Goal: Task Accomplishment & Management: Complete application form

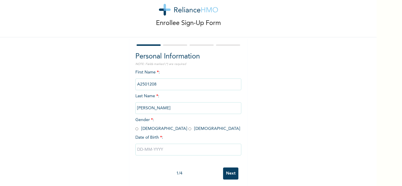
scroll to position [21, 0]
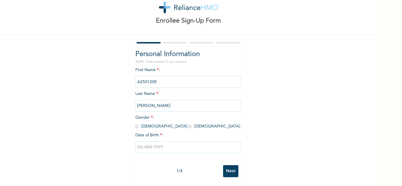
click at [135, 124] on input "radio" at bounding box center [136, 127] width 3 height 6
radio input "true"
click at [149, 147] on input "text" at bounding box center [188, 148] width 106 height 12
select select "8"
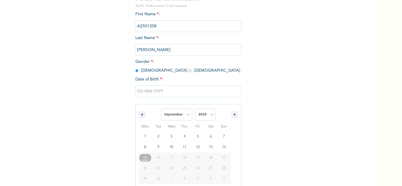
scroll to position [81, 0]
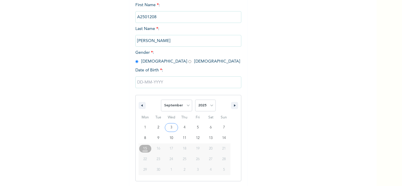
click at [220, 105] on span "January February March April May June July August September October November [D…" at bounding box center [188, 106] width 79 height 18
drag, startPoint x: 206, startPoint y: 106, endPoint x: 206, endPoint y: 101, distance: 4.7
click at [206, 106] on select "2025 2024 2023 2022 2021 2020 2019 2018 2017 2016 2015 2014 2013 2012 2011 2010…" at bounding box center [205, 106] width 21 height 12
select select "1996"
click at [195, 100] on select "2025 2024 2023 2022 2021 2020 2019 2018 2017 2016 2015 2014 2013 2012 2011 2010…" at bounding box center [205, 106] width 21 height 12
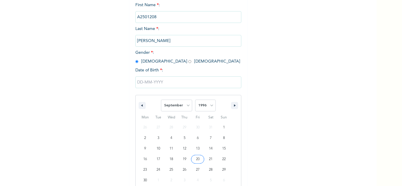
type input "[DATE]"
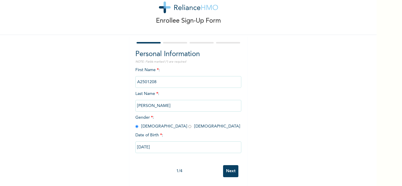
click at [229, 168] on input "Next" at bounding box center [230, 171] width 15 height 12
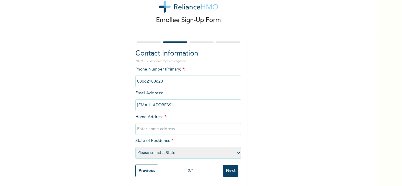
click at [196, 125] on input "text" at bounding box center [188, 129] width 106 height 12
type input "Mainland"
click at [190, 152] on select "Please select a State [PERSON_NAME] (FCT) [PERSON_NAME] Ibom [GEOGRAPHIC_DATA] …" at bounding box center [188, 153] width 106 height 12
select select "25"
click at [135, 147] on select "Please select a State [PERSON_NAME] (FCT) [PERSON_NAME] Ibom [GEOGRAPHIC_DATA] …" at bounding box center [188, 153] width 106 height 12
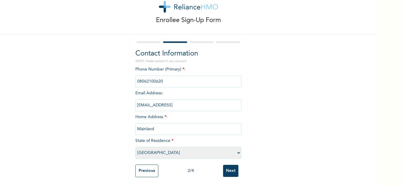
click at [231, 170] on input "Next" at bounding box center [230, 171] width 15 height 12
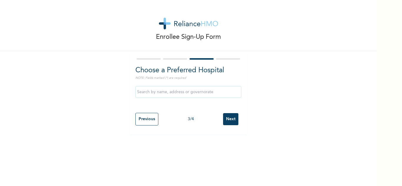
scroll to position [0, 0]
click at [206, 88] on input "text" at bounding box center [188, 92] width 106 height 12
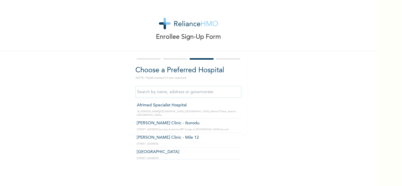
type input "Afrimed Specialist Hospital"
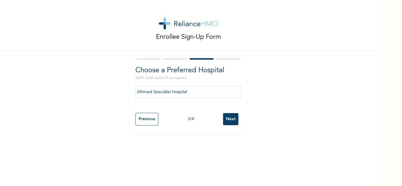
click at [238, 115] on div "Previous 3 / 4 Next" at bounding box center [188, 119] width 106 height 19
click at [232, 117] on input "Next" at bounding box center [230, 119] width 15 height 12
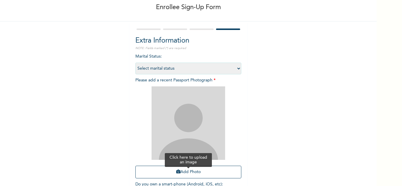
scroll to position [72, 0]
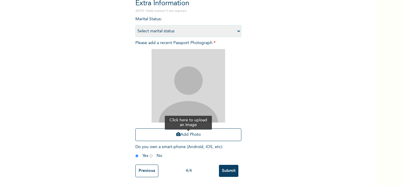
click at [190, 129] on button "Add Photo" at bounding box center [188, 135] width 106 height 13
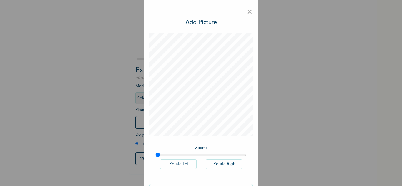
scroll to position [19, 0]
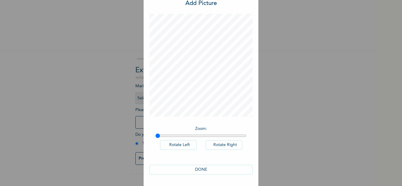
click at [212, 167] on button "DONE" at bounding box center [201, 170] width 103 height 10
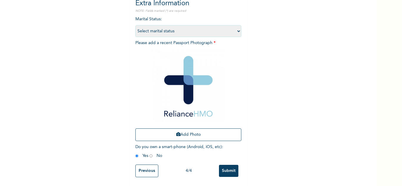
scroll to position [72, 0]
click at [228, 167] on input "Submit" at bounding box center [228, 171] width 19 height 12
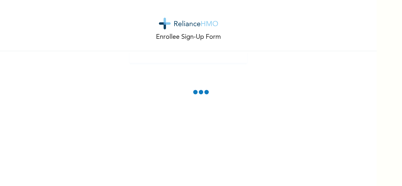
scroll to position [0, 0]
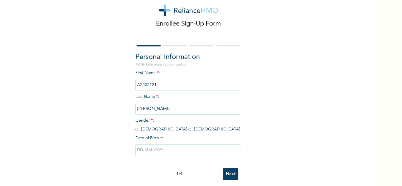
scroll to position [21, 0]
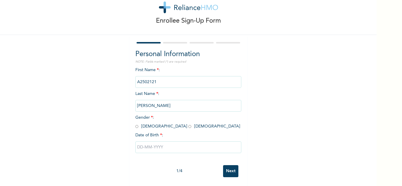
click at [135, 124] on input "radio" at bounding box center [136, 127] width 3 height 6
radio input "true"
drag, startPoint x: 164, startPoint y: 148, endPoint x: 164, endPoint y: 144, distance: 4.2
click at [164, 147] on input "text" at bounding box center [188, 148] width 106 height 12
select select "8"
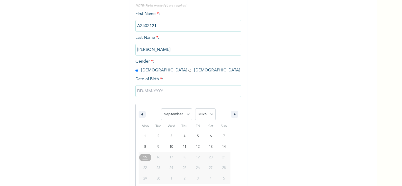
scroll to position [81, 0]
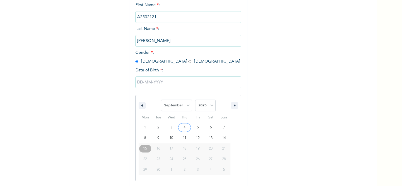
click at [209, 97] on span "2025 2024 2023 2022 2021 2020 2019 2018 2017 2016 2015 2014 2013 2012 2011 2010…" at bounding box center [205, 106] width 21 height 18
click at [208, 105] on select "2025 2024 2023 2022 2021 2020 2019 2018 2017 2016 2015 2014 2013 2012 2011 2010…" at bounding box center [205, 106] width 21 height 12
select select "1995"
click at [195, 100] on select "2025 2024 2023 2022 2021 2020 2019 2018 2017 2016 2015 2014 2013 2012 2011 2010…" at bounding box center [205, 106] width 21 height 12
type input "09/08/1995"
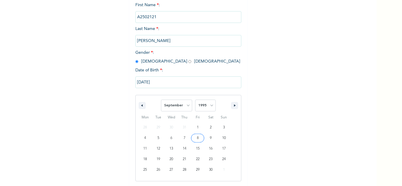
scroll to position [21, 0]
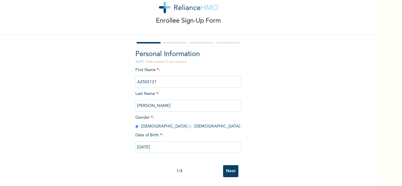
click at [232, 166] on input "Next" at bounding box center [230, 171] width 15 height 12
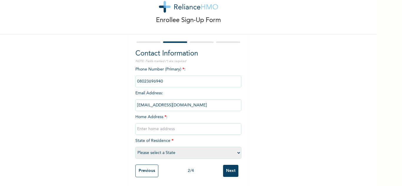
click at [197, 128] on input "text" at bounding box center [188, 129] width 106 height 12
type input "Mainland"
click at [188, 149] on select "Please select a State [PERSON_NAME] (FCT) [PERSON_NAME] Ibom [GEOGRAPHIC_DATA] …" at bounding box center [188, 153] width 106 height 12
select select "25"
click at [135, 147] on select "Please select a State [PERSON_NAME] (FCT) [PERSON_NAME] Ibom [GEOGRAPHIC_DATA] …" at bounding box center [188, 153] width 106 height 12
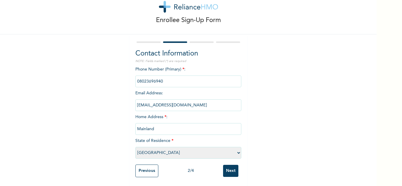
click at [225, 167] on input "Next" at bounding box center [230, 171] width 15 height 12
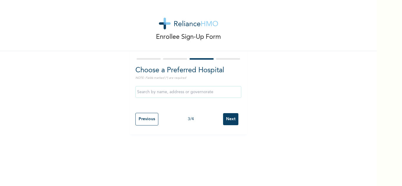
click at [225, 123] on input "Next" at bounding box center [230, 119] width 15 height 12
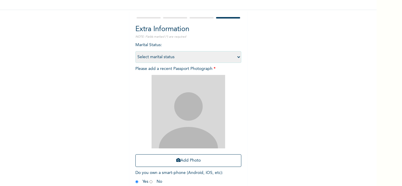
scroll to position [72, 0]
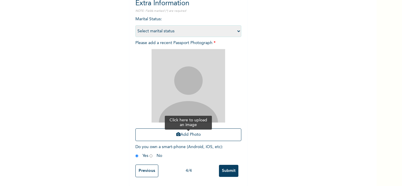
click at [177, 129] on button "Add Photo" at bounding box center [188, 135] width 106 height 13
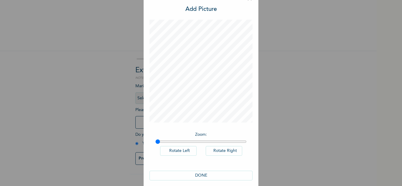
scroll to position [19, 0]
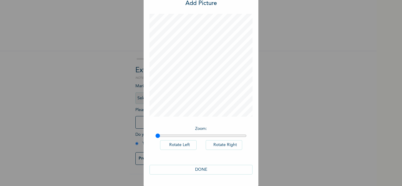
click at [215, 173] on button "DONE" at bounding box center [201, 170] width 103 height 10
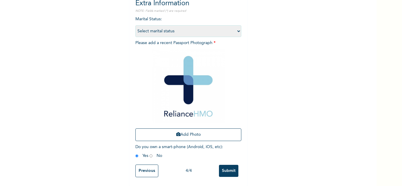
scroll to position [72, 0]
drag, startPoint x: 227, startPoint y: 167, endPoint x: 248, endPoint y: 77, distance: 92.5
click at [227, 166] on input "Submit" at bounding box center [228, 171] width 19 height 12
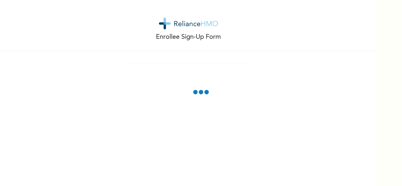
scroll to position [0, 0]
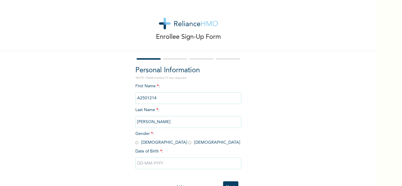
scroll to position [21, 0]
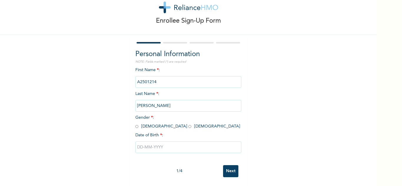
click at [136, 124] on input "radio" at bounding box center [136, 127] width 3 height 6
radio input "true"
click at [152, 142] on input "text" at bounding box center [188, 148] width 106 height 12
select select "8"
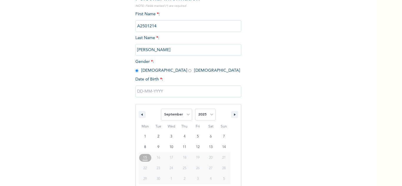
scroll to position [81, 0]
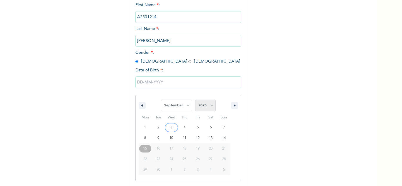
drag, startPoint x: 200, startPoint y: 106, endPoint x: 202, endPoint y: 102, distance: 5.4
click at [200, 106] on select "2025 2024 2023 2022 2021 2020 2019 2018 2017 2016 2015 2014 2013 2012 2011 2010…" at bounding box center [205, 106] width 21 height 12
select select "1979"
click at [195, 100] on select "2025 2024 2023 2022 2021 2020 2019 2018 2017 2016 2015 2014 2013 2012 2011 2010…" at bounding box center [205, 106] width 21 height 12
type input "09/21/1979"
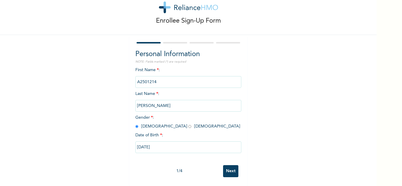
scroll to position [21, 0]
click at [225, 167] on input "Next" at bounding box center [230, 171] width 15 height 12
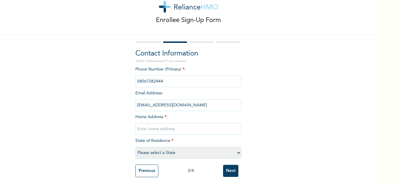
click at [186, 123] on input "text" at bounding box center [188, 129] width 106 height 12
type input "Mainland"
click at [176, 147] on select "Please select a State [PERSON_NAME] (FCT) [PERSON_NAME] Ibom [GEOGRAPHIC_DATA] …" at bounding box center [188, 153] width 106 height 12
select select "25"
click at [135, 147] on select "Please select a State [PERSON_NAME] (FCT) [PERSON_NAME] Ibom [GEOGRAPHIC_DATA] …" at bounding box center [188, 153] width 106 height 12
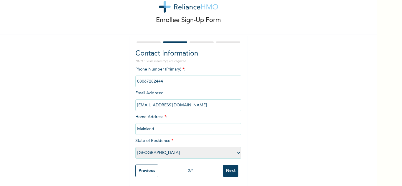
click at [229, 168] on input "Next" at bounding box center [230, 171] width 15 height 12
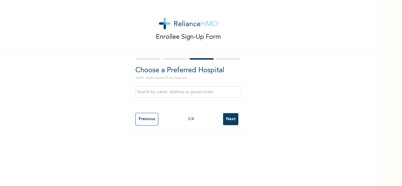
scroll to position [0, 0]
click at [223, 121] on input "Next" at bounding box center [230, 119] width 15 height 12
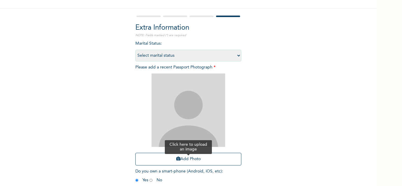
scroll to position [72, 0]
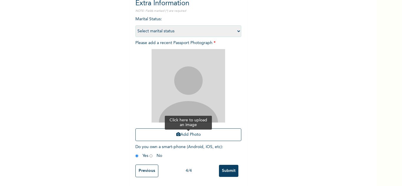
click at [188, 130] on button "Add Photo" at bounding box center [188, 135] width 106 height 13
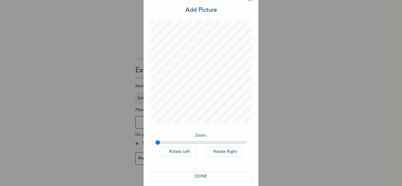
scroll to position [19, 0]
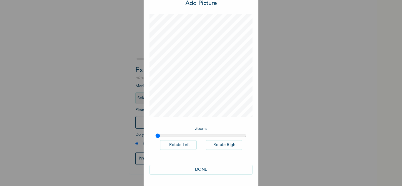
click at [195, 169] on button "DONE" at bounding box center [201, 170] width 103 height 10
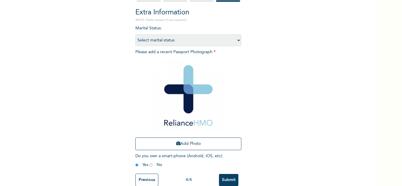
scroll to position [72, 0]
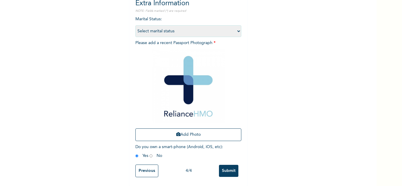
click at [231, 165] on input "Submit" at bounding box center [228, 171] width 19 height 12
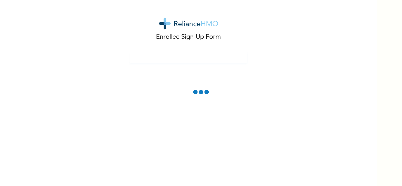
scroll to position [0, 0]
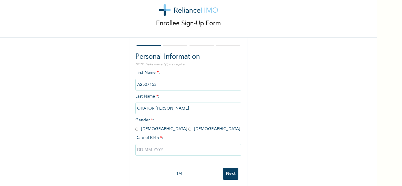
scroll to position [21, 0]
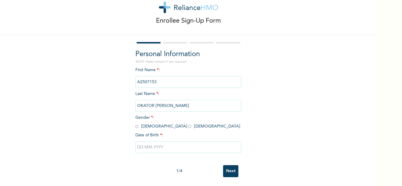
click at [278, 64] on div "Enrollee Sign-Up Form Personal Information NOTE: Fields marked (*) are required…" at bounding box center [188, 85] width 377 height 203
click at [174, 147] on input "text" at bounding box center [188, 148] width 106 height 12
select select "8"
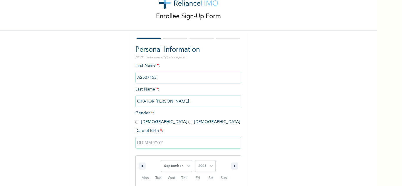
scroll to position [81, 0]
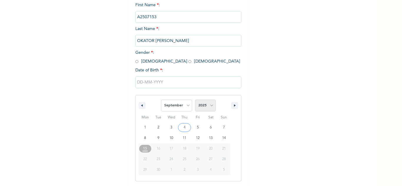
click at [205, 108] on select "2025 2024 2023 2022 2021 2020 2019 2018 2017 2016 2015 2014 2013 2012 2011 2010…" at bounding box center [205, 106] width 21 height 12
select select "1994"
click at [195, 100] on select "2025 2024 2023 2022 2021 2020 2019 2018 2017 2016 2015 2014 2013 2012 2011 2010…" at bounding box center [205, 106] width 21 height 12
type input "09/17/1994"
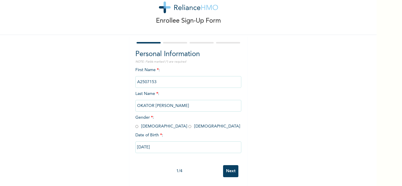
click at [229, 165] on input "Next" at bounding box center [230, 171] width 15 height 12
click at [136, 124] on input "radio" at bounding box center [136, 127] width 3 height 6
radio input "true"
click at [227, 165] on input "Next" at bounding box center [230, 171] width 15 height 12
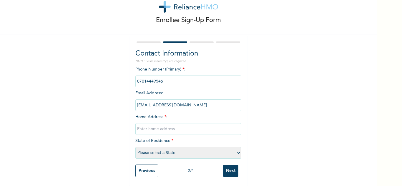
click at [173, 123] on input "text" at bounding box center [188, 129] width 106 height 12
type input "Mainland"
click at [185, 148] on select "Please select a State [PERSON_NAME] (FCT) [PERSON_NAME] Ibom [GEOGRAPHIC_DATA] …" at bounding box center [188, 153] width 106 height 12
select select "25"
click at [135, 147] on select "Please select a State [PERSON_NAME] (FCT) [PERSON_NAME] Ibom [GEOGRAPHIC_DATA] …" at bounding box center [188, 153] width 106 height 12
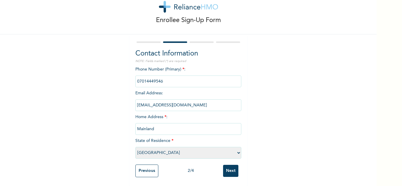
click at [226, 166] on input "Next" at bounding box center [230, 171] width 15 height 12
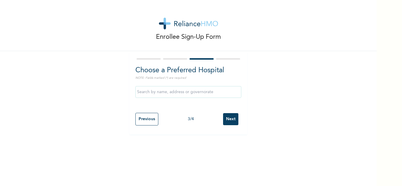
scroll to position [0, 0]
click at [223, 118] on input "Next" at bounding box center [230, 119] width 15 height 12
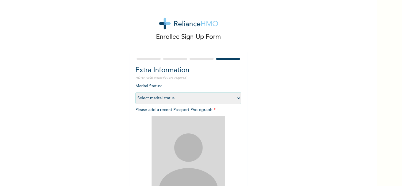
scroll to position [72, 0]
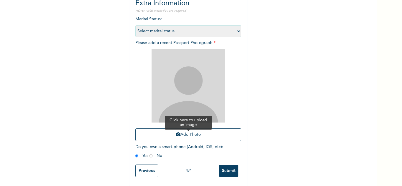
click at [189, 133] on button "Add Photo" at bounding box center [188, 135] width 106 height 13
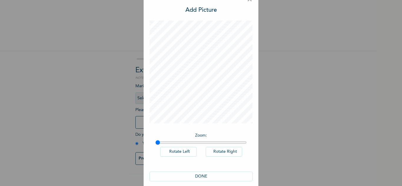
scroll to position [19, 0]
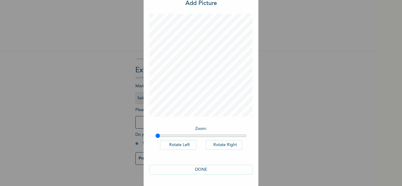
click at [212, 167] on button "DONE" at bounding box center [201, 170] width 103 height 10
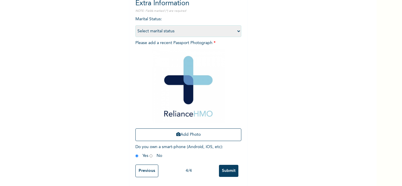
scroll to position [72, 0]
click at [229, 168] on input "Submit" at bounding box center [228, 171] width 19 height 12
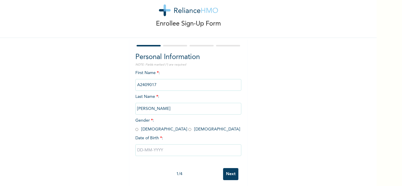
scroll to position [21, 0]
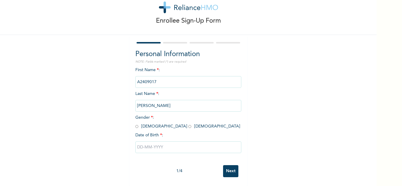
click at [135, 124] on input "radio" at bounding box center [136, 127] width 3 height 6
radio input "true"
click at [144, 142] on input "text" at bounding box center [188, 148] width 106 height 12
select select "8"
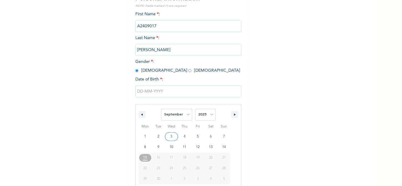
scroll to position [81, 0]
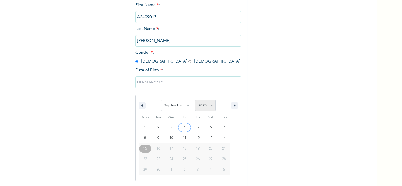
click at [197, 104] on select "2025 2024 2023 2022 2021 2020 2019 2018 2017 2016 2015 2014 2013 2012 2011 2010…" at bounding box center [205, 106] width 21 height 12
select select "1994"
click at [195, 100] on select "2025 2024 2023 2022 2021 2020 2019 2018 2017 2016 2015 2014 2013 2012 2011 2010…" at bounding box center [205, 106] width 21 height 12
drag, startPoint x: 206, startPoint y: 150, endPoint x: 216, endPoint y: 158, distance: 12.8
type input "09/17/1994"
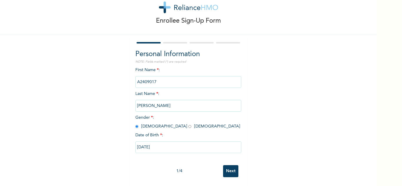
click at [228, 165] on input "Next" at bounding box center [230, 171] width 15 height 12
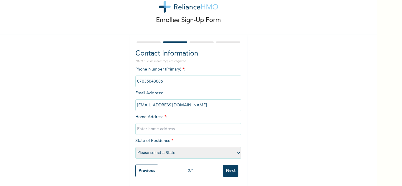
scroll to position [21, 0]
click at [184, 123] on input "text" at bounding box center [188, 129] width 106 height 12
type input "Mainland"
click at [180, 148] on select "Please select a State [PERSON_NAME] (FCT) [PERSON_NAME] Ibom [GEOGRAPHIC_DATA] …" at bounding box center [188, 153] width 106 height 12
select select "25"
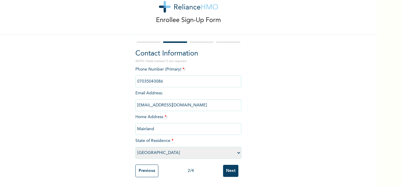
click at [135, 147] on select "Please select a State [PERSON_NAME] (FCT) [PERSON_NAME] Ibom [GEOGRAPHIC_DATA] …" at bounding box center [188, 153] width 106 height 12
click at [231, 169] on input "Next" at bounding box center [230, 171] width 15 height 12
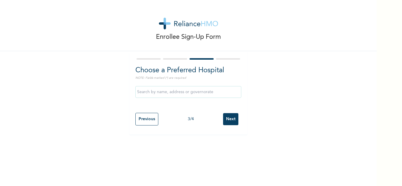
scroll to position [0, 0]
click at [195, 89] on input "text" at bounding box center [188, 92] width 106 height 12
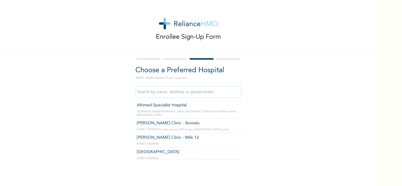
type input "Afrimed Specialist Hospital"
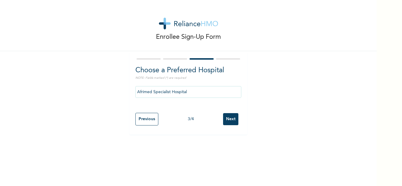
click at [223, 117] on input "Next" at bounding box center [230, 119] width 15 height 12
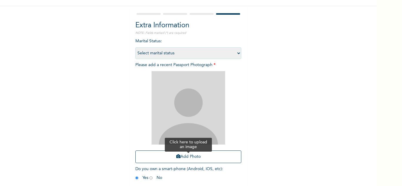
scroll to position [59, 0]
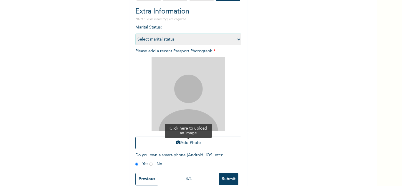
click at [187, 143] on button "Add Photo" at bounding box center [188, 143] width 106 height 13
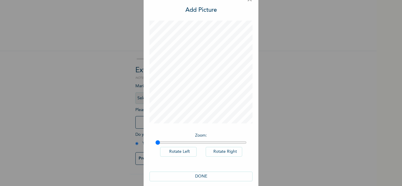
scroll to position [19, 0]
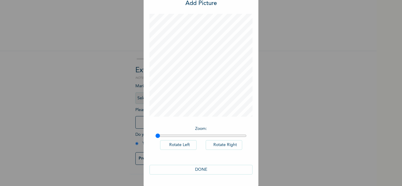
click at [186, 169] on button "DONE" at bounding box center [201, 170] width 103 height 10
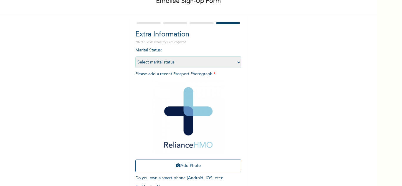
scroll to position [72, 0]
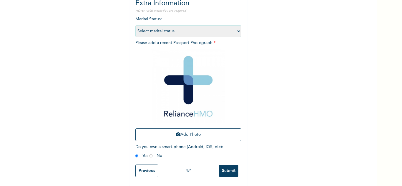
click at [228, 169] on input "Submit" at bounding box center [228, 171] width 19 height 12
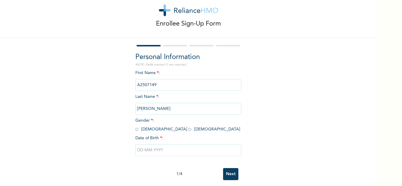
scroll to position [21, 0]
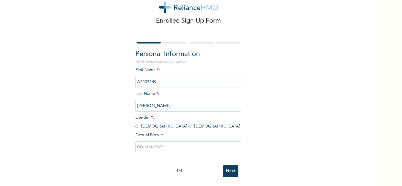
click at [135, 124] on input "radio" at bounding box center [136, 127] width 3 height 6
radio input "true"
click at [164, 146] on input "text" at bounding box center [188, 148] width 106 height 12
select select "8"
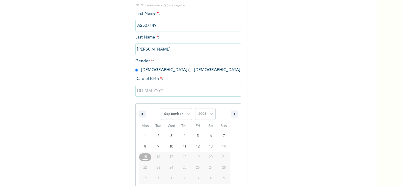
scroll to position [81, 0]
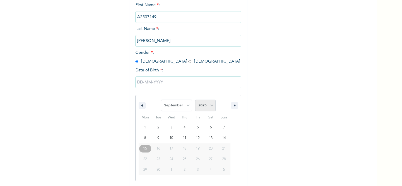
click at [210, 104] on select "2025 2024 2023 2022 2021 2020 2019 2018 2017 2016 2015 2014 2013 2012 2011 2010…" at bounding box center [205, 106] width 21 height 12
select select "1996"
click at [195, 100] on select "2025 2024 2023 2022 2021 2020 2019 2018 2017 2016 2015 2014 2013 2012 2011 2010…" at bounding box center [205, 106] width 21 height 12
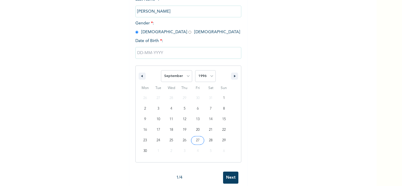
type input "09/27/1996"
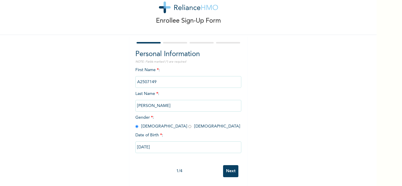
scroll to position [21, 0]
click at [230, 165] on input "Next" at bounding box center [230, 171] width 15 height 12
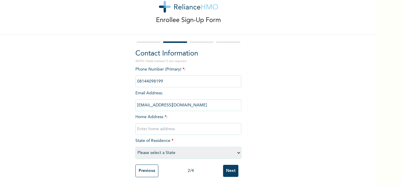
click at [191, 126] on input "text" at bounding box center [188, 129] width 106 height 12
type input "Mainland"
click at [194, 147] on select "Please select a State [PERSON_NAME] (FCT) [PERSON_NAME] Ibom [GEOGRAPHIC_DATA] …" at bounding box center [188, 153] width 106 height 12
select select "31"
click at [135, 147] on select "Please select a State [PERSON_NAME] (FCT) [PERSON_NAME] Ibom [GEOGRAPHIC_DATA] …" at bounding box center [188, 153] width 106 height 12
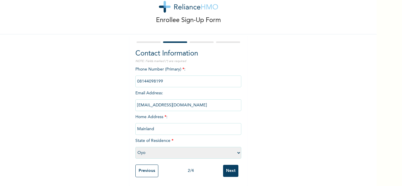
click at [228, 165] on input "Next" at bounding box center [230, 171] width 15 height 12
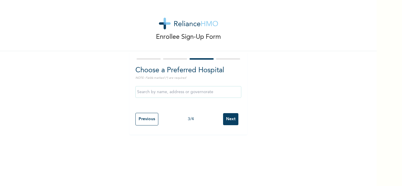
click at [228, 124] on input "Next" at bounding box center [230, 119] width 15 height 12
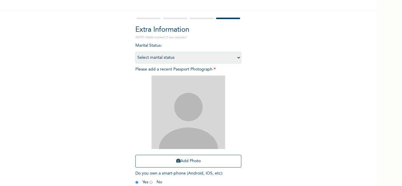
scroll to position [72, 0]
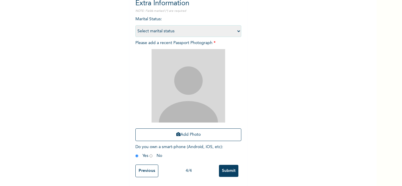
click at [189, 137] on div "Add Photo" at bounding box center [188, 95] width 106 height 98
click at [188, 133] on button "Add Photo" at bounding box center [188, 135] width 106 height 13
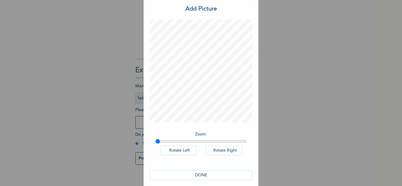
scroll to position [19, 0]
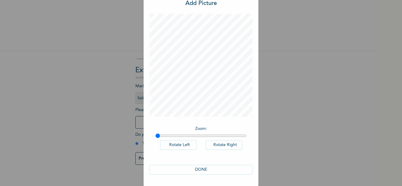
click at [225, 173] on button "DONE" at bounding box center [201, 170] width 103 height 10
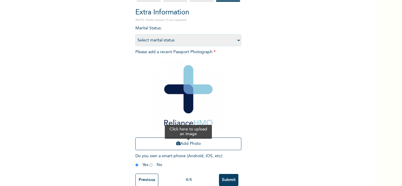
scroll to position [72, 0]
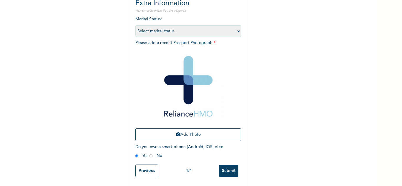
click at [228, 167] on input "Submit" at bounding box center [228, 171] width 19 height 12
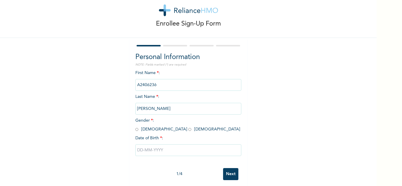
scroll to position [21, 0]
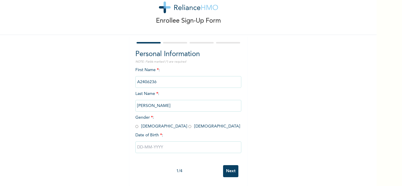
click at [135, 124] on input "radio" at bounding box center [136, 127] width 3 height 6
radio input "true"
click at [145, 142] on input "text" at bounding box center [188, 148] width 106 height 12
select select "8"
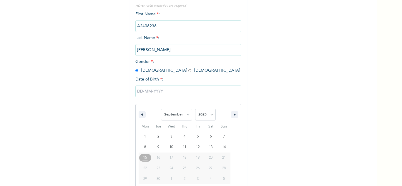
scroll to position [81, 0]
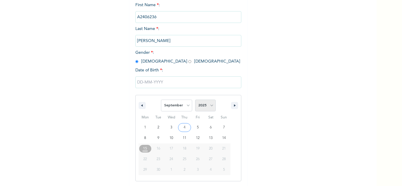
click at [200, 106] on select "2025 2024 2023 2022 2021 2020 2019 2018 2017 2016 2015 2014 2013 2012 2011 2010…" at bounding box center [205, 106] width 21 height 12
select select "1994"
click at [195, 100] on select "2025 2024 2023 2022 2021 2020 2019 2018 2017 2016 2015 2014 2013 2012 2011 2010…" at bounding box center [205, 106] width 21 height 12
type input "09/16/1994"
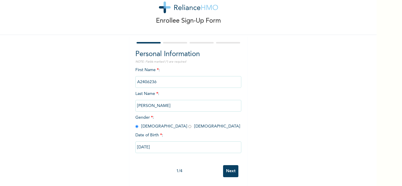
click at [225, 165] on input "Next" at bounding box center [230, 171] width 15 height 12
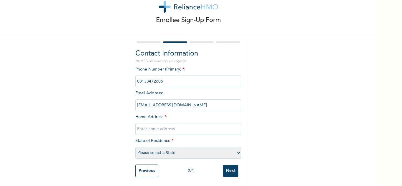
scroll to position [21, 0]
click at [177, 126] on input "text" at bounding box center [188, 129] width 106 height 12
type input "Mainland"
click at [185, 150] on select "Please select a State [PERSON_NAME] (FCT) [PERSON_NAME] Ibom [GEOGRAPHIC_DATA] …" at bounding box center [188, 153] width 106 height 12
select select "25"
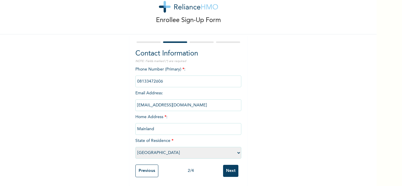
click at [135, 147] on select "Please select a State [PERSON_NAME] (FCT) [PERSON_NAME] Ibom [GEOGRAPHIC_DATA] …" at bounding box center [188, 153] width 106 height 12
click at [227, 165] on input "Next" at bounding box center [230, 171] width 15 height 12
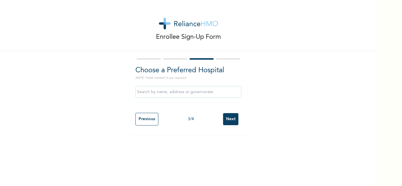
scroll to position [0, 0]
click at [223, 118] on input "Next" at bounding box center [230, 119] width 15 height 12
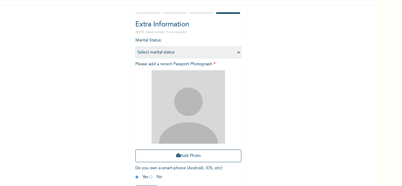
scroll to position [72, 0]
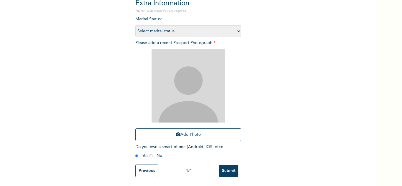
click at [177, 140] on div "Add Photo" at bounding box center [188, 95] width 106 height 98
click at [177, 132] on button "Add Photo" at bounding box center [188, 135] width 106 height 13
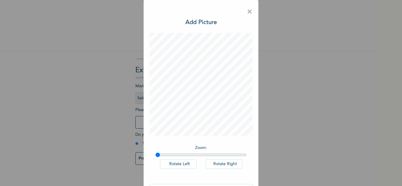
scroll to position [19, 0]
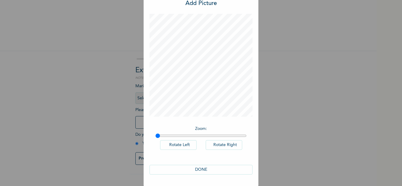
click at [191, 166] on button "DONE" at bounding box center [201, 170] width 103 height 10
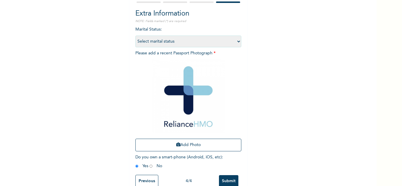
scroll to position [72, 0]
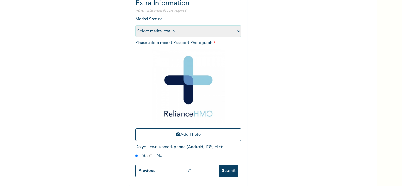
click at [227, 165] on input "Submit" at bounding box center [228, 171] width 19 height 12
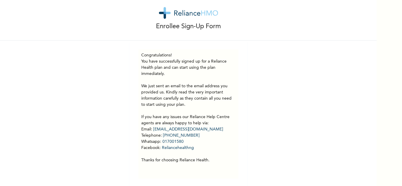
scroll to position [16, 0]
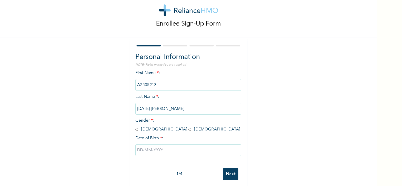
scroll to position [21, 0]
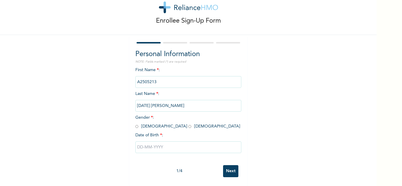
click at [135, 124] on input "radio" at bounding box center [136, 127] width 3 height 6
radio input "true"
click at [161, 152] on div "First Name * : A2505213 Last Name * : [DATE][PERSON_NAME] Gender * : [DEMOGRAPH…" at bounding box center [188, 114] width 106 height 95
click at [161, 142] on input "text" at bounding box center [188, 148] width 106 height 12
select select "8"
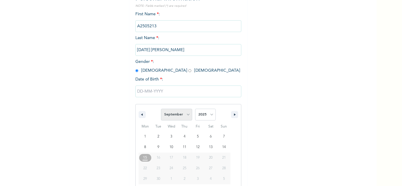
scroll to position [81, 0]
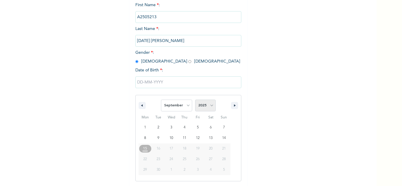
click at [202, 103] on select "2025 2024 2023 2022 2021 2020 2019 2018 2017 2016 2015 2014 2013 2012 2011 2010…" at bounding box center [205, 106] width 21 height 12
select select "1994"
click at [195, 100] on select "2025 2024 2023 2022 2021 2020 2019 2018 2017 2016 2015 2014 2013 2012 2011 2010…" at bounding box center [205, 106] width 21 height 12
drag, startPoint x: 200, startPoint y: 162, endPoint x: 204, endPoint y: 165, distance: 5.3
type input "[DATE]"
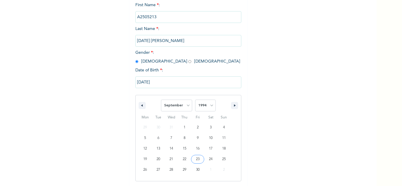
scroll to position [21, 0]
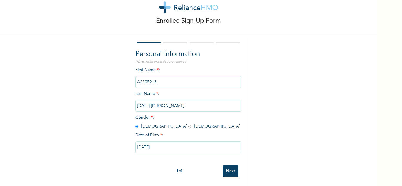
click at [225, 167] on input "Next" at bounding box center [230, 171] width 15 height 12
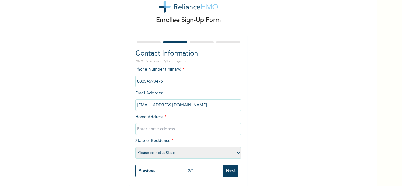
click at [176, 123] on input "text" at bounding box center [188, 129] width 106 height 12
type input "Mainland"
click at [182, 148] on select "Please select a State [PERSON_NAME] (FCT) [PERSON_NAME] Ibom [GEOGRAPHIC_DATA] …" at bounding box center [188, 153] width 106 height 12
select select "25"
click at [135, 147] on select "Please select a State [PERSON_NAME] (FCT) [PERSON_NAME] Ibom [GEOGRAPHIC_DATA] …" at bounding box center [188, 153] width 106 height 12
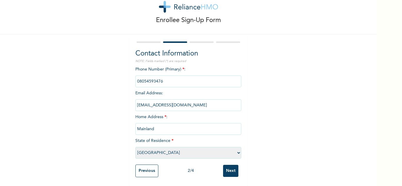
drag, startPoint x: 230, startPoint y: 166, endPoint x: 230, endPoint y: 163, distance: 3.0
click at [230, 166] on input "Next" at bounding box center [230, 171] width 15 height 12
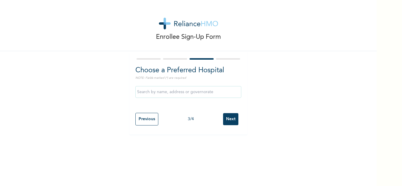
scroll to position [0, 0]
click at [230, 114] on input "Next" at bounding box center [230, 119] width 15 height 12
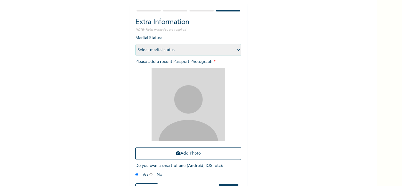
scroll to position [72, 0]
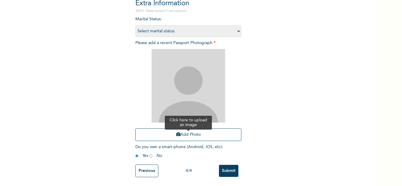
click at [184, 134] on button "Add Photo" at bounding box center [188, 135] width 106 height 13
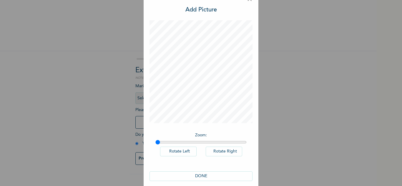
scroll to position [19, 0]
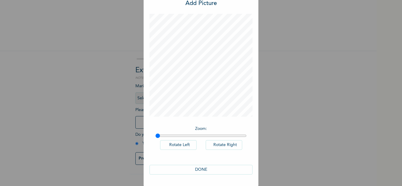
click at [207, 171] on button "DONE" at bounding box center [201, 170] width 103 height 10
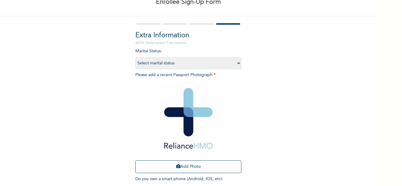
scroll to position [72, 0]
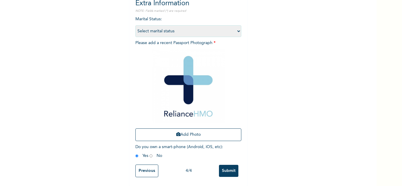
click at [222, 165] on input "Submit" at bounding box center [228, 171] width 19 height 12
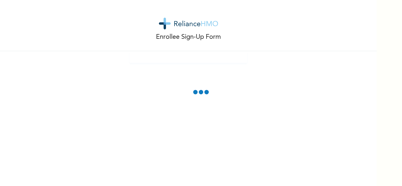
scroll to position [0, 0]
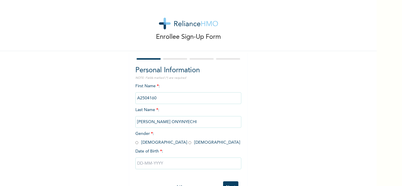
scroll to position [21, 0]
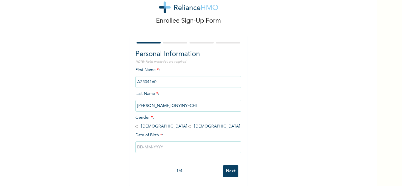
click at [135, 124] on input "radio" at bounding box center [136, 127] width 3 height 6
radio input "true"
click at [155, 143] on input "text" at bounding box center [188, 148] width 106 height 12
select select "8"
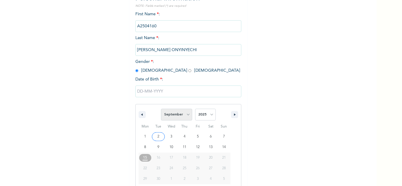
scroll to position [81, 0]
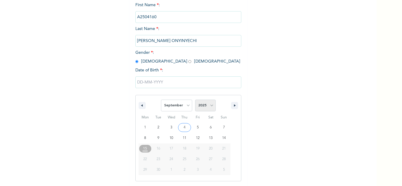
click at [205, 107] on select "2025 2024 2023 2022 2021 2020 2019 2018 2017 2016 2015 2014 2013 2012 2011 2010…" at bounding box center [205, 106] width 21 height 12
select select "1995"
click at [195, 100] on select "2025 2024 2023 2022 2021 2020 2019 2018 2017 2016 2015 2014 2013 2012 2011 2010…" at bounding box center [205, 106] width 21 height 12
type input "09/22/1995"
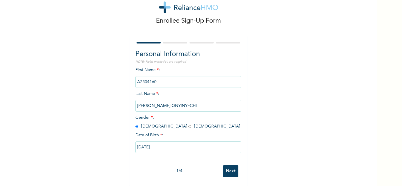
scroll to position [21, 0]
click at [228, 170] on input "Next" at bounding box center [230, 171] width 15 height 12
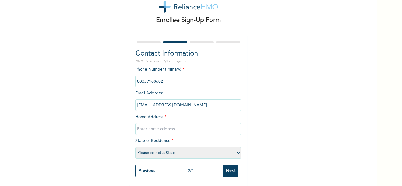
click at [184, 123] on input "text" at bounding box center [188, 129] width 106 height 12
type input "Mainland"
click at [194, 147] on select "Please select a State [PERSON_NAME] (FCT) [PERSON_NAME] Ibom [GEOGRAPHIC_DATA] …" at bounding box center [188, 153] width 106 height 12
select select "25"
click at [135, 147] on select "Please select a State [PERSON_NAME] (FCT) [PERSON_NAME] Ibom [GEOGRAPHIC_DATA] …" at bounding box center [188, 153] width 106 height 12
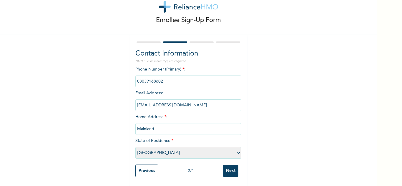
click at [234, 172] on input "Next" at bounding box center [230, 171] width 15 height 12
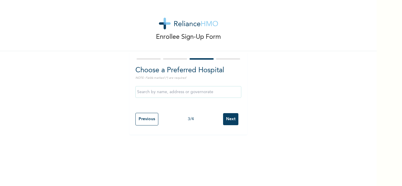
click at [230, 121] on input "Next" at bounding box center [230, 119] width 15 height 12
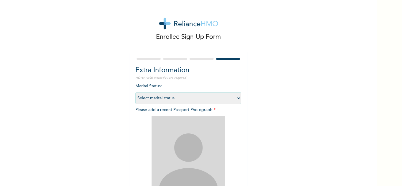
scroll to position [72, 0]
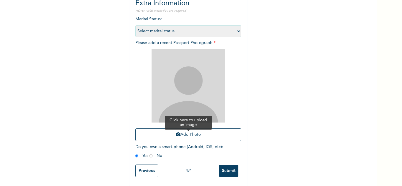
click at [196, 130] on button "Add Photo" at bounding box center [188, 135] width 106 height 13
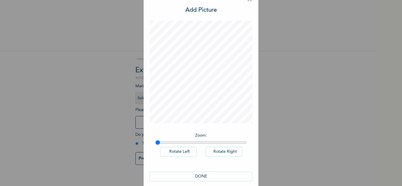
scroll to position [19, 0]
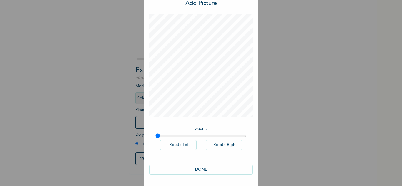
click at [216, 170] on button "DONE" at bounding box center [201, 170] width 103 height 10
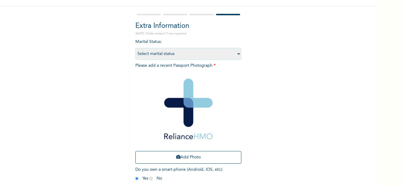
scroll to position [72, 0]
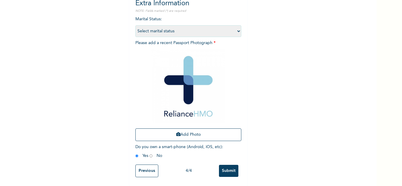
click at [230, 167] on input "Submit" at bounding box center [228, 171] width 19 height 12
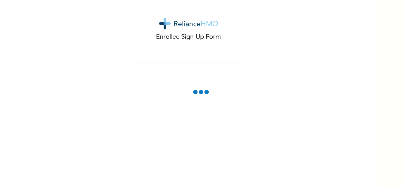
scroll to position [0, 0]
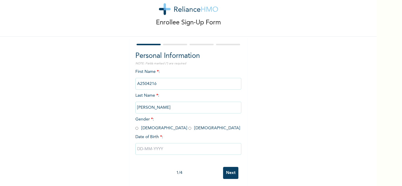
scroll to position [21, 0]
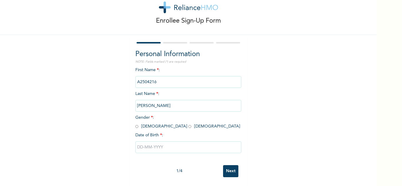
click at [136, 124] on input "radio" at bounding box center [136, 127] width 3 height 6
radio input "true"
click at [170, 144] on input "text" at bounding box center [188, 148] width 106 height 12
select select "8"
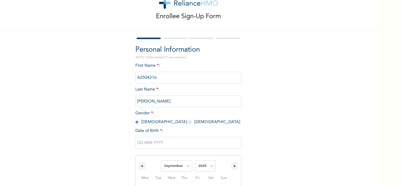
scroll to position [81, 0]
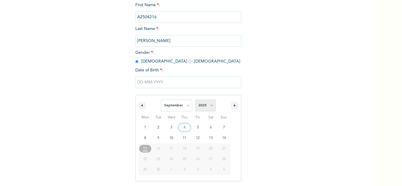
drag, startPoint x: 200, startPoint y: 109, endPoint x: 202, endPoint y: 106, distance: 3.4
click at [200, 109] on select "2025 2024 2023 2022 2021 2020 2019 2018 2017 2016 2015 2014 2013 2012 2011 2010…" at bounding box center [205, 106] width 21 height 12
select select "1993"
click at [195, 100] on select "2025 2024 2023 2022 2021 2020 2019 2018 2017 2016 2015 2014 2013 2012 2011 2010…" at bounding box center [205, 106] width 21 height 12
type input "09/16/1993"
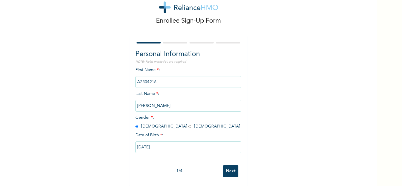
scroll to position [21, 0]
click at [230, 169] on input "Next" at bounding box center [230, 171] width 15 height 12
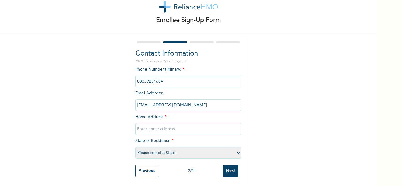
click at [199, 129] on input "text" at bounding box center [188, 129] width 106 height 12
type input "Mainland"
click at [189, 153] on select "Please select a State [PERSON_NAME] (FCT) [PERSON_NAME] Ibom [GEOGRAPHIC_DATA] …" at bounding box center [188, 153] width 106 height 12
select select "25"
click at [135, 147] on select "Please select a State [PERSON_NAME] (FCT) [PERSON_NAME] Ibom [GEOGRAPHIC_DATA] …" at bounding box center [188, 153] width 106 height 12
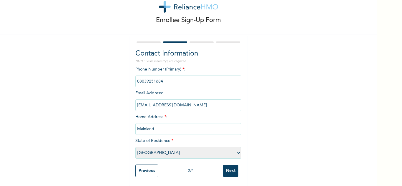
click at [225, 168] on input "Next" at bounding box center [230, 171] width 15 height 12
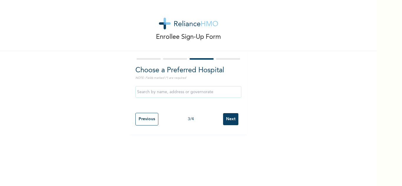
click at [228, 121] on input "Next" at bounding box center [230, 119] width 15 height 12
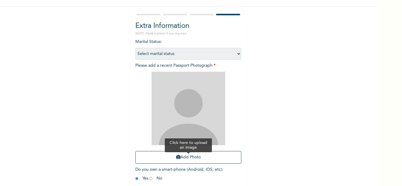
scroll to position [72, 0]
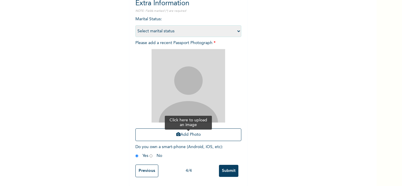
click at [179, 129] on button "Add Photo" at bounding box center [188, 135] width 106 height 13
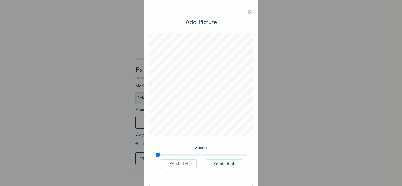
scroll to position [19, 0]
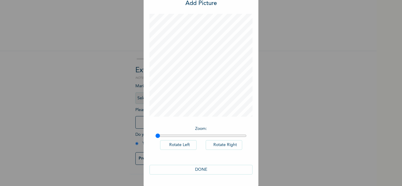
click at [213, 170] on button "DONE" at bounding box center [201, 170] width 103 height 10
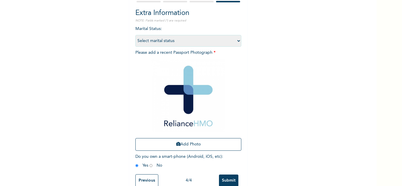
scroll to position [72, 0]
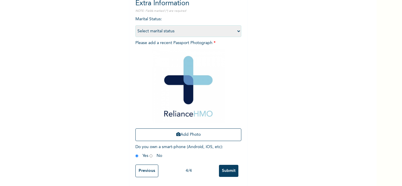
click at [223, 168] on input "Submit" at bounding box center [228, 171] width 19 height 12
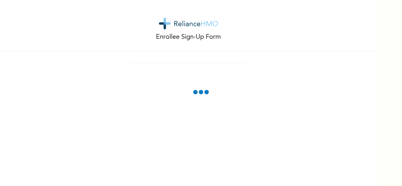
scroll to position [0, 0]
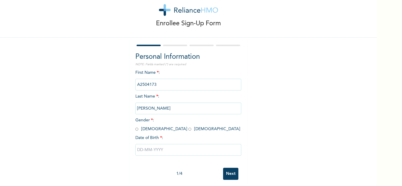
scroll to position [21, 0]
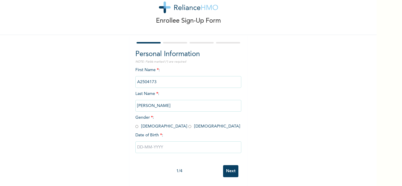
click at [136, 124] on input "radio" at bounding box center [136, 127] width 3 height 6
radio input "true"
click at [148, 142] on input "text" at bounding box center [188, 148] width 106 height 12
select select "8"
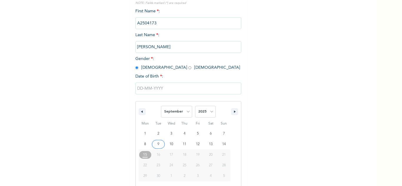
scroll to position [81, 0]
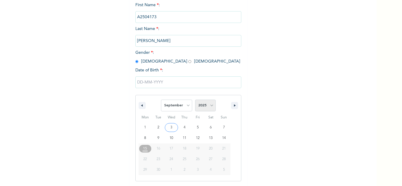
click at [199, 106] on select "2025 2024 2023 2022 2021 2020 2019 2018 2017 2016 2015 2014 2013 2012 2011 2010…" at bounding box center [205, 106] width 21 height 12
select select "1994"
click at [195, 100] on select "2025 2024 2023 2022 2021 2020 2019 2018 2017 2016 2015 2014 2013 2012 2011 2010…" at bounding box center [205, 106] width 21 height 12
type input "[DATE]"
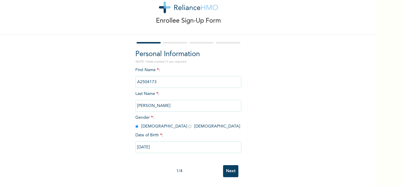
scroll to position [21, 0]
click at [228, 165] on input "Next" at bounding box center [230, 171] width 15 height 12
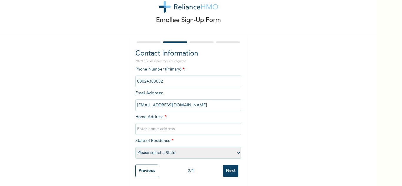
click at [230, 165] on input "Next" at bounding box center [230, 171] width 15 height 12
drag, startPoint x: 197, startPoint y: 122, endPoint x: 193, endPoint y: 125, distance: 5.7
click at [197, 123] on input "text" at bounding box center [188, 129] width 106 height 12
type input "Mainland"
click at [197, 150] on select "Please select a State [PERSON_NAME] (FCT) [PERSON_NAME] Ibom [GEOGRAPHIC_DATA] …" at bounding box center [188, 153] width 106 height 12
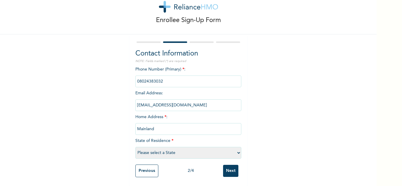
select select "25"
click at [135, 147] on select "Please select a State [PERSON_NAME] (FCT) [PERSON_NAME] Ibom [GEOGRAPHIC_DATA] …" at bounding box center [188, 153] width 106 height 12
click at [233, 172] on input "Next" at bounding box center [230, 171] width 15 height 12
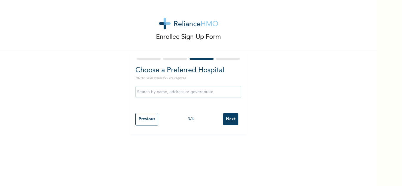
scroll to position [0, 0]
click at [225, 118] on input "Next" at bounding box center [230, 119] width 15 height 12
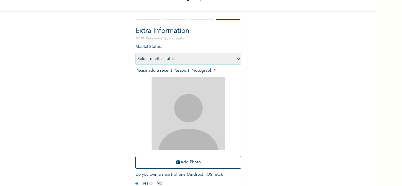
scroll to position [72, 0]
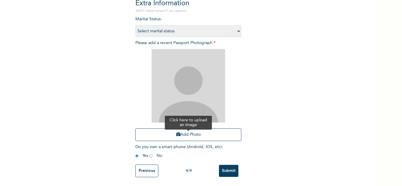
click at [179, 129] on button "Add Photo" at bounding box center [188, 135] width 106 height 13
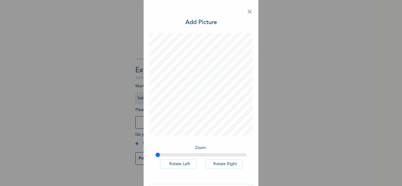
scroll to position [19, 0]
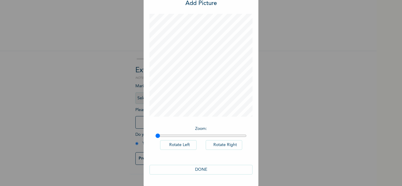
click at [198, 170] on button "DONE" at bounding box center [201, 170] width 103 height 10
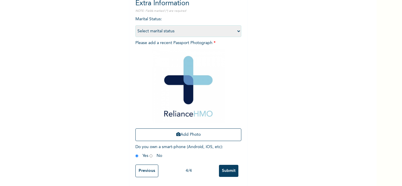
scroll to position [72, 0]
click at [227, 165] on input "Submit" at bounding box center [228, 171] width 19 height 12
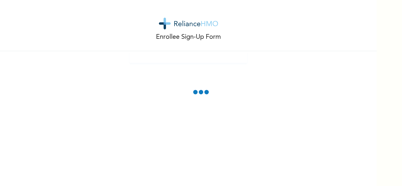
scroll to position [0, 0]
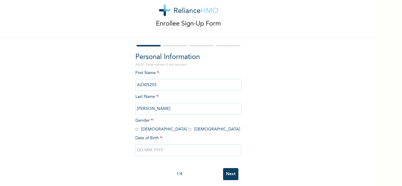
scroll to position [21, 0]
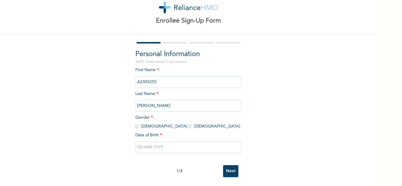
click at [135, 124] on input "radio" at bounding box center [136, 127] width 3 height 6
radio input "true"
click at [188, 124] on input "radio" at bounding box center [189, 127] width 3 height 6
radio input "true"
click at [162, 146] on input "text" at bounding box center [188, 148] width 106 height 12
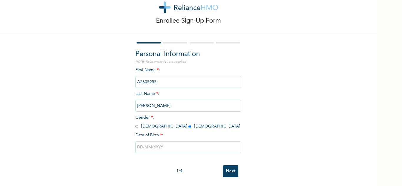
select select "8"
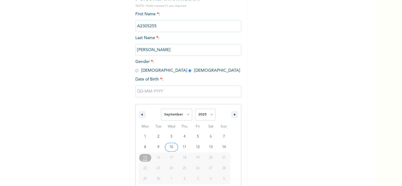
scroll to position [81, 0]
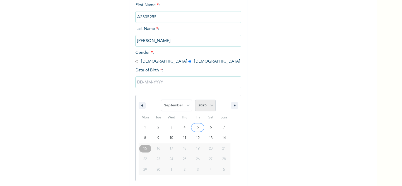
click at [204, 108] on select "2025 2024 2023 2022 2021 2020 2019 2018 2017 2016 2015 2014 2013 2012 2011 2010…" at bounding box center [205, 106] width 21 height 12
select select "1994"
click at [195, 100] on select "2025 2024 2023 2022 2021 2020 2019 2018 2017 2016 2015 2014 2013 2012 2011 2010…" at bounding box center [205, 106] width 21 height 12
type input "09/17/1994"
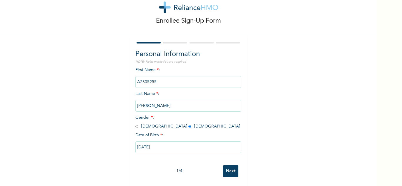
scroll to position [21, 0]
click at [229, 171] on input "Next" at bounding box center [230, 171] width 15 height 12
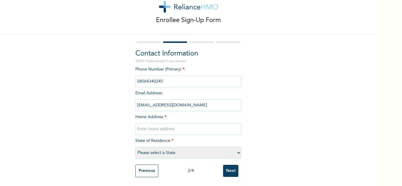
click at [178, 123] on input "text" at bounding box center [188, 129] width 106 height 12
type input "Mainland"
click at [180, 147] on select "Please select a State [PERSON_NAME] (FCT) [PERSON_NAME] Ibom [GEOGRAPHIC_DATA] …" at bounding box center [188, 153] width 106 height 12
select select "25"
click at [135, 147] on select "Please select a State [PERSON_NAME] (FCT) [PERSON_NAME] Ibom [GEOGRAPHIC_DATA] …" at bounding box center [188, 153] width 106 height 12
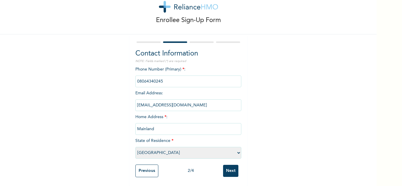
click at [232, 171] on input "Next" at bounding box center [230, 171] width 15 height 12
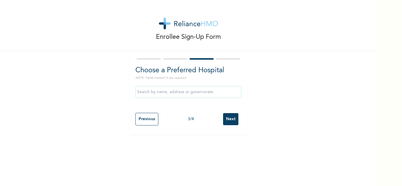
scroll to position [0, 0]
click at [229, 121] on input "Next" at bounding box center [230, 119] width 15 height 12
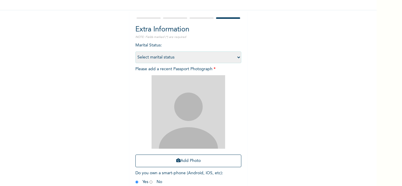
scroll to position [72, 0]
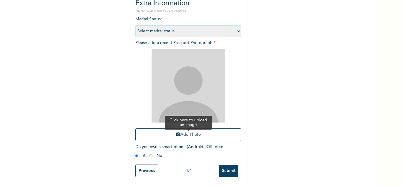
click at [182, 132] on button "Add Photo" at bounding box center [188, 135] width 106 height 13
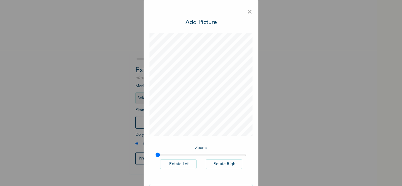
scroll to position [19, 0]
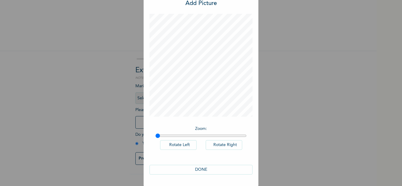
click at [208, 170] on button "DONE" at bounding box center [201, 170] width 103 height 10
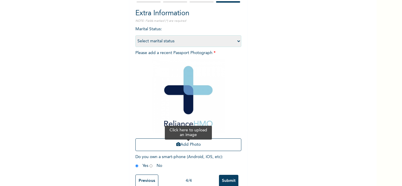
scroll to position [72, 0]
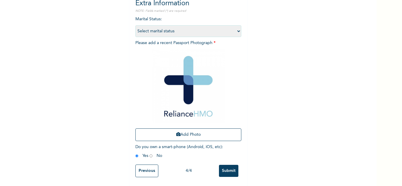
click at [223, 166] on input "Submit" at bounding box center [228, 171] width 19 height 12
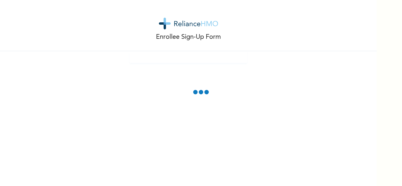
scroll to position [0, 0]
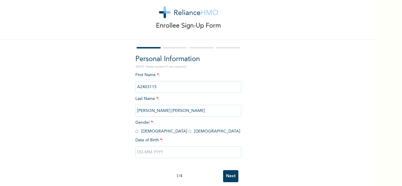
scroll to position [21, 0]
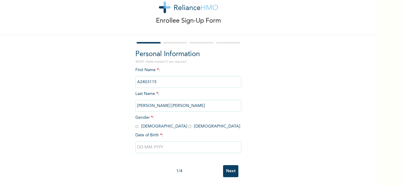
click at [135, 124] on input "radio" at bounding box center [136, 127] width 3 height 6
radio input "true"
click at [147, 143] on input "text" at bounding box center [188, 148] width 106 height 12
select select "8"
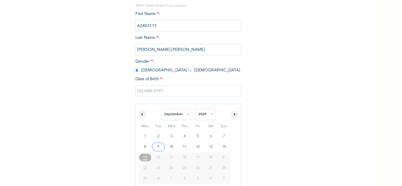
scroll to position [81, 0]
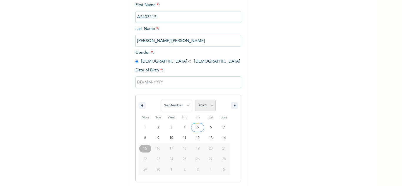
click at [206, 102] on select "2025 2024 2023 2022 2021 2020 2019 2018 2017 2016 2015 2014 2013 2012 2011 2010…" at bounding box center [205, 106] width 21 height 12
select select "1994"
click at [195, 100] on select "2025 2024 2023 2022 2021 2020 2019 2018 2017 2016 2015 2014 2013 2012 2011 2010…" at bounding box center [205, 106] width 21 height 12
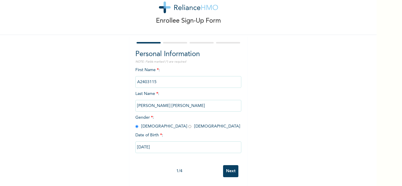
type input "[DATE]"
click at [228, 165] on input "Next" at bounding box center [230, 171] width 15 height 12
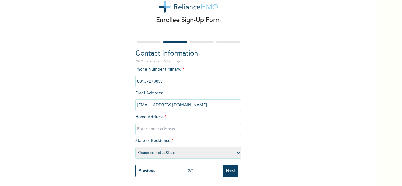
click at [181, 126] on input "text" at bounding box center [188, 129] width 106 height 12
type input "Mainland"
click at [178, 150] on select "Please select a State [PERSON_NAME] (FCT) [PERSON_NAME] Ibom [GEOGRAPHIC_DATA] …" at bounding box center [188, 153] width 106 height 12
select select "25"
click at [135, 147] on select "Please select a State [PERSON_NAME] (FCT) [PERSON_NAME] Ibom [GEOGRAPHIC_DATA] …" at bounding box center [188, 153] width 106 height 12
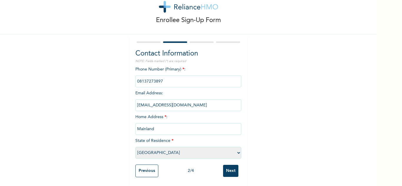
click at [226, 165] on input "Next" at bounding box center [230, 171] width 15 height 12
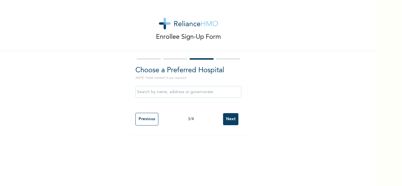
scroll to position [0, 0]
click at [223, 117] on input "Next" at bounding box center [230, 119] width 15 height 12
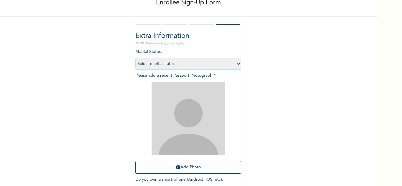
scroll to position [72, 0]
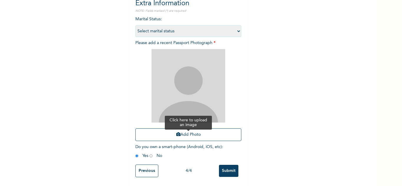
click at [175, 129] on button "Add Photo" at bounding box center [188, 135] width 106 height 13
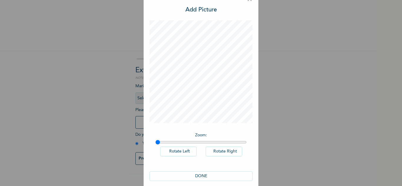
scroll to position [19, 0]
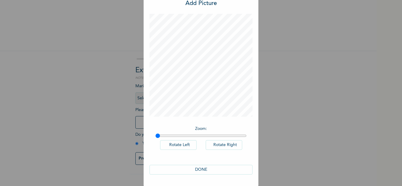
click at [211, 172] on button "DONE" at bounding box center [201, 170] width 103 height 10
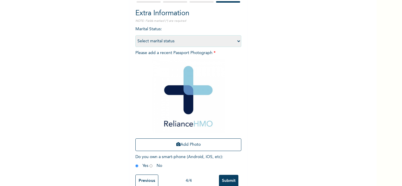
scroll to position [72, 0]
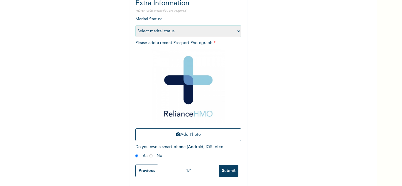
click at [231, 165] on input "Submit" at bounding box center [228, 171] width 19 height 12
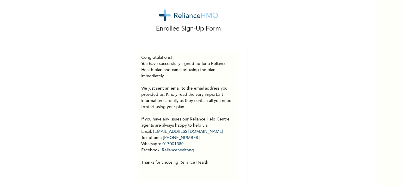
scroll to position [16, 0]
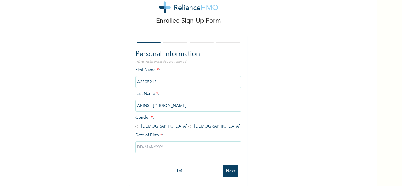
scroll to position [21, 0]
click at [135, 124] on input "radio" at bounding box center [136, 127] width 3 height 6
radio input "true"
click at [155, 147] on input "text" at bounding box center [188, 148] width 106 height 12
select select "8"
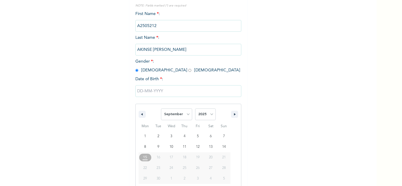
scroll to position [81, 0]
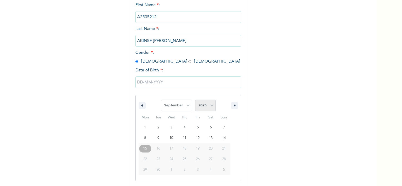
click at [206, 110] on select "2025 2024 2023 2022 2021 2020 2019 2018 2017 2016 2015 2014 2013 2012 2011 2010…" at bounding box center [205, 106] width 21 height 12
select select "1993"
click at [195, 100] on select "2025 2024 2023 2022 2021 2020 2019 2018 2017 2016 2015 2014 2013 2012 2011 2010…" at bounding box center [205, 106] width 21 height 12
type input "09/18/1993"
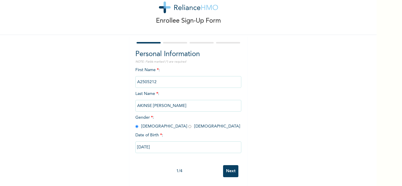
scroll to position [21, 0]
click at [223, 165] on input "Next" at bounding box center [230, 171] width 15 height 12
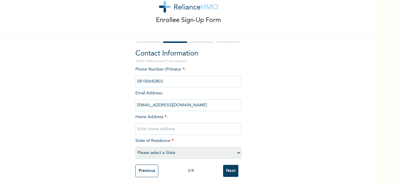
click at [198, 125] on input "text" at bounding box center [188, 129] width 106 height 12
type input "Mainland"
click at [189, 150] on select "Please select a State [PERSON_NAME] (FCT) [PERSON_NAME] Ibom [GEOGRAPHIC_DATA] …" at bounding box center [188, 153] width 106 height 12
select select "25"
click at [135, 147] on select "Please select a State [PERSON_NAME] (FCT) [PERSON_NAME] Ibom [GEOGRAPHIC_DATA] …" at bounding box center [188, 153] width 106 height 12
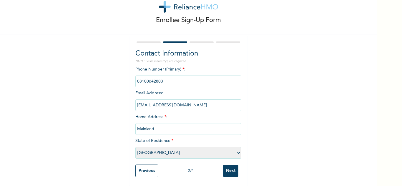
click at [230, 167] on input "Next" at bounding box center [230, 171] width 15 height 12
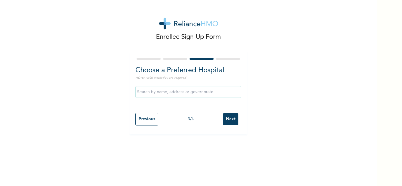
scroll to position [0, 0]
click at [232, 127] on div "Previous 3 / 4 Next" at bounding box center [188, 119] width 106 height 19
click at [227, 120] on input "Next" at bounding box center [230, 119] width 15 height 12
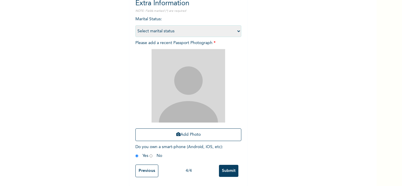
scroll to position [72, 0]
click at [179, 129] on button "Add Photo" at bounding box center [188, 135] width 106 height 13
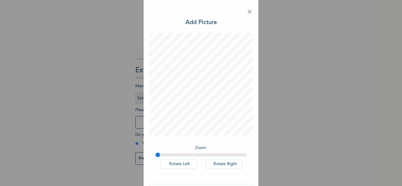
scroll to position [19, 0]
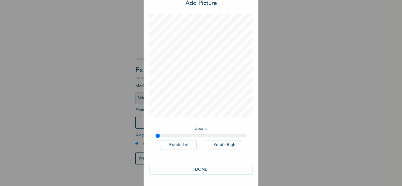
click at [201, 171] on button "DONE" at bounding box center [201, 170] width 103 height 10
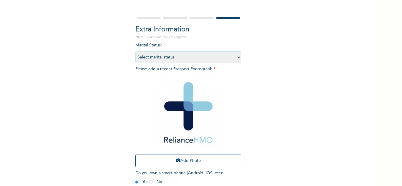
scroll to position [72, 0]
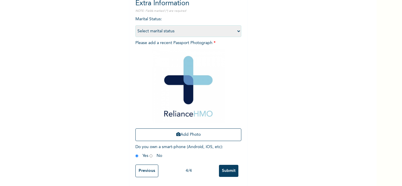
click at [223, 167] on input "Submit" at bounding box center [228, 171] width 19 height 12
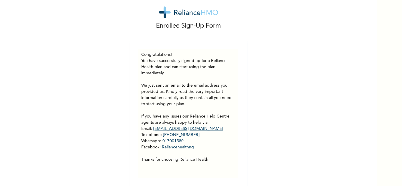
scroll to position [16, 0]
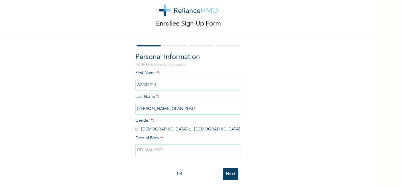
scroll to position [21, 0]
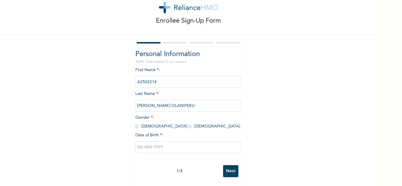
click at [135, 124] on input "radio" at bounding box center [136, 127] width 3 height 6
radio input "true"
click at [151, 142] on input "text" at bounding box center [188, 148] width 106 height 12
select select "8"
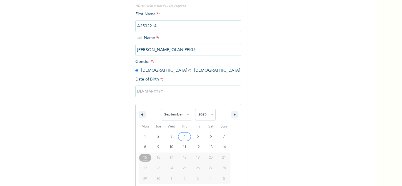
scroll to position [81, 0]
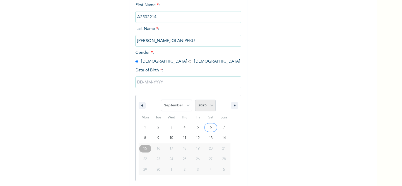
drag, startPoint x: 207, startPoint y: 102, endPoint x: 210, endPoint y: 100, distance: 4.5
click at [207, 102] on select "2025 2024 2023 2022 2021 2020 2019 2018 2017 2016 2015 2014 2013 2012 2011 2010…" at bounding box center [205, 106] width 21 height 12
select select "1994"
click at [195, 100] on select "2025 2024 2023 2022 2021 2020 2019 2018 2017 2016 2015 2014 2013 2012 2011 2010…" at bounding box center [205, 106] width 21 height 12
type input "[DATE]"
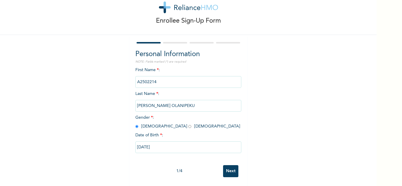
scroll to position [21, 0]
click at [227, 165] on input "Next" at bounding box center [230, 171] width 15 height 12
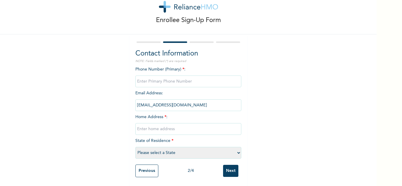
click at [187, 126] on input "text" at bounding box center [188, 129] width 106 height 12
type input "Mainland"
click at [191, 149] on select "Please select a State [PERSON_NAME] (FCT) [PERSON_NAME] Ibom [GEOGRAPHIC_DATA] …" at bounding box center [188, 153] width 106 height 12
select select "25"
click at [135, 147] on select "Please select a State [PERSON_NAME] (FCT) [PERSON_NAME] Ibom [GEOGRAPHIC_DATA] …" at bounding box center [188, 153] width 106 height 12
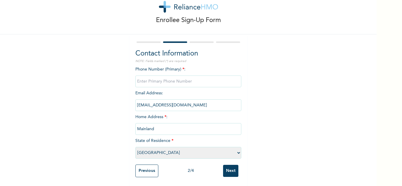
click at [232, 168] on input "Next" at bounding box center [230, 171] width 15 height 12
click at [185, 76] on input "phone" at bounding box center [188, 82] width 106 height 12
type input "0"
click at [223, 167] on input "Next" at bounding box center [230, 171] width 15 height 12
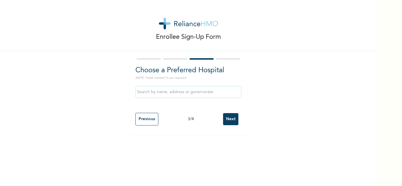
scroll to position [0, 0]
click at [227, 118] on input "Next" at bounding box center [230, 119] width 15 height 12
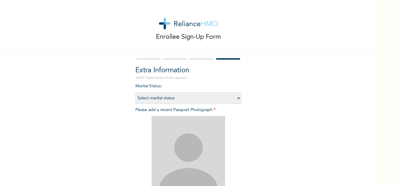
click at [189, 94] on select "Select marital status [DEMOGRAPHIC_DATA] Married [DEMOGRAPHIC_DATA] Widow/[DEMO…" at bounding box center [188, 98] width 106 height 12
select select "2"
click at [135, 92] on select "Select marital status [DEMOGRAPHIC_DATA] Married [DEMOGRAPHIC_DATA] Widow/[DEMO…" at bounding box center [188, 98] width 106 height 12
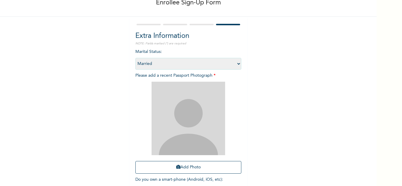
scroll to position [72, 0]
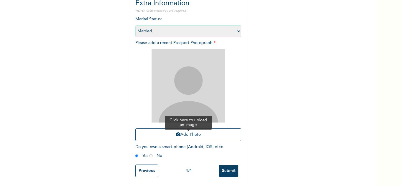
click at [179, 132] on button "Add Photo" at bounding box center [188, 135] width 106 height 13
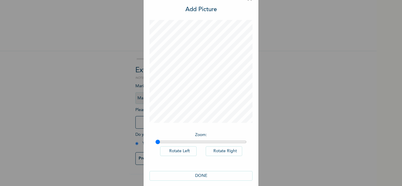
scroll to position [19, 0]
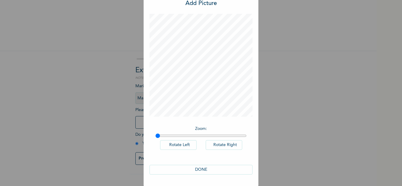
click at [209, 171] on button "DONE" at bounding box center [201, 170] width 103 height 10
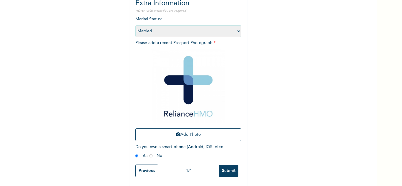
scroll to position [72, 0]
click at [230, 167] on input "Submit" at bounding box center [228, 171] width 19 height 12
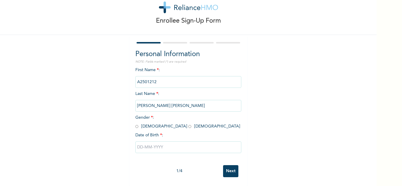
scroll to position [21, 0]
click at [135, 124] on input "radio" at bounding box center [136, 127] width 3 height 6
radio input "true"
click at [162, 144] on input "text" at bounding box center [188, 148] width 106 height 12
select select "8"
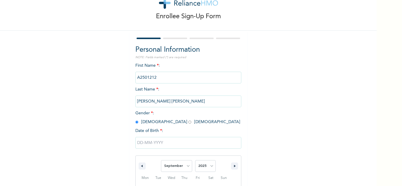
scroll to position [81, 0]
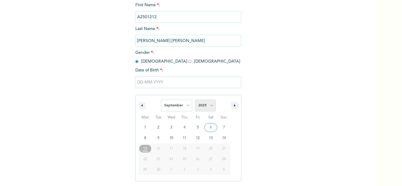
click at [208, 105] on select "2025 2024 2023 2022 2021 2020 2019 2018 2017 2016 2015 2014 2013 2012 2011 2010…" at bounding box center [205, 106] width 21 height 12
select select "1994"
click at [195, 100] on select "2025 2024 2023 2022 2021 2020 2019 2018 2017 2016 2015 2014 2013 2012 2011 2010…" at bounding box center [205, 106] width 21 height 12
type input "[DATE]"
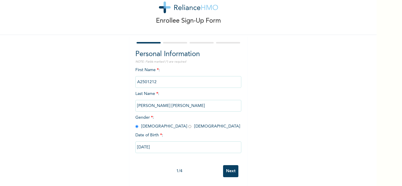
scroll to position [21, 0]
click at [225, 168] on input "Next" at bounding box center [230, 171] width 15 height 12
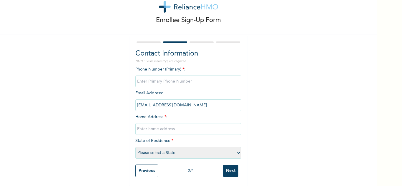
click at [174, 76] on input "phone" at bounding box center [188, 82] width 106 height 12
click at [180, 78] on input "phone" at bounding box center [188, 82] width 106 height 12
type input "0"
click at [200, 127] on input "text" at bounding box center [188, 129] width 106 height 12
type input "Mainland"
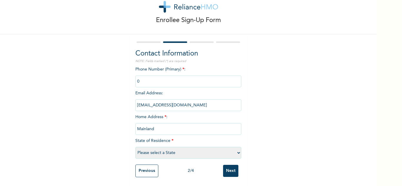
click at [203, 155] on select "Please select a State [PERSON_NAME] (FCT) [PERSON_NAME] Ibom [GEOGRAPHIC_DATA] …" at bounding box center [188, 153] width 106 height 12
select select "25"
click at [135, 147] on select "Please select a State [PERSON_NAME] (FCT) [PERSON_NAME] Ibom [GEOGRAPHIC_DATA] …" at bounding box center [188, 153] width 106 height 12
click at [229, 168] on input "Next" at bounding box center [230, 171] width 15 height 12
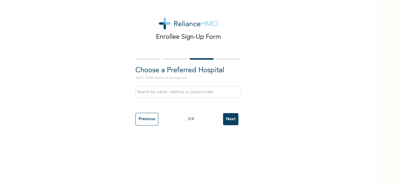
click at [228, 121] on input "Next" at bounding box center [230, 119] width 15 height 12
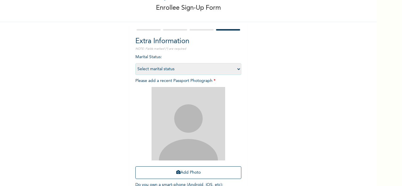
scroll to position [72, 0]
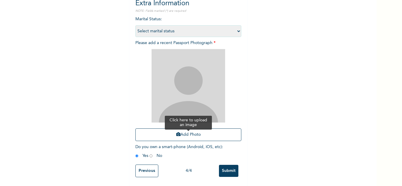
click at [180, 134] on button "Add Photo" at bounding box center [188, 135] width 106 height 13
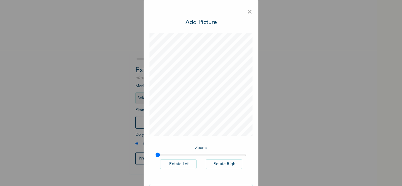
scroll to position [19, 0]
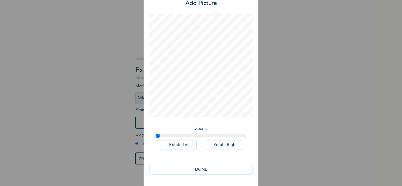
click at [208, 167] on button "DONE" at bounding box center [201, 170] width 103 height 10
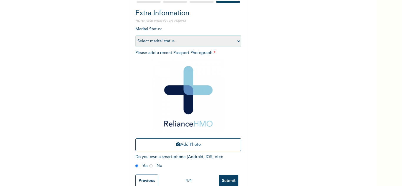
scroll to position [72, 0]
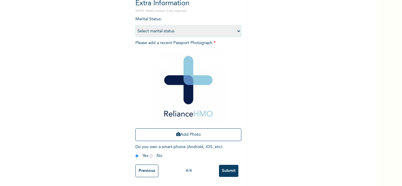
drag, startPoint x: 231, startPoint y: 162, endPoint x: 238, endPoint y: 124, distance: 39.2
click at [230, 165] on input "Submit" at bounding box center [228, 171] width 19 height 12
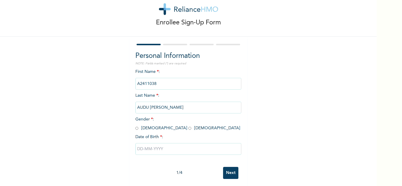
scroll to position [21, 0]
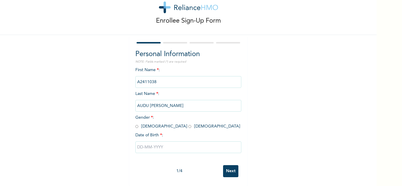
click at [135, 124] on input "radio" at bounding box center [136, 127] width 3 height 6
radio input "true"
click at [160, 147] on input "text" at bounding box center [188, 148] width 106 height 12
select select "8"
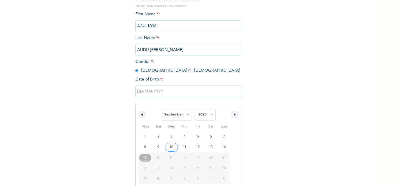
scroll to position [81, 0]
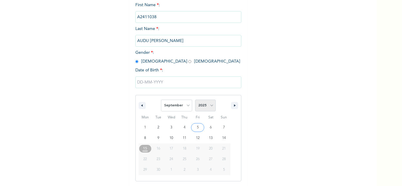
drag, startPoint x: 204, startPoint y: 106, endPoint x: 207, endPoint y: 102, distance: 4.5
click at [205, 105] on select "2025 2024 2023 2022 2021 2020 2019 2018 2017 2016 2015 2014 2013 2012 2011 2010…" at bounding box center [205, 106] width 21 height 12
select select "1994"
click at [195, 100] on select "2025 2024 2023 2022 2021 2020 2019 2018 2017 2016 2015 2014 2013 2012 2011 2010…" at bounding box center [205, 106] width 21 height 12
drag, startPoint x: 195, startPoint y: 150, endPoint x: 204, endPoint y: 153, distance: 9.7
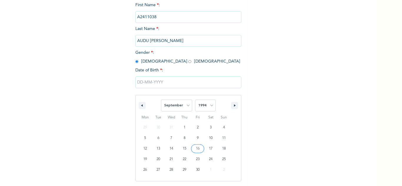
type input "09/16/1994"
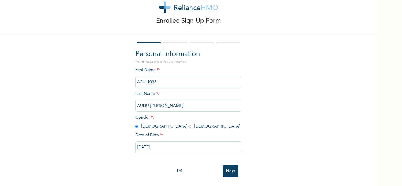
scroll to position [21, 0]
click at [226, 165] on input "Next" at bounding box center [230, 171] width 15 height 12
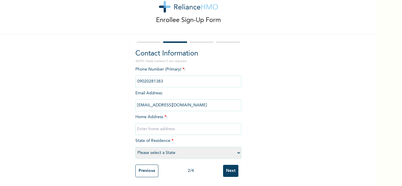
drag, startPoint x: 181, startPoint y: 129, endPoint x: 180, endPoint y: 125, distance: 4.4
click at [181, 129] on input "text" at bounding box center [188, 129] width 106 height 12
type input "Mainland"
click at [182, 149] on select "Please select a State [PERSON_NAME] (FCT) [PERSON_NAME] Ibom [GEOGRAPHIC_DATA] …" at bounding box center [188, 153] width 106 height 12
select select "25"
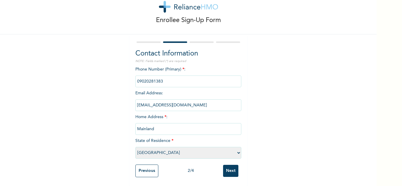
click at [135, 147] on select "Please select a State [PERSON_NAME] (FCT) [PERSON_NAME] Ibom [GEOGRAPHIC_DATA] …" at bounding box center [188, 153] width 106 height 12
click at [224, 167] on input "Next" at bounding box center [230, 171] width 15 height 12
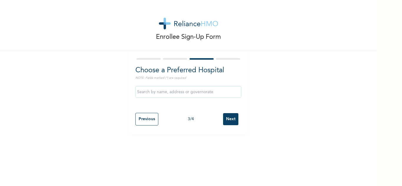
click at [227, 117] on input "Next" at bounding box center [230, 119] width 15 height 12
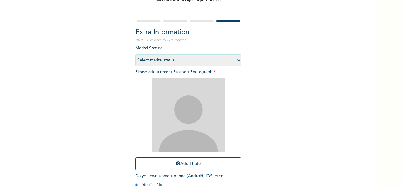
scroll to position [72, 0]
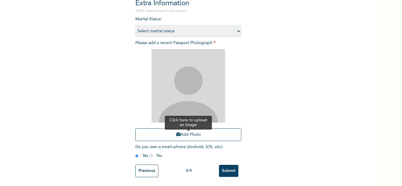
click at [183, 134] on button "Add Photo" at bounding box center [188, 135] width 106 height 13
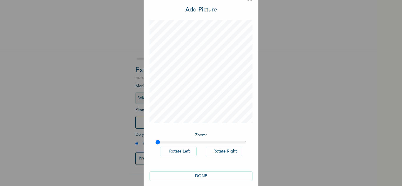
scroll to position [19, 0]
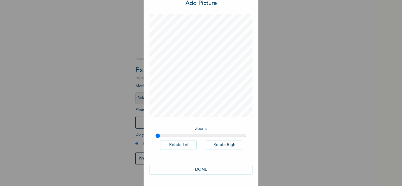
click at [215, 167] on button "DONE" at bounding box center [201, 170] width 103 height 10
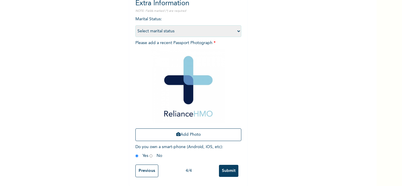
scroll to position [72, 0]
click at [225, 165] on input "Submit" at bounding box center [228, 171] width 19 height 12
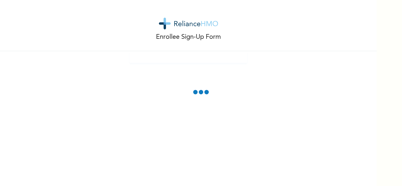
scroll to position [0, 0]
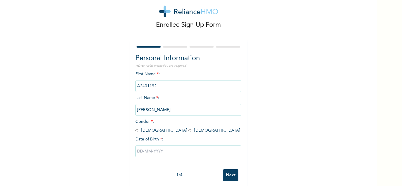
scroll to position [21, 0]
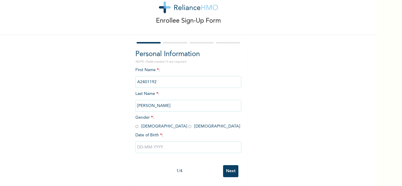
click at [135, 124] on input "radio" at bounding box center [136, 127] width 3 height 6
radio input "true"
click at [152, 142] on input "text" at bounding box center [188, 148] width 106 height 12
select select "8"
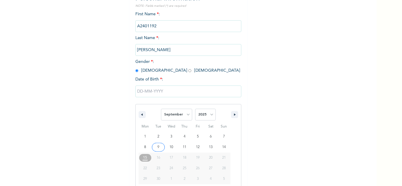
scroll to position [81, 0]
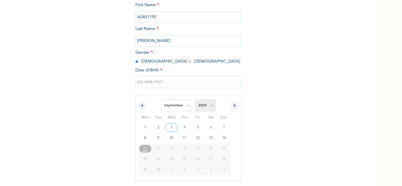
click at [212, 107] on select "2025 2024 2023 2022 2021 2020 2019 2018 2017 2016 2015 2014 2013 2012 2011 2010…" at bounding box center [205, 106] width 21 height 12
select select "1993"
click at [195, 100] on select "2025 2024 2023 2022 2021 2020 2019 2018 2017 2016 2015 2014 2013 2012 2011 2010…" at bounding box center [205, 106] width 21 height 12
type input "[DATE]"
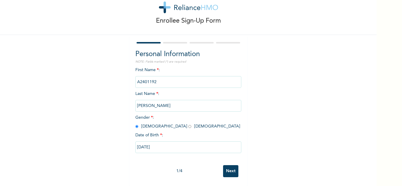
click at [231, 169] on input "Next" at bounding box center [230, 171] width 15 height 12
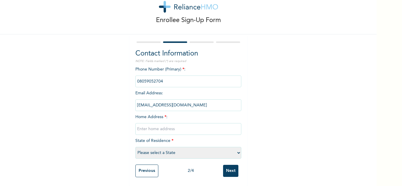
click at [163, 127] on input "text" at bounding box center [188, 129] width 106 height 12
type input "Mainland"
click at [184, 147] on select "Please select a State [PERSON_NAME] (FCT) [PERSON_NAME] Ibom [GEOGRAPHIC_DATA] …" at bounding box center [188, 153] width 106 height 12
select select "25"
click at [135, 147] on select "Please select a State [PERSON_NAME] (FCT) [PERSON_NAME] Ibom [GEOGRAPHIC_DATA] …" at bounding box center [188, 153] width 106 height 12
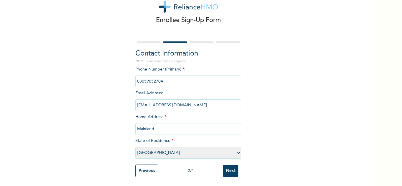
click at [231, 169] on input "Next" at bounding box center [230, 171] width 15 height 12
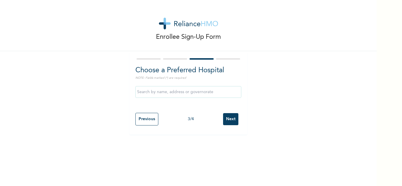
scroll to position [0, 0]
click at [226, 117] on input "Next" at bounding box center [230, 119] width 15 height 12
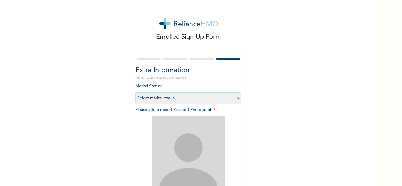
click at [198, 101] on select "Select marital status [DEMOGRAPHIC_DATA] Married [DEMOGRAPHIC_DATA] Widow/[DEMO…" at bounding box center [188, 98] width 106 height 12
select select "1"
click at [135, 92] on select "Select marital status [DEMOGRAPHIC_DATA] Married [DEMOGRAPHIC_DATA] Widow/[DEMO…" at bounding box center [188, 98] width 106 height 12
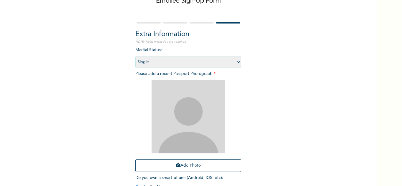
scroll to position [72, 0]
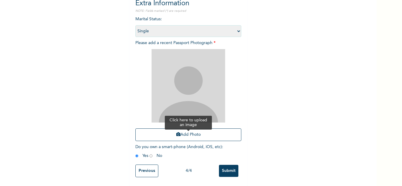
click at [161, 129] on button "Add Photo" at bounding box center [188, 135] width 106 height 13
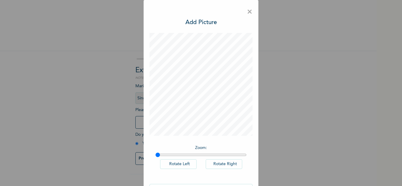
scroll to position [19, 0]
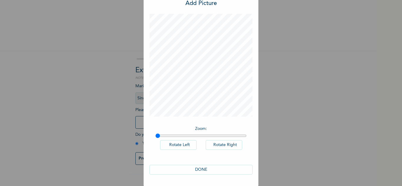
click at [190, 171] on button "DONE" at bounding box center [201, 170] width 103 height 10
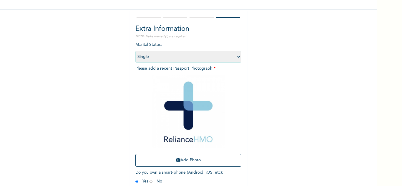
scroll to position [72, 0]
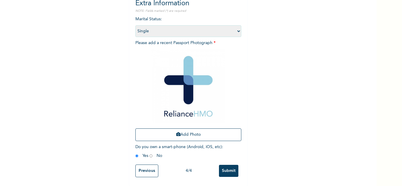
click at [228, 165] on input "Submit" at bounding box center [228, 171] width 19 height 12
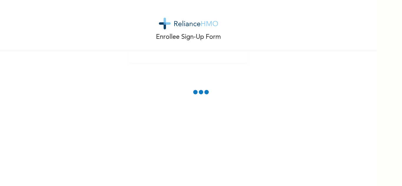
scroll to position [0, 0]
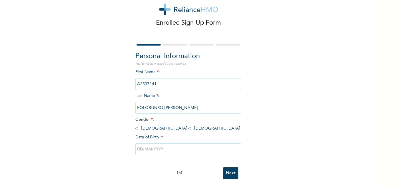
scroll to position [21, 0]
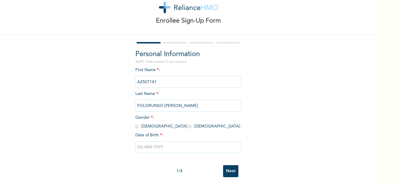
click at [135, 124] on input "radio" at bounding box center [136, 127] width 3 height 6
radio input "true"
click at [155, 143] on input "text" at bounding box center [188, 148] width 106 height 12
select select "8"
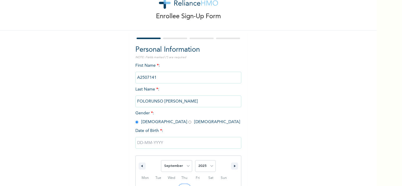
scroll to position [81, 0]
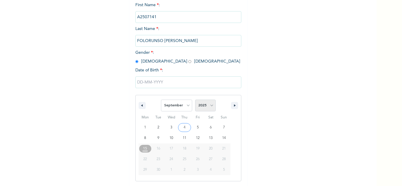
drag, startPoint x: 202, startPoint y: 104, endPoint x: 204, endPoint y: 101, distance: 3.8
click at [202, 104] on select "2025 2024 2023 2022 2021 2020 2019 2018 2017 2016 2015 2014 2013 2012 2011 2010…" at bounding box center [205, 106] width 21 height 12
select select "1993"
click at [195, 100] on select "2025 2024 2023 2022 2021 2020 2019 2018 2017 2016 2015 2014 2013 2012 2011 2010…" at bounding box center [205, 106] width 21 height 12
drag, startPoint x: 196, startPoint y: 149, endPoint x: 207, endPoint y: 157, distance: 13.8
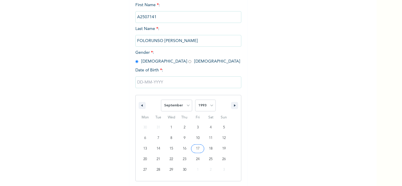
type input "09/17/1993"
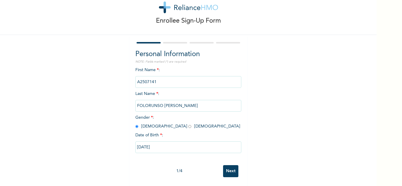
click at [225, 165] on input "Next" at bounding box center [230, 171] width 15 height 12
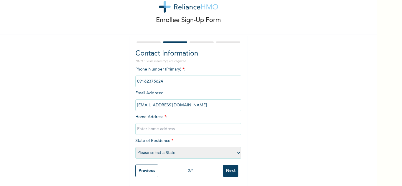
click at [194, 128] on input "text" at bounding box center [188, 129] width 106 height 12
type input "Mainland"
click at [196, 150] on select "Please select a State [PERSON_NAME] (FCT) [PERSON_NAME] Ibom [GEOGRAPHIC_DATA] …" at bounding box center [188, 153] width 106 height 12
select select "25"
click at [135, 147] on select "Please select a State [PERSON_NAME] (FCT) [PERSON_NAME] Ibom [GEOGRAPHIC_DATA] …" at bounding box center [188, 153] width 106 height 12
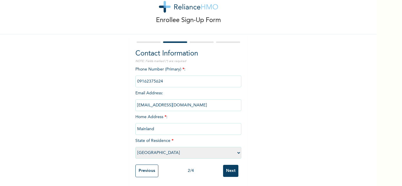
click at [229, 167] on input "Next" at bounding box center [230, 171] width 15 height 12
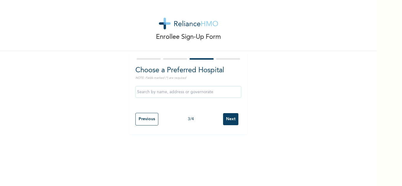
scroll to position [0, 0]
click at [228, 123] on input "Next" at bounding box center [230, 119] width 15 height 12
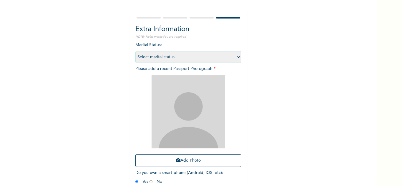
scroll to position [72, 0]
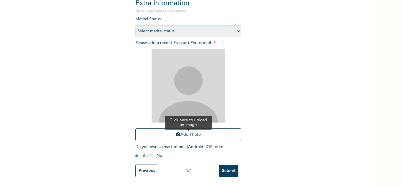
click at [179, 132] on button "Add Photo" at bounding box center [188, 135] width 106 height 13
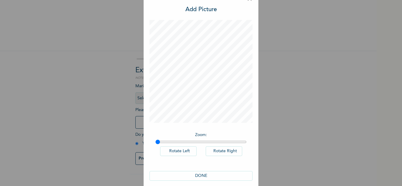
scroll to position [19, 0]
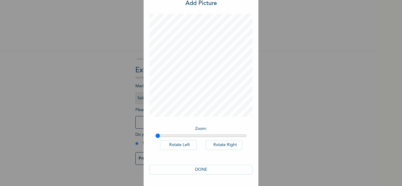
click at [210, 173] on button "DONE" at bounding box center [201, 170] width 103 height 10
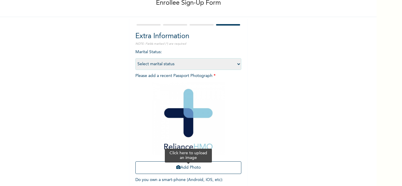
scroll to position [72, 0]
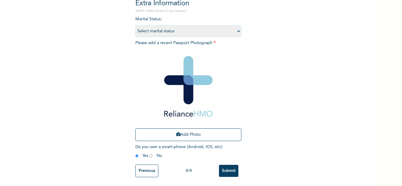
click at [231, 165] on input "Submit" at bounding box center [228, 171] width 19 height 12
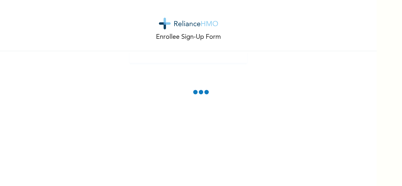
scroll to position [0, 0]
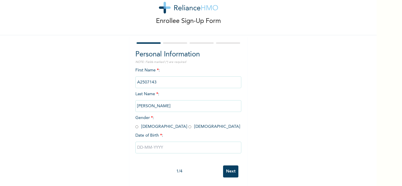
scroll to position [21, 0]
click at [135, 124] on input "radio" at bounding box center [136, 127] width 3 height 6
radio input "true"
click at [151, 145] on input "text" at bounding box center [188, 148] width 106 height 12
select select "8"
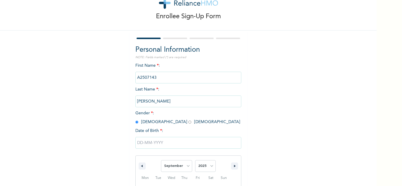
scroll to position [81, 0]
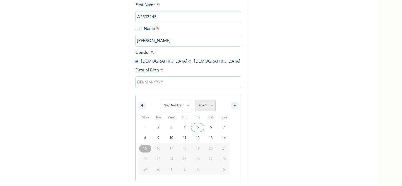
click at [201, 109] on select "2025 2024 2023 2022 2021 2020 2019 2018 2017 2016 2015 2014 2013 2012 2011 2010…" at bounding box center [205, 106] width 21 height 12
select select "1994"
click at [195, 100] on select "2025 2024 2023 2022 2021 2020 2019 2018 2017 2016 2015 2014 2013 2012 2011 2010…" at bounding box center [205, 106] width 21 height 12
type input "[DATE]"
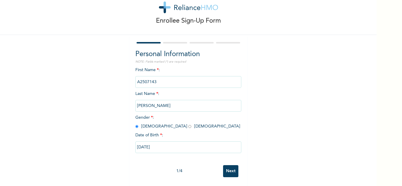
scroll to position [21, 0]
click at [223, 166] on input "Next" at bounding box center [230, 171] width 15 height 12
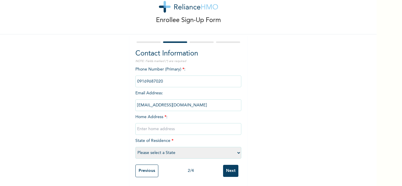
click at [177, 124] on input "text" at bounding box center [188, 129] width 106 height 12
type input "Mainland"
click at [179, 152] on select "Please select a State [PERSON_NAME] (FCT) [PERSON_NAME] Ibom [GEOGRAPHIC_DATA] …" at bounding box center [188, 153] width 106 height 12
select select "25"
click at [135, 147] on select "Please select a State [PERSON_NAME] (FCT) [PERSON_NAME] Ibom [GEOGRAPHIC_DATA] …" at bounding box center [188, 153] width 106 height 12
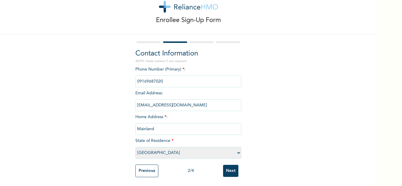
click at [226, 165] on input "Next" at bounding box center [230, 171] width 15 height 12
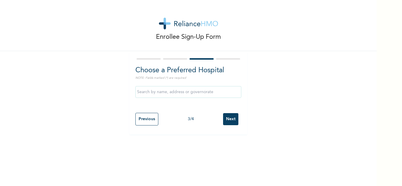
click at [229, 120] on input "Next" at bounding box center [230, 119] width 15 height 12
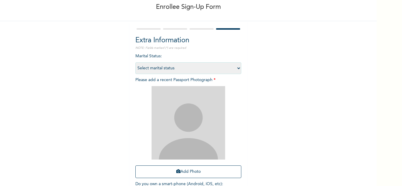
scroll to position [72, 0]
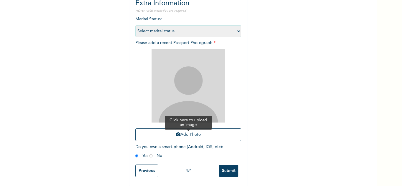
click at [187, 130] on button "Add Photo" at bounding box center [188, 135] width 106 height 13
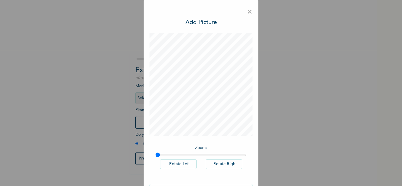
scroll to position [19, 0]
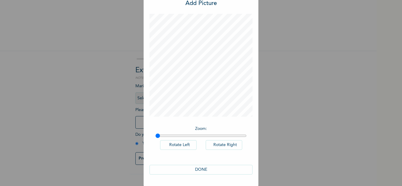
drag, startPoint x: 214, startPoint y: 169, endPoint x: 218, endPoint y: 167, distance: 5.3
click at [214, 169] on button "DONE" at bounding box center [201, 170] width 103 height 10
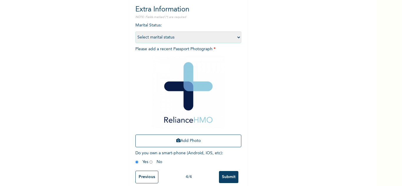
scroll to position [72, 0]
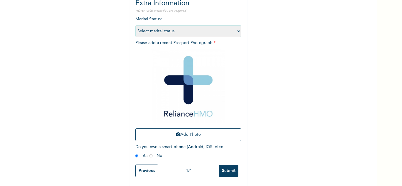
drag, startPoint x: 229, startPoint y: 164, endPoint x: 231, endPoint y: 161, distance: 3.5
click at [228, 165] on input "Submit" at bounding box center [228, 171] width 19 height 12
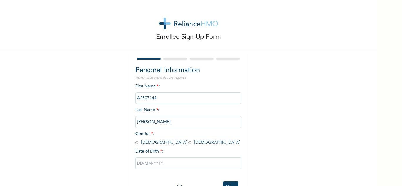
click at [188, 144] on input "radio" at bounding box center [189, 143] width 3 height 6
radio input "true"
click at [160, 160] on input "text" at bounding box center [188, 164] width 106 height 12
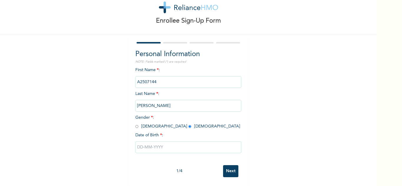
select select "8"
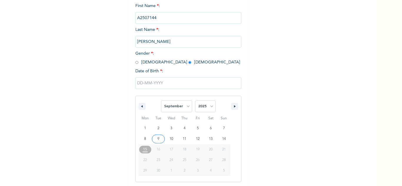
scroll to position [81, 0]
drag, startPoint x: 207, startPoint y: 107, endPoint x: 208, endPoint y: 103, distance: 3.9
click at [207, 106] on select "2025 2024 2023 2022 2021 2020 2019 2018 2017 2016 2015 2014 2013 2012 2011 2010…" at bounding box center [205, 106] width 21 height 12
select select "1995"
click at [195, 100] on select "2025 2024 2023 2022 2021 2020 2019 2018 2017 2016 2015 2014 2013 2012 2011 2010…" at bounding box center [205, 106] width 21 height 12
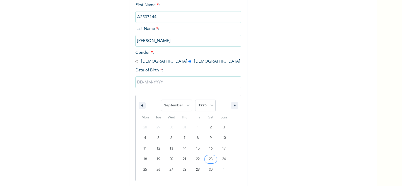
type input "[DATE]"
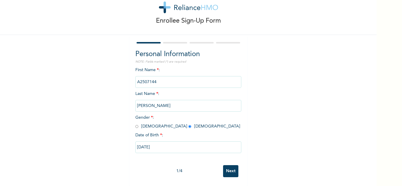
click at [230, 168] on input "Next" at bounding box center [230, 171] width 15 height 12
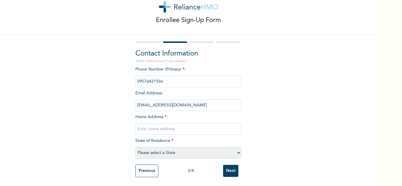
drag, startPoint x: 197, startPoint y: 127, endPoint x: 194, endPoint y: 119, distance: 7.5
click at [197, 127] on input "text" at bounding box center [188, 129] width 106 height 12
type input "Mainland"
click at [188, 147] on select "Please select a State [PERSON_NAME] (FCT) [PERSON_NAME] Ibom [GEOGRAPHIC_DATA] …" at bounding box center [188, 153] width 106 height 12
select select "25"
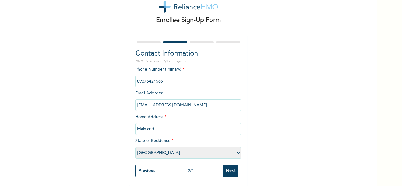
click at [135, 147] on select "Please select a State [PERSON_NAME] (FCT) [PERSON_NAME] Ibom [GEOGRAPHIC_DATA] …" at bounding box center [188, 153] width 106 height 12
click at [226, 166] on input "Next" at bounding box center [230, 171] width 15 height 12
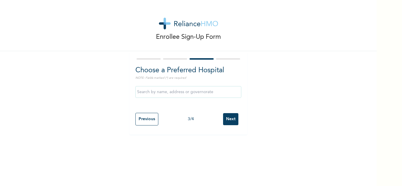
click at [224, 121] on input "Next" at bounding box center [230, 119] width 15 height 12
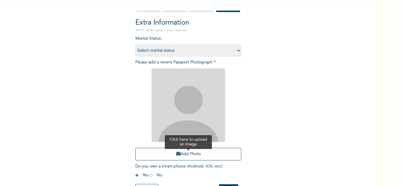
scroll to position [72, 0]
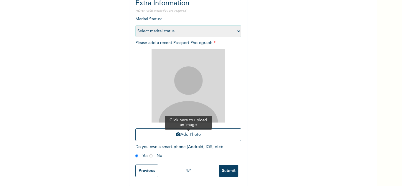
click at [175, 134] on button "Add Photo" at bounding box center [188, 135] width 106 height 13
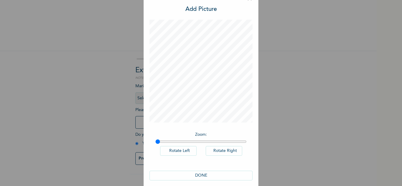
scroll to position [19, 0]
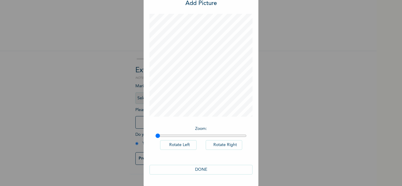
click at [214, 167] on button "DONE" at bounding box center [201, 170] width 103 height 10
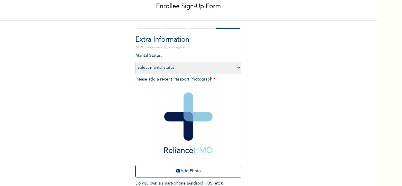
scroll to position [72, 0]
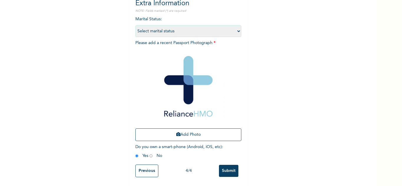
click at [227, 165] on input "Submit" at bounding box center [228, 171] width 19 height 12
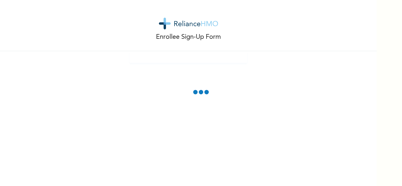
scroll to position [0, 0]
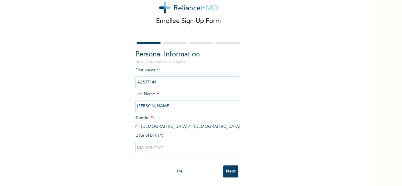
scroll to position [21, 0]
click at [135, 124] on input "radio" at bounding box center [136, 127] width 3 height 6
radio input "true"
click at [150, 143] on input "text" at bounding box center [188, 148] width 106 height 12
select select "8"
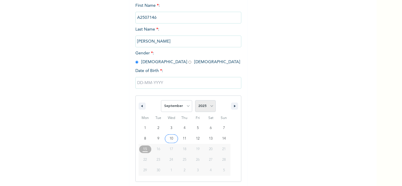
scroll to position [81, 0]
click at [204, 102] on select "2025 2024 2023 2022 2021 2020 2019 2018 2017 2016 2015 2014 2013 2012 2011 2010…" at bounding box center [205, 106] width 21 height 12
select select "1994"
click at [195, 100] on select "2025 2024 2023 2022 2021 2020 2019 2018 2017 2016 2015 2014 2013 2012 2011 2010…" at bounding box center [205, 106] width 21 height 12
type input "09/10/1994"
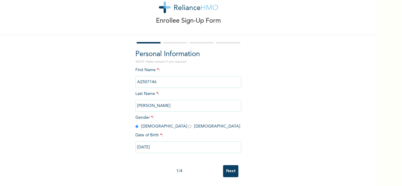
scroll to position [21, 0]
click at [228, 166] on input "Next" at bounding box center [230, 171] width 15 height 12
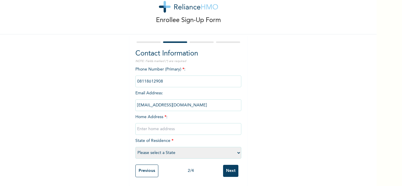
click at [182, 126] on input "text" at bounding box center [188, 129] width 106 height 12
type input "Mainland"
click at [193, 147] on select "Please select a State [PERSON_NAME] (FCT) [PERSON_NAME] Ibom [GEOGRAPHIC_DATA] …" at bounding box center [188, 153] width 106 height 12
select select "25"
click at [135, 147] on select "Please select a State [PERSON_NAME] (FCT) [PERSON_NAME] Ibom [GEOGRAPHIC_DATA] …" at bounding box center [188, 153] width 106 height 12
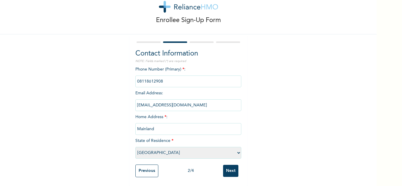
click at [226, 165] on input "Next" at bounding box center [230, 171] width 15 height 12
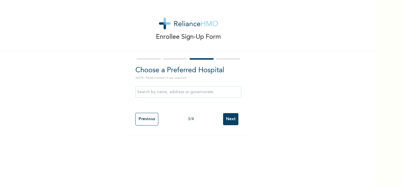
scroll to position [0, 0]
click at [224, 117] on input "Next" at bounding box center [230, 119] width 15 height 12
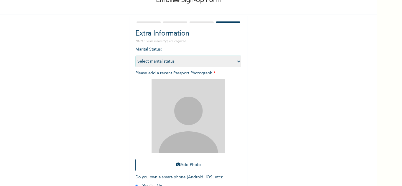
scroll to position [72, 0]
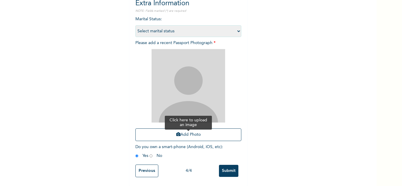
click at [176, 132] on icon "button" at bounding box center [178, 134] width 4 height 4
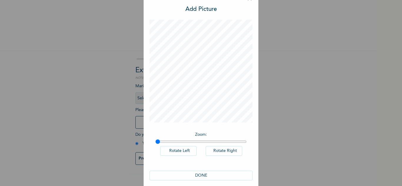
scroll to position [19, 0]
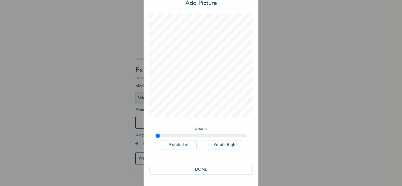
click at [204, 168] on button "DONE" at bounding box center [201, 170] width 103 height 10
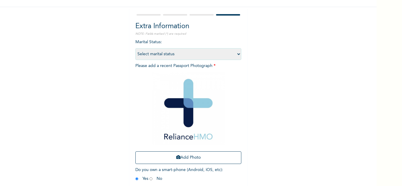
scroll to position [72, 0]
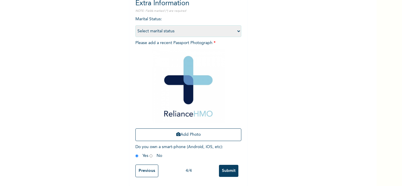
drag, startPoint x: 232, startPoint y: 165, endPoint x: 216, endPoint y: 109, distance: 58.1
click at [232, 165] on input "Submit" at bounding box center [228, 171] width 19 height 12
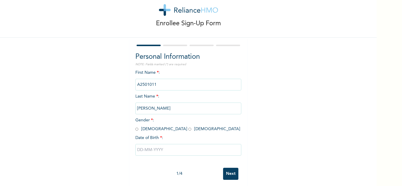
scroll to position [21, 0]
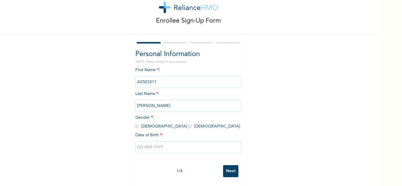
click at [135, 124] on input "radio" at bounding box center [136, 127] width 3 height 6
radio input "true"
click at [150, 142] on input "text" at bounding box center [188, 148] width 106 height 12
select select "8"
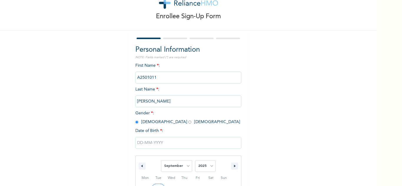
scroll to position [81, 0]
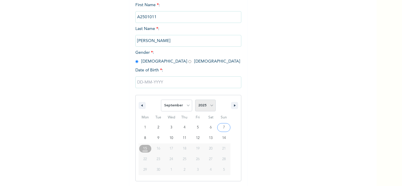
click at [209, 108] on select "2025 2024 2023 2022 2021 2020 2019 2018 2017 2016 2015 2014 2013 2012 2011 2010…" at bounding box center [205, 106] width 21 height 12
click at [214, 87] on input "text" at bounding box center [188, 83] width 106 height 12
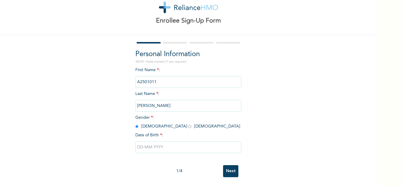
click at [209, 142] on input "text" at bounding box center [188, 148] width 106 height 12
select select "8"
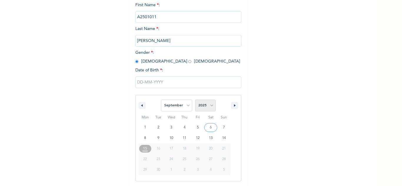
click at [207, 107] on select "2025 2024 2023 2022 2021 2020 2019 2018 2017 2016 2015 2014 2013 2012 2011 2010…" at bounding box center [205, 106] width 21 height 12
select select "1986"
click at [195, 100] on select "2025 2024 2023 2022 2021 2020 2019 2018 2017 2016 2015 2014 2013 2012 2011 2010…" at bounding box center [205, 106] width 21 height 12
type input "09/11/1986"
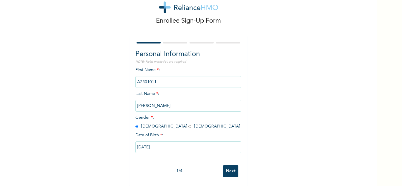
click at [229, 165] on input "Next" at bounding box center [230, 171] width 15 height 12
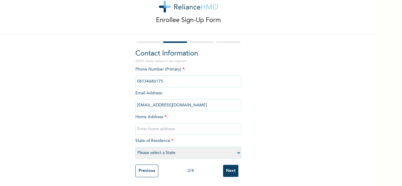
drag, startPoint x: 184, startPoint y: 123, endPoint x: 182, endPoint y: 121, distance: 3.1
click at [183, 123] on input "text" at bounding box center [188, 129] width 106 height 12
type input "Mainland"
click at [170, 143] on div "Phone Number (Primary) * : Email Address : peterkunday05@gmail.com Home Address…" at bounding box center [188, 114] width 106 height 95
click at [170, 148] on select "Please select a State [PERSON_NAME] (FCT) [PERSON_NAME] Ibom [GEOGRAPHIC_DATA] …" at bounding box center [188, 153] width 106 height 12
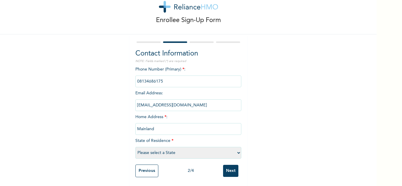
select select "25"
click at [135, 147] on select "Please select a State [PERSON_NAME] (FCT) [PERSON_NAME] Ibom [GEOGRAPHIC_DATA] …" at bounding box center [188, 153] width 106 height 12
click at [230, 165] on input "Next" at bounding box center [230, 171] width 15 height 12
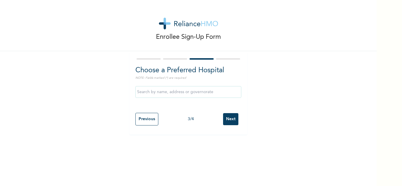
scroll to position [0, 0]
click at [228, 119] on input "Next" at bounding box center [230, 119] width 15 height 12
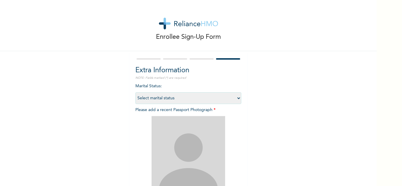
scroll to position [72, 0]
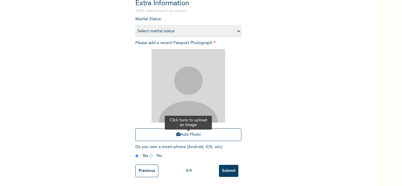
click at [185, 129] on button "Add Photo" at bounding box center [188, 135] width 106 height 13
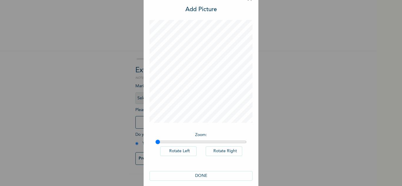
scroll to position [19, 0]
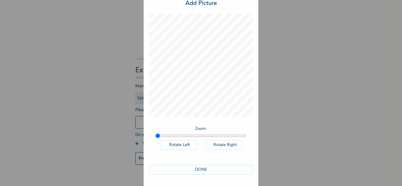
click at [206, 172] on button "DONE" at bounding box center [201, 170] width 103 height 10
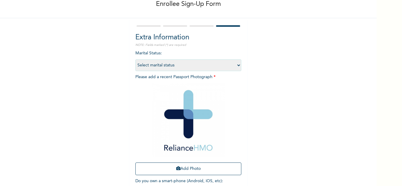
scroll to position [72, 0]
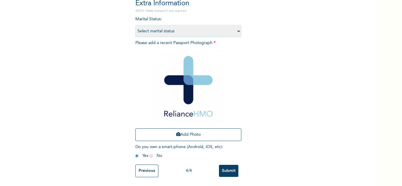
drag, startPoint x: 227, startPoint y: 167, endPoint x: 229, endPoint y: 138, distance: 28.9
click at [227, 165] on input "Submit" at bounding box center [228, 171] width 19 height 12
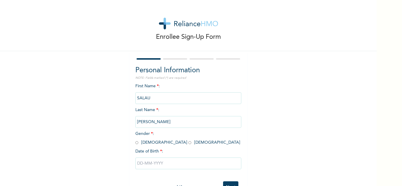
click at [135, 144] on input "radio" at bounding box center [136, 143] width 3 height 6
radio input "true"
click at [159, 164] on input "text" at bounding box center [188, 164] width 106 height 12
select select "8"
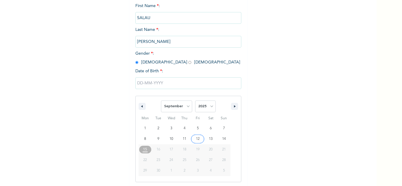
scroll to position [81, 0]
drag, startPoint x: 201, startPoint y: 111, endPoint x: 204, endPoint y: 102, distance: 8.7
click at [201, 111] on select "2025 2024 2023 2022 2021 2020 2019 2018 2017 2016 2015 2014 2013 2012 2011 2010…" at bounding box center [205, 106] width 21 height 12
select select "1978"
click at [195, 100] on select "2025 2024 2023 2022 2021 2020 2019 2018 2017 2016 2015 2014 2013 2012 2011 2010…" at bounding box center [205, 106] width 21 height 12
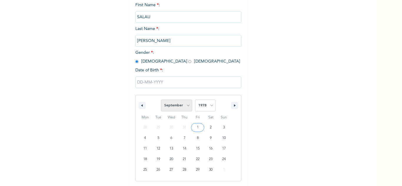
click at [180, 107] on select "January February March April May June July August September October November De…" at bounding box center [176, 106] width 31 height 12
select select "6"
click at [161, 100] on select "January February March April May June July August September October November De…" at bounding box center [176, 106] width 31 height 12
type input "07/15/1978"
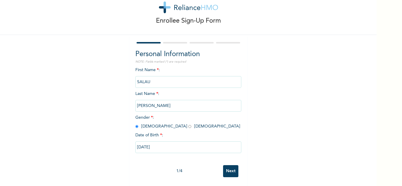
scroll to position [21, 0]
click at [225, 170] on input "Next" at bounding box center [230, 171] width 15 height 12
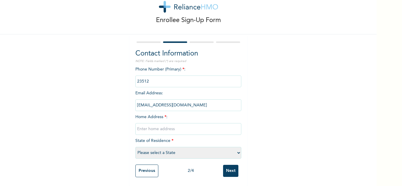
drag, startPoint x: 181, startPoint y: 126, endPoint x: 181, endPoint y: 121, distance: 5.6
click at [181, 126] on input "text" at bounding box center [188, 129] width 106 height 12
type input "Mainland"
click at [189, 149] on select "Please select a State [PERSON_NAME] (FCT) [PERSON_NAME] Ibom [GEOGRAPHIC_DATA] …" at bounding box center [188, 153] width 106 height 12
select select "25"
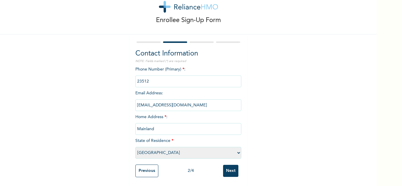
click at [135, 147] on select "Please select a State [PERSON_NAME] (FCT) [PERSON_NAME] Ibom [GEOGRAPHIC_DATA] …" at bounding box center [188, 153] width 106 height 12
click at [228, 165] on input "Next" at bounding box center [230, 171] width 15 height 12
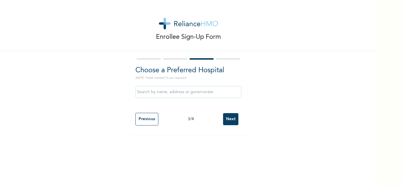
click at [233, 119] on input "Next" at bounding box center [230, 119] width 15 height 12
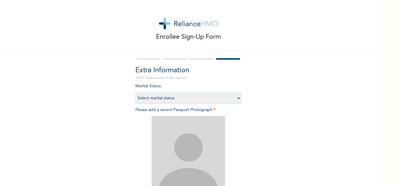
scroll to position [72, 0]
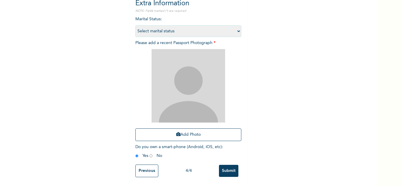
click at [176, 28] on select "Select marital status Single Married Divorced Widow/Widower" at bounding box center [188, 31] width 106 height 12
select select "2"
click at [135, 25] on select "Select marital status Single Married Divorced Widow/Widower" at bounding box center [188, 31] width 106 height 12
click at [178, 129] on button "Add Photo" at bounding box center [188, 135] width 106 height 13
click at [169, 135] on button "Add Photo" at bounding box center [188, 135] width 106 height 13
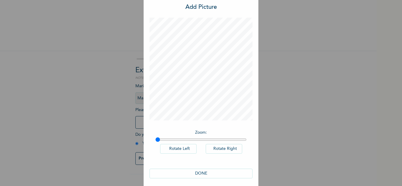
scroll to position [19, 0]
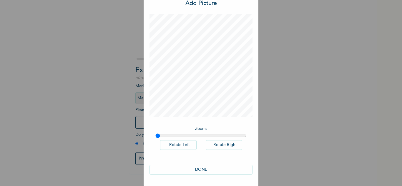
click at [200, 172] on button "DONE" at bounding box center [201, 170] width 103 height 10
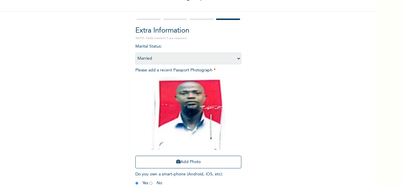
scroll to position [72, 0]
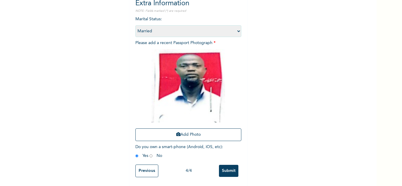
drag, startPoint x: 230, startPoint y: 169, endPoint x: 227, endPoint y: 165, distance: 4.7
click at [230, 167] on input "Submit" at bounding box center [228, 171] width 19 height 12
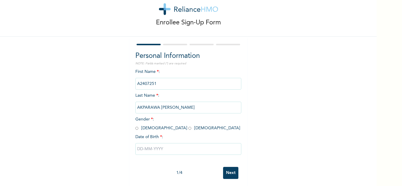
scroll to position [21, 0]
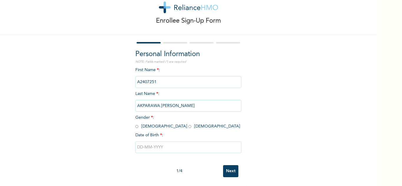
click at [135, 124] on input "radio" at bounding box center [136, 127] width 3 height 6
radio input "true"
click at [149, 142] on input "text" at bounding box center [188, 148] width 106 height 12
select select "8"
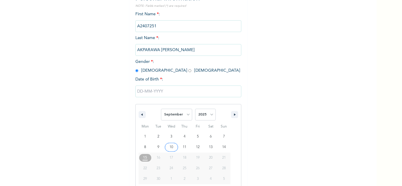
scroll to position [81, 0]
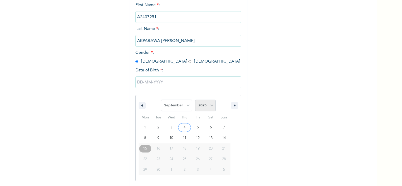
click at [202, 107] on select "2025 2024 2023 2022 2021 2020 2019 2018 2017 2016 2015 2014 2013 2012 2011 2010…" at bounding box center [205, 106] width 21 height 12
select select "1993"
click at [195, 100] on select "2025 2024 2023 2022 2021 2020 2019 2018 2017 2016 2015 2014 2013 2012 2011 2010…" at bounding box center [205, 106] width 21 height 12
type input "[DATE]"
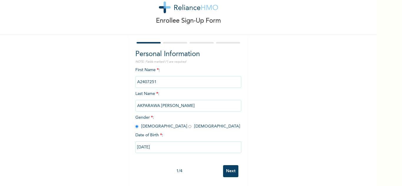
scroll to position [21, 0]
click at [227, 165] on input "Next" at bounding box center [230, 171] width 15 height 12
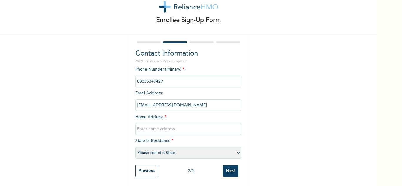
click at [174, 123] on input "text" at bounding box center [188, 129] width 106 height 12
type input "Mainland"
click at [182, 154] on select "Please select a State [PERSON_NAME] (FCT) [PERSON_NAME] Ibom [GEOGRAPHIC_DATA] …" at bounding box center [188, 153] width 106 height 12
select select "6"
click at [135, 147] on select "Please select a State [PERSON_NAME] (FCT) [PERSON_NAME] Ibom [GEOGRAPHIC_DATA] …" at bounding box center [188, 153] width 106 height 12
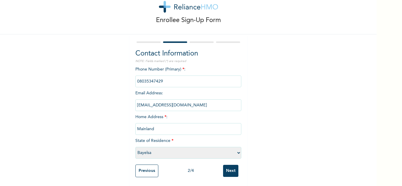
click at [227, 168] on input "Next" at bounding box center [230, 171] width 15 height 12
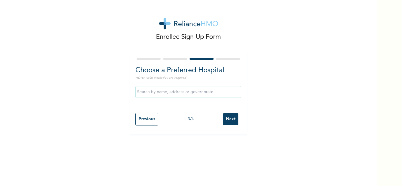
scroll to position [0, 0]
click at [204, 95] on input "text" at bounding box center [188, 92] width 106 height 12
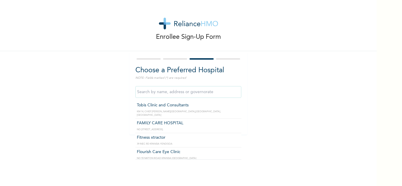
type input "Tobis Clinic and Consultants"
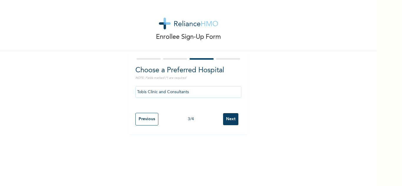
click at [225, 119] on input "Next" at bounding box center [230, 119] width 15 height 12
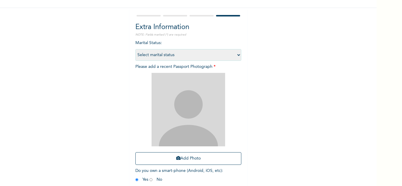
scroll to position [72, 0]
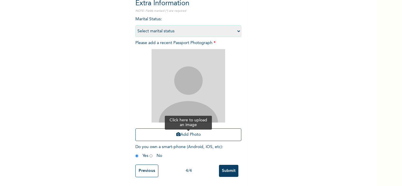
click at [180, 131] on button "Add Photo" at bounding box center [188, 135] width 106 height 13
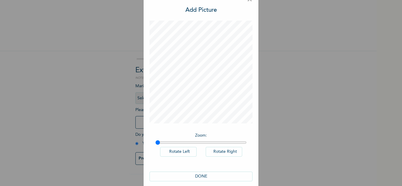
scroll to position [19, 0]
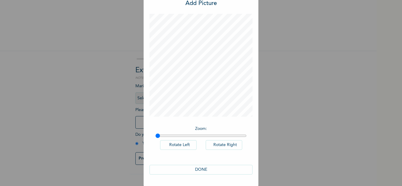
click at [194, 170] on button "DONE" at bounding box center [201, 170] width 103 height 10
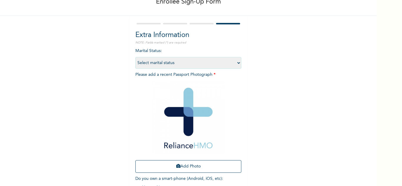
scroll to position [72, 0]
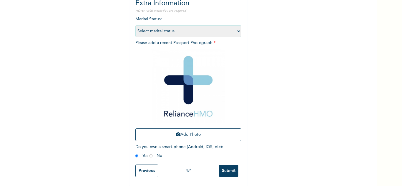
click at [228, 165] on input "Submit" at bounding box center [228, 171] width 19 height 12
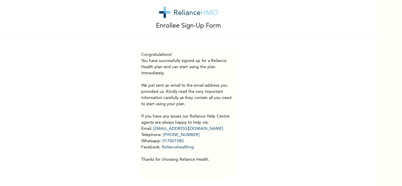
scroll to position [16, 0]
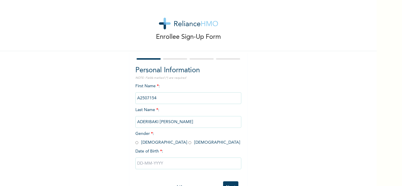
click at [135, 144] on input "radio" at bounding box center [136, 143] width 3 height 6
radio input "true"
click at [152, 166] on input "text" at bounding box center [188, 164] width 106 height 12
select select "8"
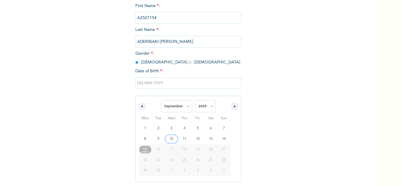
scroll to position [81, 0]
click at [207, 101] on select "2025 2024 2023 2022 2021 2020 2019 2018 2017 2016 2015 2014 2013 2012 2011 2010…" at bounding box center [205, 106] width 21 height 12
select select "1994"
click at [195, 100] on select "2025 2024 2023 2022 2021 2020 2019 2018 2017 2016 2015 2014 2013 2012 2011 2010…" at bounding box center [205, 106] width 21 height 12
type input "[DATE]"
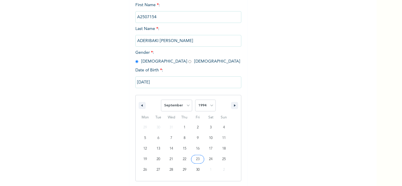
scroll to position [21, 0]
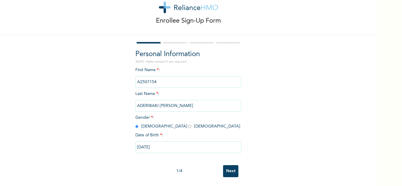
click at [228, 166] on input "Next" at bounding box center [230, 171] width 15 height 12
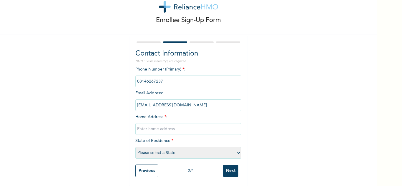
click at [201, 128] on input "text" at bounding box center [188, 129] width 106 height 12
type input "Mainland"
click at [189, 152] on select "Please select a State [PERSON_NAME] (FCT) [PERSON_NAME] Ibom [GEOGRAPHIC_DATA] …" at bounding box center [188, 153] width 106 height 12
select select "25"
click at [135, 147] on select "Please select a State [PERSON_NAME] (FCT) [PERSON_NAME] Ibom [GEOGRAPHIC_DATA] …" at bounding box center [188, 153] width 106 height 12
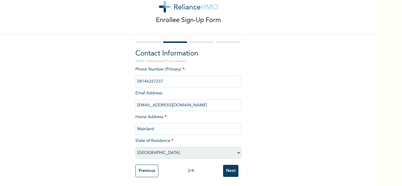
click at [233, 167] on input "Next" at bounding box center [230, 171] width 15 height 12
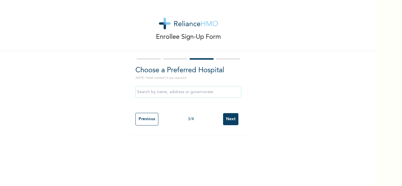
click at [226, 119] on input "Next" at bounding box center [230, 119] width 15 height 12
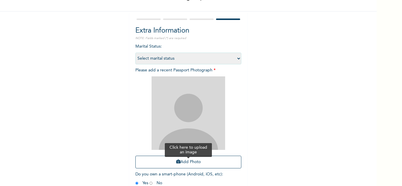
scroll to position [72, 0]
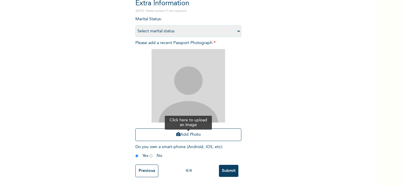
click at [179, 134] on button "Add Photo" at bounding box center [188, 135] width 106 height 13
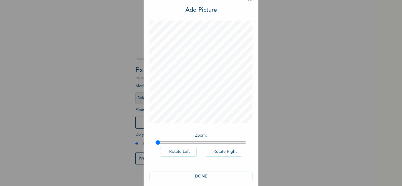
scroll to position [19, 0]
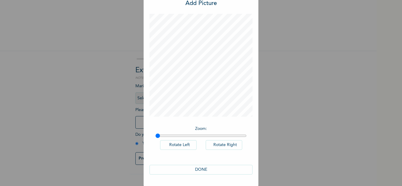
click at [200, 171] on button "DONE" at bounding box center [201, 170] width 103 height 10
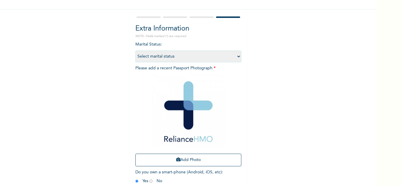
scroll to position [72, 0]
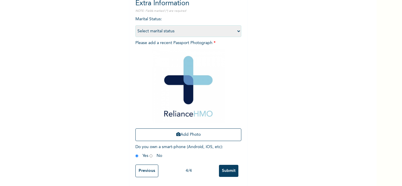
click at [231, 167] on input "Submit" at bounding box center [228, 171] width 19 height 12
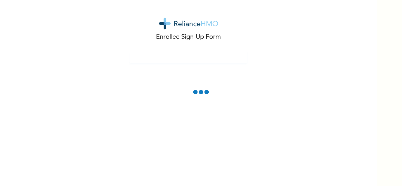
scroll to position [0, 0]
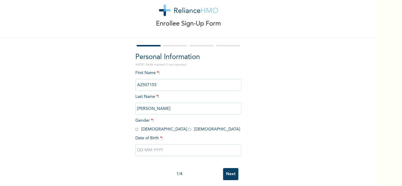
scroll to position [21, 0]
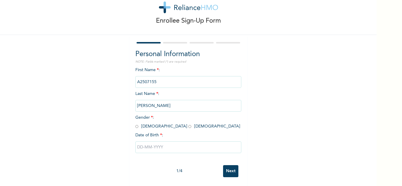
click at [135, 124] on input "radio" at bounding box center [136, 127] width 3 height 6
radio input "true"
click at [152, 142] on input "text" at bounding box center [188, 148] width 106 height 12
select select "8"
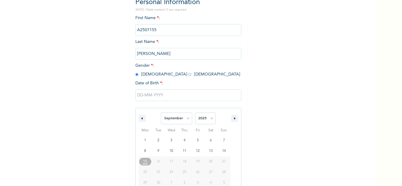
scroll to position [81, 0]
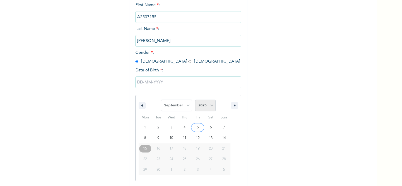
drag, startPoint x: 201, startPoint y: 107, endPoint x: 207, endPoint y: 100, distance: 8.6
click at [201, 107] on select "2025 2024 2023 2022 2021 2020 2019 2018 2017 2016 2015 2014 2013 2012 2011 2010…" at bounding box center [205, 106] width 21 height 12
select select "1993"
click at [195, 100] on select "2025 2024 2023 2022 2021 2020 2019 2018 2017 2016 2015 2014 2013 2012 2011 2010…" at bounding box center [205, 106] width 21 height 12
type input "09/10/1993"
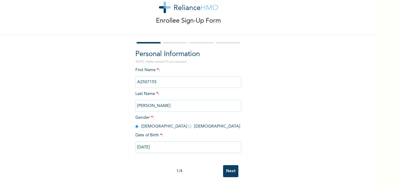
scroll to position [21, 0]
click at [225, 165] on input "Next" at bounding box center [230, 171] width 15 height 12
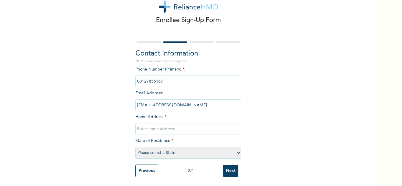
drag, startPoint x: 205, startPoint y: 123, endPoint x: 203, endPoint y: 119, distance: 4.1
click at [205, 123] on input "text" at bounding box center [188, 129] width 106 height 12
type input "Mainland"
click at [185, 149] on select "Please select a State [PERSON_NAME] (FCT) [PERSON_NAME] Ibom [GEOGRAPHIC_DATA] …" at bounding box center [188, 153] width 106 height 12
select select "25"
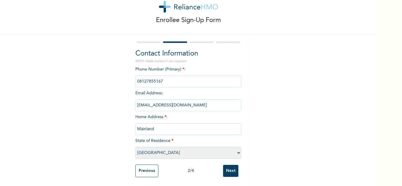
click at [135, 147] on select "Please select a State [PERSON_NAME] (FCT) [PERSON_NAME] Ibom [GEOGRAPHIC_DATA] …" at bounding box center [188, 153] width 106 height 12
click at [225, 165] on input "Next" at bounding box center [230, 171] width 15 height 12
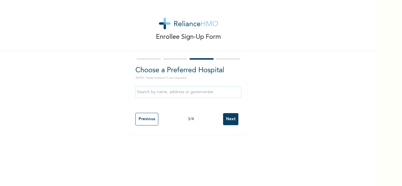
scroll to position [0, 0]
click at [225, 118] on input "Next" at bounding box center [230, 119] width 15 height 12
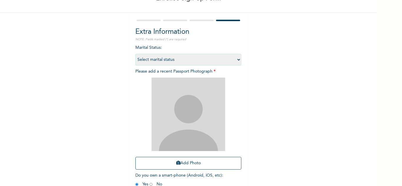
scroll to position [72, 0]
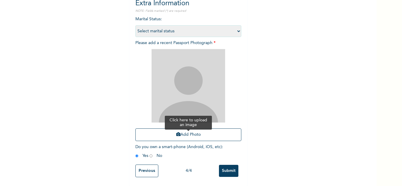
click at [190, 129] on button "Add Photo" at bounding box center [188, 135] width 106 height 13
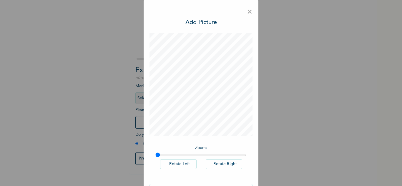
scroll to position [19, 0]
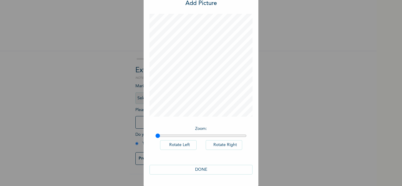
click at [207, 168] on button "DONE" at bounding box center [201, 170] width 103 height 10
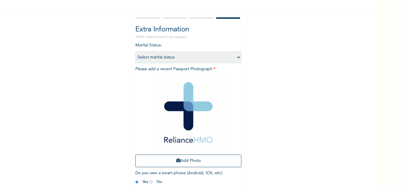
scroll to position [72, 0]
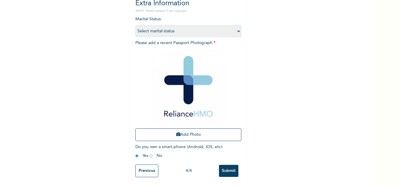
click at [232, 166] on input "Submit" at bounding box center [228, 171] width 19 height 12
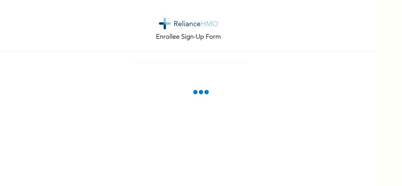
scroll to position [0, 0]
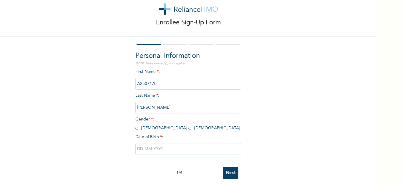
scroll to position [21, 0]
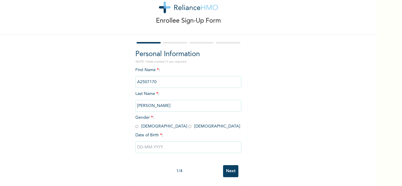
click at [135, 124] on input "radio" at bounding box center [136, 127] width 3 height 6
radio input "true"
click at [146, 142] on input "text" at bounding box center [188, 148] width 106 height 12
select select "8"
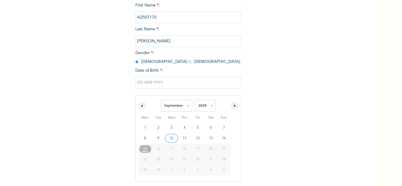
scroll to position [81, 0]
drag, startPoint x: 204, startPoint y: 105, endPoint x: 203, endPoint y: 100, distance: 4.8
click at [204, 105] on select "2025 2024 2023 2022 2021 2020 2019 2018 2017 2016 2015 2014 2013 2012 2011 2010…" at bounding box center [205, 106] width 21 height 12
select select "1994"
click at [195, 100] on select "2025 2024 2023 2022 2021 2020 2019 2018 2017 2016 2015 2014 2013 2012 2011 2010…" at bounding box center [205, 106] width 21 height 12
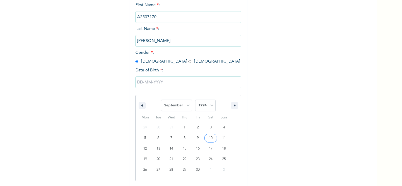
type input "[DATE]"
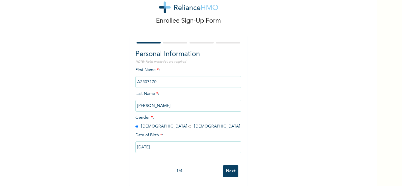
click at [227, 167] on input "Next" at bounding box center [230, 171] width 15 height 12
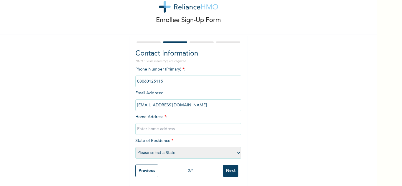
click at [194, 116] on div "Phone Number (Primary) * : Email Address : [EMAIL_ADDRESS][DOMAIN_NAME] Home Ad…" at bounding box center [188, 114] width 106 height 95
click at [189, 126] on input "text" at bounding box center [188, 129] width 106 height 12
type input "Mainland"
click at [191, 150] on select "Please select a State [PERSON_NAME] (FCT) [PERSON_NAME] Ibom [GEOGRAPHIC_DATA] …" at bounding box center [188, 153] width 106 height 12
select select "25"
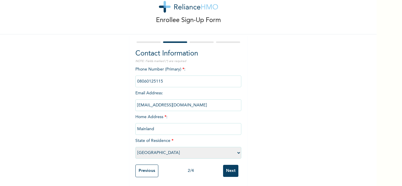
click at [135, 147] on select "Please select a State [PERSON_NAME] (FCT) [PERSON_NAME] Ibom [GEOGRAPHIC_DATA] …" at bounding box center [188, 153] width 106 height 12
click at [232, 169] on input "Next" at bounding box center [230, 171] width 15 height 12
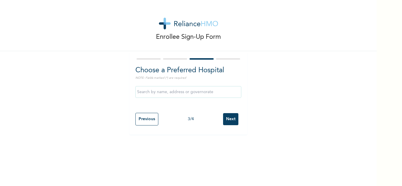
click at [225, 121] on input "Next" at bounding box center [230, 119] width 15 height 12
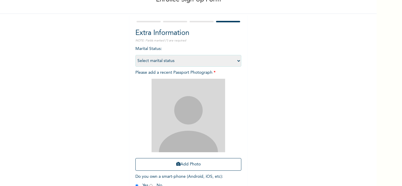
scroll to position [72, 0]
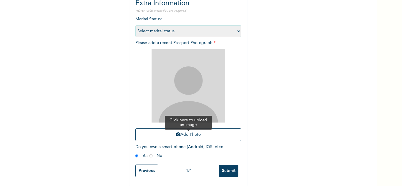
click at [179, 131] on button "Add Photo" at bounding box center [188, 135] width 106 height 13
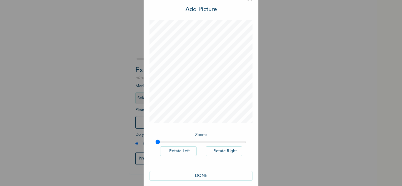
scroll to position [19, 0]
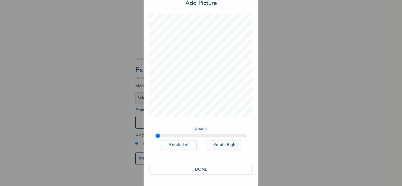
click at [200, 163] on div "DONE" at bounding box center [201, 169] width 103 height 21
click at [209, 167] on button "DONE" at bounding box center [201, 170] width 103 height 10
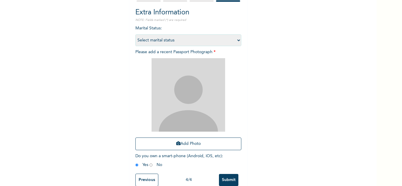
scroll to position [72, 0]
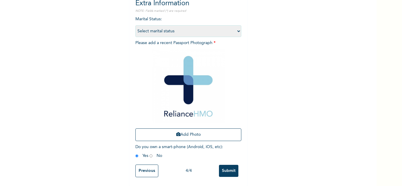
click at [226, 171] on input "Submit" at bounding box center [228, 171] width 19 height 12
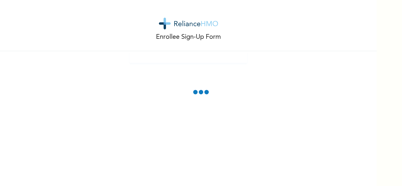
scroll to position [0, 0]
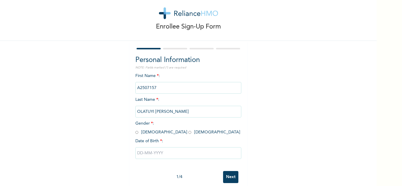
scroll to position [21, 0]
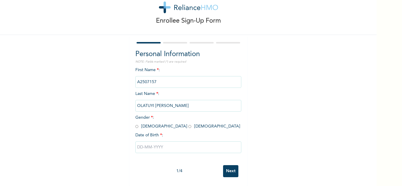
click at [135, 124] on input "radio" at bounding box center [136, 127] width 3 height 6
radio input "true"
click at [155, 144] on input "text" at bounding box center [188, 148] width 106 height 12
select select "8"
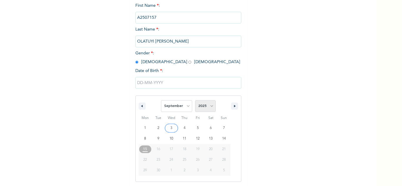
scroll to position [81, 0]
click at [199, 105] on select "2025 2024 2023 2022 2021 2020 2019 2018 2017 2016 2015 2014 2013 2012 2011 2010…" at bounding box center [205, 106] width 21 height 12
select select "1994"
click at [195, 100] on select "2025 2024 2023 2022 2021 2020 2019 2018 2017 2016 2015 2014 2013 2012 2011 2010…" at bounding box center [205, 106] width 21 height 12
type input "[DATE]"
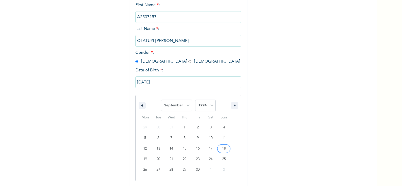
scroll to position [21, 0]
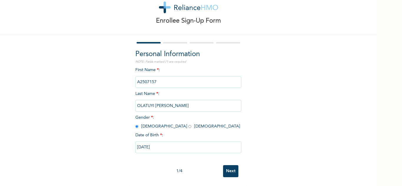
click at [228, 169] on input "Next" at bounding box center [230, 171] width 15 height 12
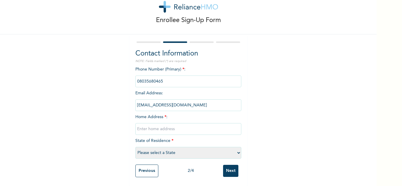
click at [150, 165] on input "Previous" at bounding box center [146, 171] width 23 height 13
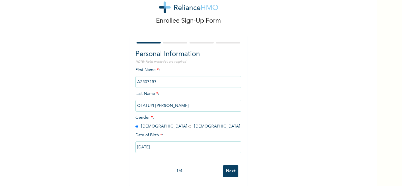
click at [225, 165] on input "Next" at bounding box center [230, 171] width 15 height 12
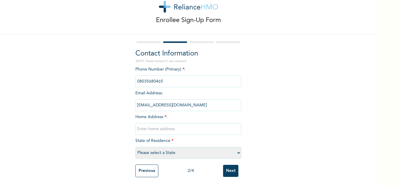
drag, startPoint x: 199, startPoint y: 120, endPoint x: 196, endPoint y: 119, distance: 3.2
click at [199, 123] on input "text" at bounding box center [188, 129] width 106 height 12
type input "Mainland"
click at [190, 148] on select "Please select a State [PERSON_NAME] (FCT) [PERSON_NAME] Ibom [GEOGRAPHIC_DATA] …" at bounding box center [188, 153] width 106 height 12
select select "25"
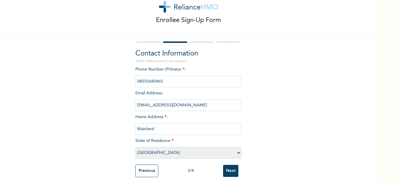
click at [135, 147] on select "Please select a State [PERSON_NAME] (FCT) [PERSON_NAME] Ibom [GEOGRAPHIC_DATA] …" at bounding box center [188, 153] width 106 height 12
click at [225, 167] on input "Next" at bounding box center [230, 171] width 15 height 12
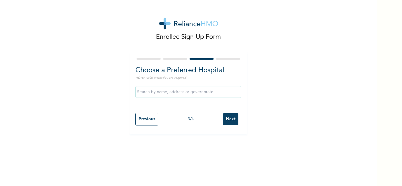
click at [226, 122] on input "Next" at bounding box center [230, 119] width 15 height 12
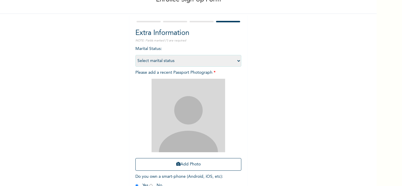
scroll to position [72, 0]
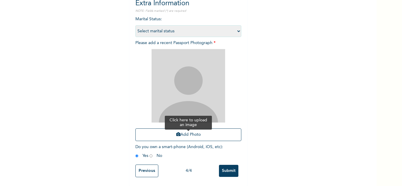
click at [179, 129] on button "Add Photo" at bounding box center [188, 135] width 106 height 13
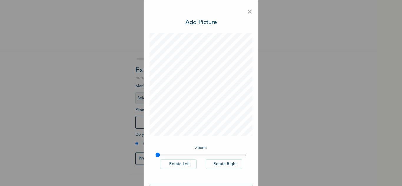
scroll to position [19, 0]
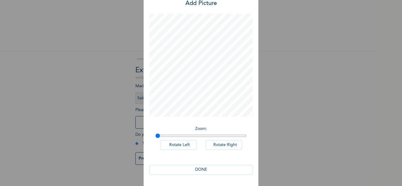
click at [212, 172] on button "DONE" at bounding box center [201, 170] width 103 height 10
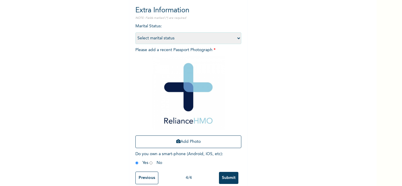
scroll to position [72, 0]
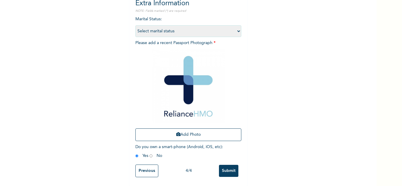
click at [225, 166] on input "Submit" at bounding box center [228, 171] width 19 height 12
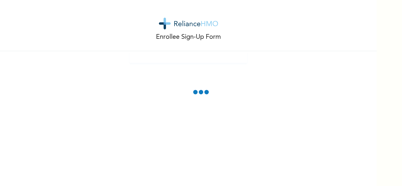
scroll to position [0, 0]
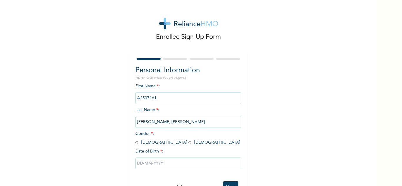
scroll to position [21, 0]
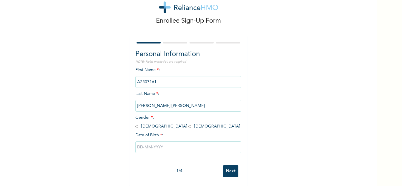
click at [135, 124] on input "radio" at bounding box center [136, 127] width 3 height 6
radio input "true"
click at [150, 142] on input "text" at bounding box center [188, 148] width 106 height 12
select select "8"
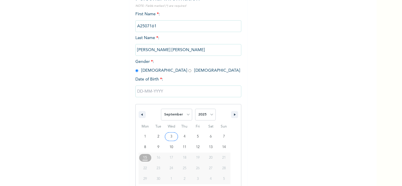
scroll to position [81, 0]
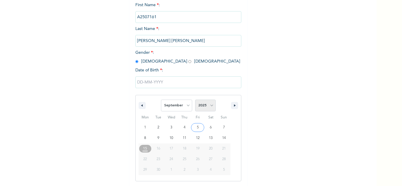
click at [204, 102] on select "2025 2024 2023 2022 2021 2020 2019 2018 2017 2016 2015 2014 2013 2012 2011 2010…" at bounding box center [205, 106] width 21 height 12
select select "1994"
click at [195, 100] on select "2025 2024 2023 2022 2021 2020 2019 2018 2017 2016 2015 2014 2013 2012 2011 2010…" at bounding box center [205, 106] width 21 height 12
type input "[DATE]"
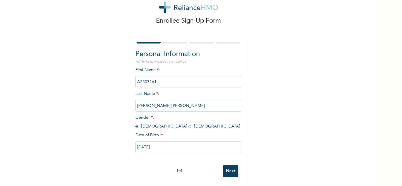
click at [228, 165] on input "Next" at bounding box center [230, 171] width 15 height 12
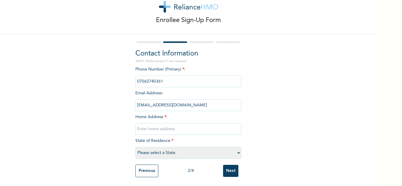
click at [184, 123] on input "text" at bounding box center [188, 129] width 106 height 12
type input "Mainland"
click at [189, 147] on select "Please select a State [PERSON_NAME] (FCT) [PERSON_NAME] Ibom [GEOGRAPHIC_DATA] …" at bounding box center [188, 153] width 106 height 12
select select "25"
click at [135, 147] on select "Please select a State [PERSON_NAME] (FCT) [PERSON_NAME] Ibom [GEOGRAPHIC_DATA] …" at bounding box center [188, 153] width 106 height 12
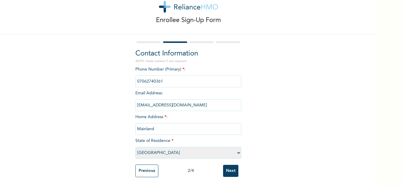
click at [225, 168] on input "Next" at bounding box center [230, 171] width 15 height 12
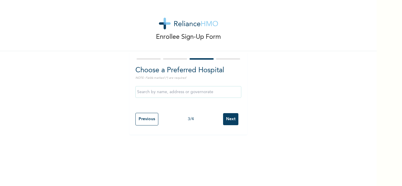
click at [226, 115] on input "Next" at bounding box center [230, 119] width 15 height 12
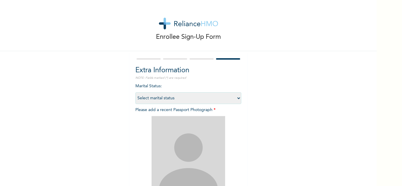
scroll to position [72, 0]
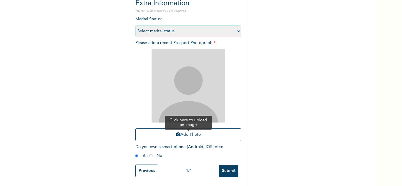
click at [184, 130] on button "Add Photo" at bounding box center [188, 135] width 106 height 13
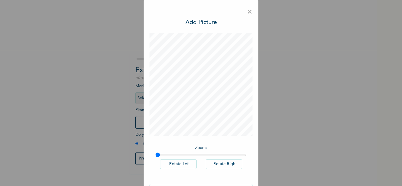
scroll to position [19, 0]
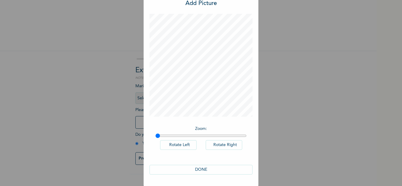
click at [208, 170] on button "DONE" at bounding box center [201, 170] width 103 height 10
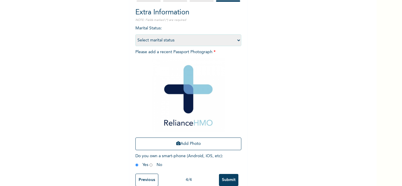
scroll to position [72, 0]
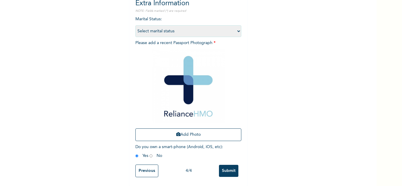
click at [225, 165] on input "Submit" at bounding box center [228, 171] width 19 height 12
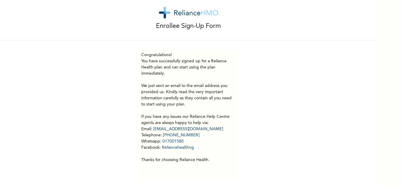
scroll to position [16, 0]
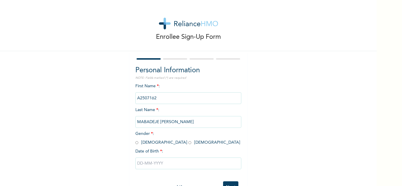
scroll to position [21, 0]
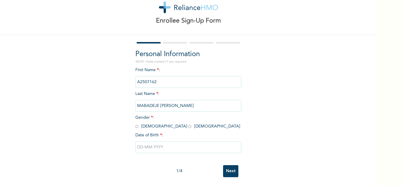
click at [135, 124] on input "radio" at bounding box center [136, 127] width 3 height 6
radio input "true"
click at [153, 142] on input "text" at bounding box center [188, 148] width 106 height 12
select select "8"
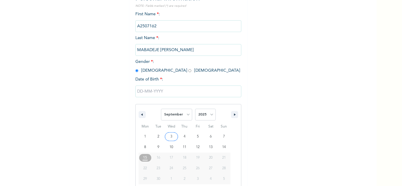
scroll to position [81, 0]
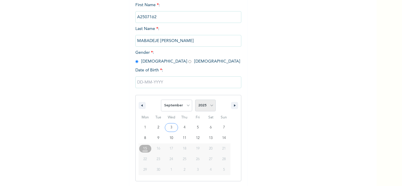
drag, startPoint x: 197, startPoint y: 105, endPoint x: 202, endPoint y: 103, distance: 5.3
click at [197, 105] on select "2025 2024 2023 2022 2021 2020 2019 2018 2017 2016 2015 2014 2013 2012 2011 2010…" at bounding box center [205, 106] width 21 height 12
click at [214, 83] on input "text" at bounding box center [188, 83] width 106 height 12
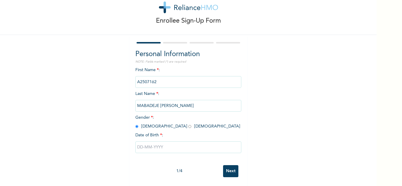
click at [195, 150] on div at bounding box center [188, 148] width 106 height 18
click at [195, 145] on input "text" at bounding box center [188, 148] width 106 height 12
select select "8"
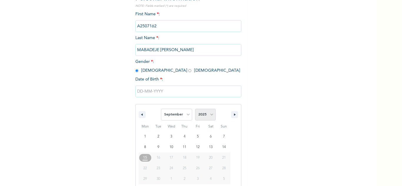
scroll to position [81, 0]
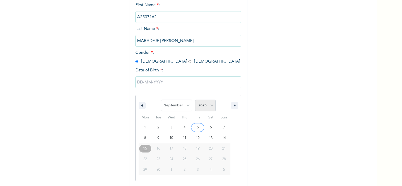
click at [206, 105] on select "2025 2024 2023 2022 2021 2020 2019 2018 2017 2016 2015 2014 2013 2012 2011 2010…" at bounding box center [205, 106] width 21 height 12
select select "1993"
click at [195, 100] on select "2025 2024 2023 2022 2021 2020 2019 2018 2017 2016 2015 2014 2013 2012 2011 2010…" at bounding box center [205, 106] width 21 height 12
type input "[DATE]"
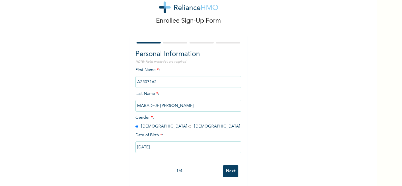
click at [225, 165] on input "Next" at bounding box center [230, 171] width 15 height 12
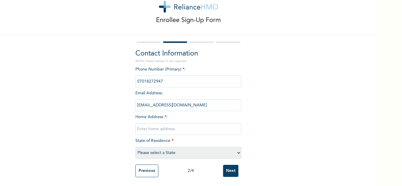
click at [168, 125] on input "text" at bounding box center [188, 129] width 106 height 12
type input "Mainland"
click at [178, 149] on select "Please select a State [PERSON_NAME] (FCT) [PERSON_NAME] Ibom [GEOGRAPHIC_DATA] …" at bounding box center [188, 153] width 106 height 12
select select "25"
click at [135, 147] on select "Please select a State [PERSON_NAME] (FCT) [PERSON_NAME] Ibom [GEOGRAPHIC_DATA] …" at bounding box center [188, 153] width 106 height 12
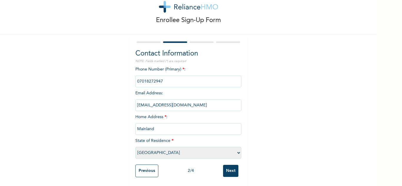
click at [229, 166] on input "Next" at bounding box center [230, 171] width 15 height 12
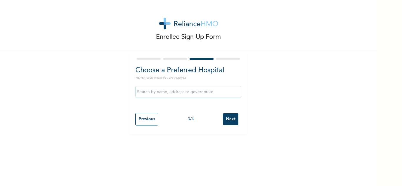
click at [228, 120] on input "Next" at bounding box center [230, 119] width 15 height 12
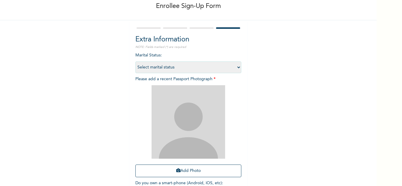
scroll to position [59, 0]
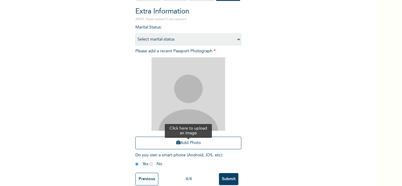
click at [186, 143] on button "Add Photo" at bounding box center [188, 143] width 106 height 13
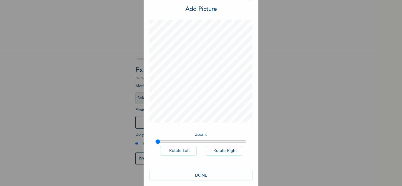
scroll to position [19, 0]
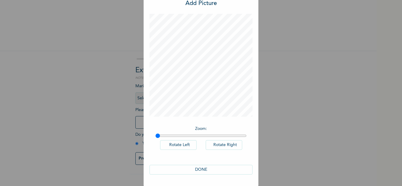
click at [221, 170] on button "DONE" at bounding box center [201, 170] width 103 height 10
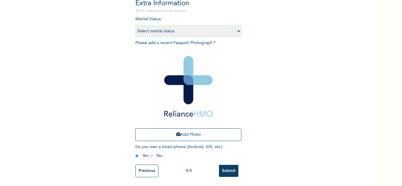
scroll to position [72, 0]
click at [227, 166] on input "Submit" at bounding box center [228, 171] width 19 height 12
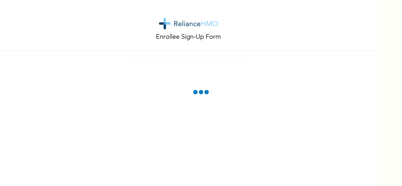
scroll to position [0, 0]
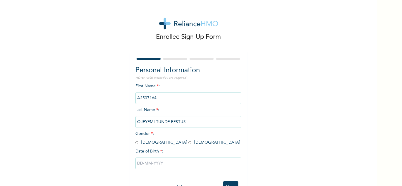
scroll to position [21, 0]
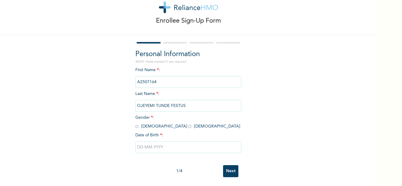
click at [135, 124] on input "radio" at bounding box center [136, 127] width 3 height 6
radio input "true"
click at [150, 142] on input "text" at bounding box center [188, 148] width 106 height 12
select select "8"
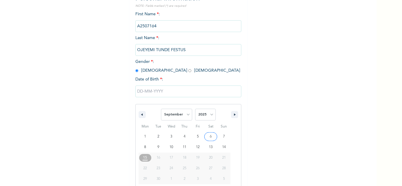
scroll to position [81, 0]
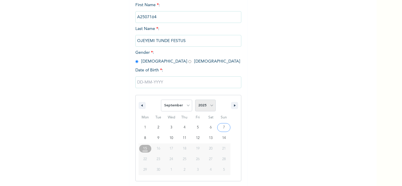
click at [211, 110] on select "2025 2024 2023 2022 2021 2020 2019 2018 2017 2016 2015 2014 2013 2012 2011 2010…" at bounding box center [205, 106] width 21 height 12
select select "1993"
click at [195, 100] on select "2025 2024 2023 2022 2021 2020 2019 2018 2017 2016 2015 2014 2013 2012 2011 2010…" at bounding box center [205, 106] width 21 height 12
drag, startPoint x: 205, startPoint y: 152, endPoint x: 208, endPoint y: 155, distance: 4.4
type input "[DATE]"
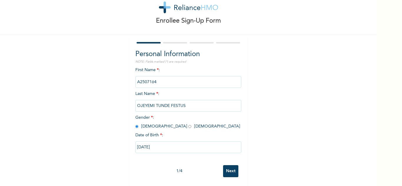
scroll to position [21, 0]
click at [234, 171] on input "Next" at bounding box center [230, 171] width 15 height 12
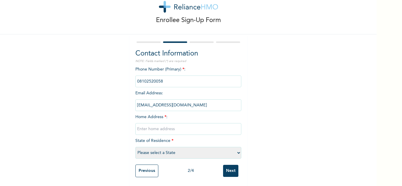
click at [198, 119] on div "Phone Number (Primary) * : Email Address : [EMAIL_ADDRESS][DOMAIN_NAME] Home Ad…" at bounding box center [188, 114] width 106 height 95
drag, startPoint x: 195, startPoint y: 125, endPoint x: 192, endPoint y: 121, distance: 5.6
click at [193, 127] on input "text" at bounding box center [188, 129] width 106 height 12
type input "Mainland"
click at [199, 151] on select "Please select a State [PERSON_NAME] (FCT) [PERSON_NAME] Ibom [GEOGRAPHIC_DATA] …" at bounding box center [188, 153] width 106 height 12
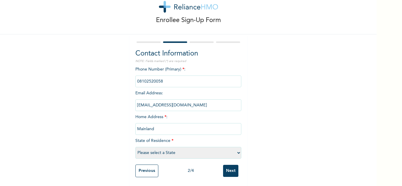
select select "9"
click at [135, 147] on select "Please select a State [PERSON_NAME] (FCT) [PERSON_NAME] Ibom [GEOGRAPHIC_DATA] …" at bounding box center [188, 153] width 106 height 12
click at [223, 168] on input "Next" at bounding box center [230, 171] width 15 height 12
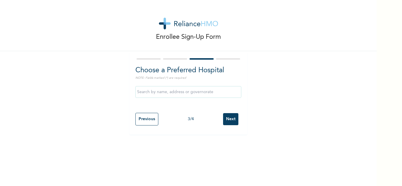
scroll to position [0, 0]
click at [225, 120] on input "Next" at bounding box center [230, 119] width 15 height 12
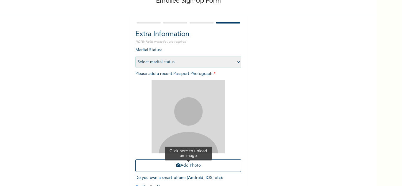
scroll to position [72, 0]
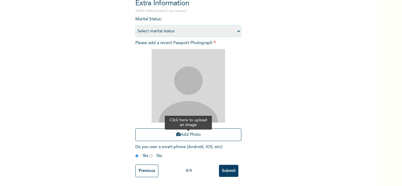
click at [191, 136] on button "Add Photo" at bounding box center [188, 135] width 106 height 13
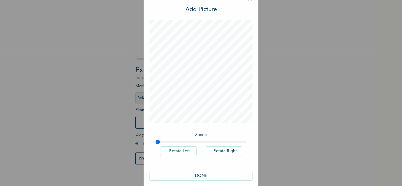
scroll to position [19, 0]
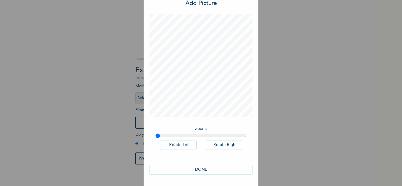
click at [223, 169] on button "DONE" at bounding box center [201, 170] width 103 height 10
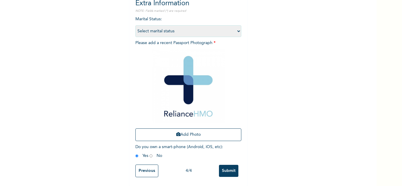
scroll to position [72, 0]
click at [226, 165] on input "Submit" at bounding box center [228, 171] width 19 height 12
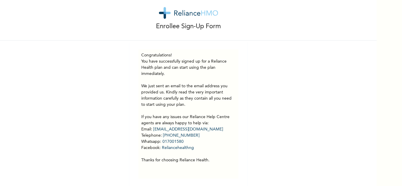
scroll to position [16, 0]
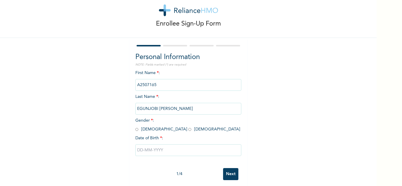
scroll to position [21, 0]
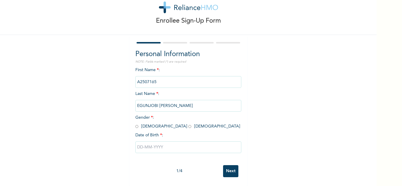
click at [135, 124] on input "radio" at bounding box center [136, 127] width 3 height 6
radio input "true"
click at [175, 152] on div "First Name * : A2507165 Last Name * : EGUNJOBI SEGUN DAUDA Gender * : Male Fema…" at bounding box center [188, 114] width 106 height 95
drag, startPoint x: 177, startPoint y: 147, endPoint x: 180, endPoint y: 144, distance: 4.2
click at [177, 147] on input "text" at bounding box center [188, 148] width 106 height 12
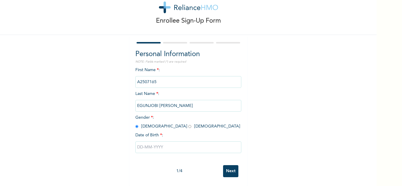
select select "8"
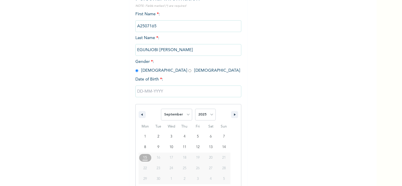
scroll to position [81, 0]
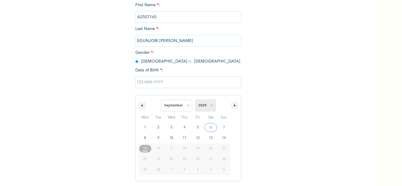
drag, startPoint x: 206, startPoint y: 109, endPoint x: 206, endPoint y: 102, distance: 7.4
click at [206, 109] on select "2025 2024 2023 2022 2021 2020 2019 2018 2017 2016 2015 2014 2013 2012 2011 2010…" at bounding box center [205, 106] width 21 height 12
select select "1993"
click at [195, 100] on select "2025 2024 2023 2022 2021 2020 2019 2018 2017 2016 2015 2014 2013 2012 2011 2010…" at bounding box center [205, 106] width 21 height 12
type input "09/18/1993"
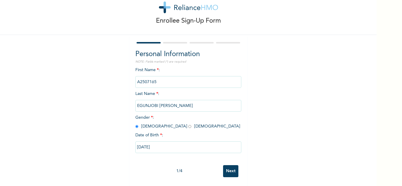
click at [228, 169] on input "Next" at bounding box center [230, 171] width 15 height 12
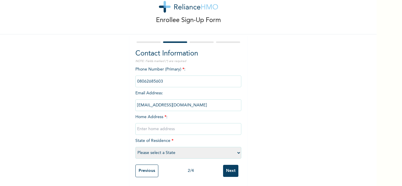
scroll to position [21, 0]
click at [205, 123] on input "text" at bounding box center [188, 129] width 106 height 12
type input "Mainland"
click at [207, 152] on select "Please select a State [PERSON_NAME] (FCT) [PERSON_NAME] Ibom [GEOGRAPHIC_DATA] …" at bounding box center [188, 153] width 106 height 12
select select "25"
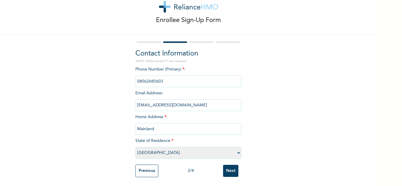
click at [135, 147] on select "Please select a State [PERSON_NAME] (FCT) [PERSON_NAME] Ibom [GEOGRAPHIC_DATA] …" at bounding box center [188, 153] width 106 height 12
click at [228, 168] on input "Next" at bounding box center [230, 171] width 15 height 12
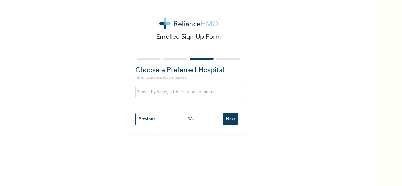
click at [230, 116] on input "Next" at bounding box center [230, 119] width 15 height 12
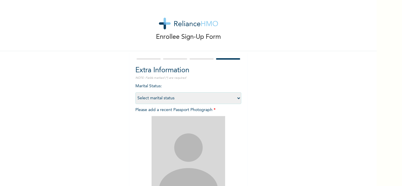
click at [191, 97] on select "Select marital status [DEMOGRAPHIC_DATA] Married [DEMOGRAPHIC_DATA] Widow/[DEMO…" at bounding box center [188, 98] width 106 height 12
select select "1"
click at [135, 92] on select "Select marital status [DEMOGRAPHIC_DATA] Married [DEMOGRAPHIC_DATA] Widow/[DEMO…" at bounding box center [188, 98] width 106 height 12
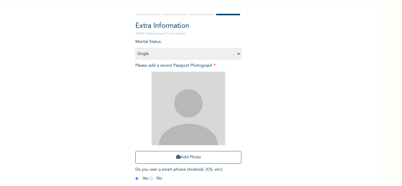
scroll to position [72, 0]
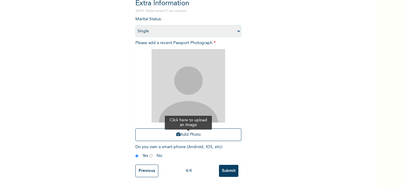
click at [182, 130] on button "Add Photo" at bounding box center [188, 135] width 106 height 13
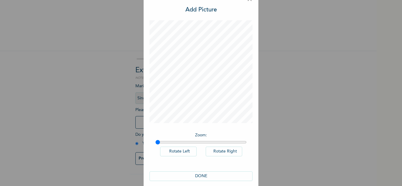
scroll to position [19, 0]
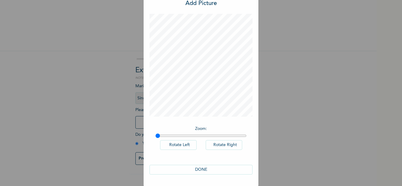
click at [212, 168] on button "DONE" at bounding box center [201, 170] width 103 height 10
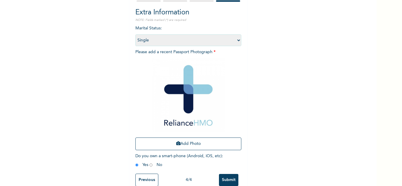
scroll to position [72, 0]
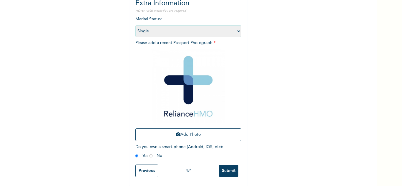
click at [229, 167] on input "Submit" at bounding box center [228, 171] width 19 height 12
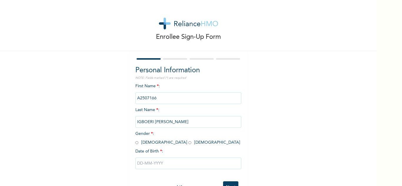
click at [135, 143] on input "radio" at bounding box center [136, 143] width 3 height 6
radio input "true"
click at [151, 160] on input "text" at bounding box center [188, 164] width 106 height 12
select select "8"
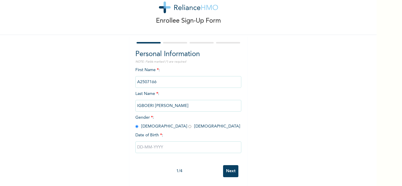
click at [151, 60] on div "Personal Information NOTE: Fields marked (*) are required First Name * : A25071…" at bounding box center [188, 105] width 106 height 113
click at [188, 124] on input "radio" at bounding box center [189, 127] width 3 height 6
radio input "true"
click at [155, 142] on input "text" at bounding box center [188, 148] width 106 height 12
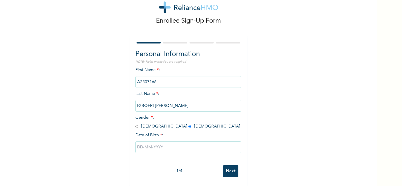
select select "8"
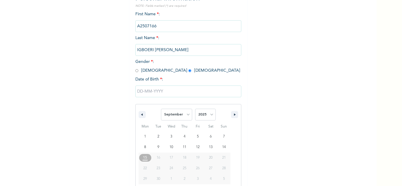
scroll to position [81, 0]
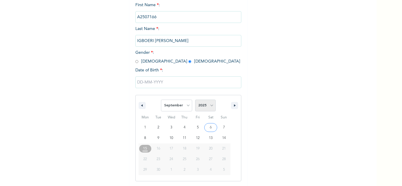
drag, startPoint x: 210, startPoint y: 106, endPoint x: 210, endPoint y: 102, distance: 4.5
click at [210, 106] on select "2025 2024 2023 2022 2021 2020 2019 2018 2017 2016 2015 2014 2013 2012 2011 2010…" at bounding box center [205, 106] width 21 height 12
click at [195, 100] on select "2025 2024 2023 2022 2021 2020 2019 2018 2017 2016 2015 2014 2013 2012 2011 2010…" at bounding box center [205, 106] width 21 height 12
click at [202, 102] on select "2025 2024 2023 2022 2021 2020 2019 2018 2017 2016 2015 2014 2013 2012 2011 2010…" at bounding box center [205, 106] width 21 height 12
select select "1993"
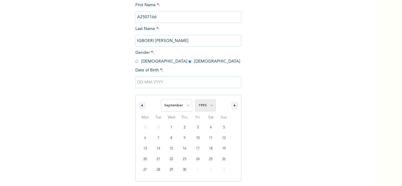
click at [195, 100] on select "2025 2024 2023 2022 2021 2020 2019 2018 2017 2016 2015 2014 2013 2012 2011 2010…" at bounding box center [205, 106] width 21 height 12
drag, startPoint x: 200, startPoint y: 151, endPoint x: 201, endPoint y: 154, distance: 3.2
type input "[DATE]"
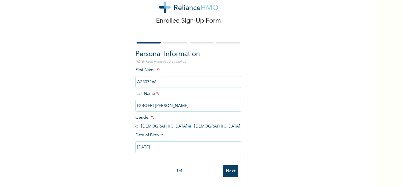
click at [225, 165] on input "Next" at bounding box center [230, 171] width 15 height 12
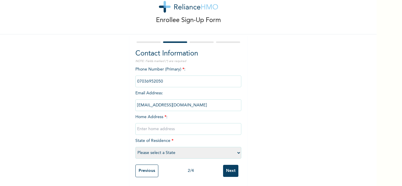
click at [173, 124] on input "text" at bounding box center [188, 129] width 106 height 12
type input "Mainland"
click at [178, 150] on select "Please select a State [PERSON_NAME] (FCT) [PERSON_NAME] Ibom [GEOGRAPHIC_DATA] …" at bounding box center [188, 153] width 106 height 12
select select "25"
click at [135, 147] on select "Please select a State [PERSON_NAME] (FCT) [PERSON_NAME] Ibom [GEOGRAPHIC_DATA] …" at bounding box center [188, 153] width 106 height 12
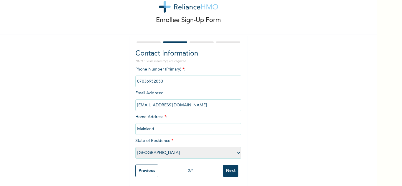
click at [226, 165] on input "Next" at bounding box center [230, 171] width 15 height 12
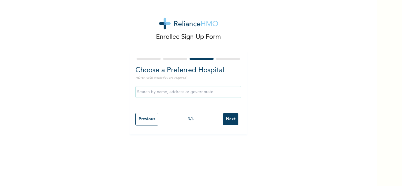
scroll to position [0, 0]
click at [225, 119] on input "Next" at bounding box center [230, 119] width 15 height 12
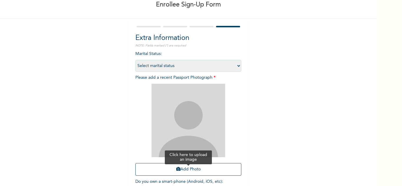
scroll to position [72, 0]
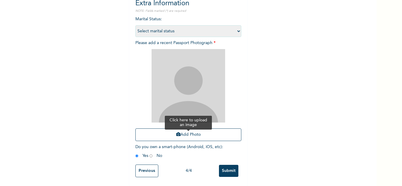
click at [184, 134] on button "Add Photo" at bounding box center [188, 135] width 106 height 13
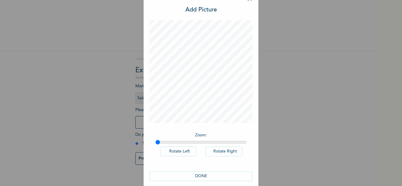
scroll to position [19, 0]
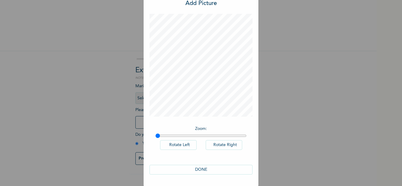
click at [211, 169] on button "DONE" at bounding box center [201, 170] width 103 height 10
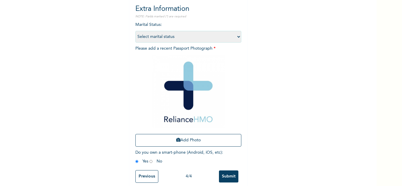
scroll to position [72, 0]
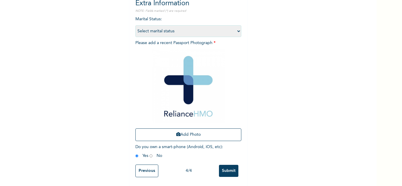
click at [229, 165] on input "Submit" at bounding box center [228, 171] width 19 height 12
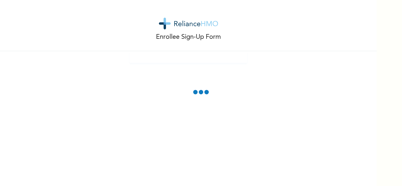
scroll to position [0, 0]
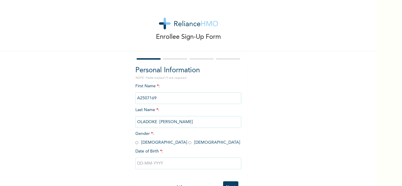
click at [136, 143] on input "radio" at bounding box center [136, 143] width 3 height 6
radio input "true"
click at [153, 162] on input "text" at bounding box center [188, 164] width 106 height 12
select select "8"
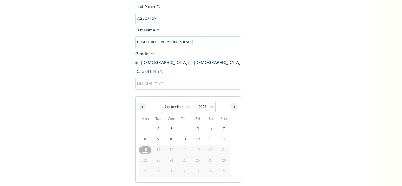
scroll to position [81, 0]
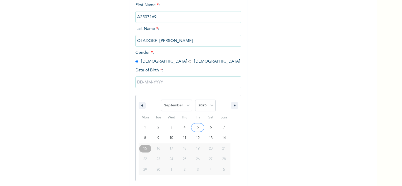
click at [151, 62] on div "Personal Information NOTE: Fields marked (*) are required First Name * : A25071…" at bounding box center [188, 86] width 106 height 204
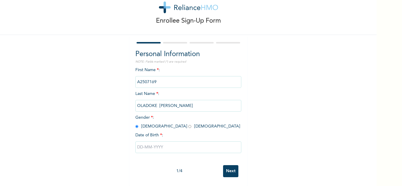
scroll to position [21, 0]
click at [188, 124] on input "radio" at bounding box center [189, 127] width 3 height 6
radio input "true"
click at [162, 143] on input "text" at bounding box center [188, 148] width 106 height 12
select select "8"
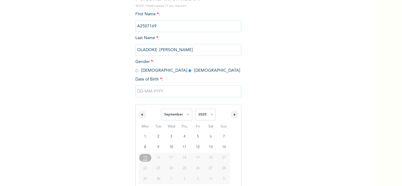
scroll to position [81, 0]
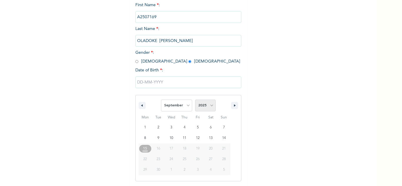
click at [209, 105] on select "2025 2024 2023 2022 2021 2020 2019 2018 2017 2016 2015 2014 2013 2012 2011 2010…" at bounding box center [205, 106] width 21 height 12
select select "1992"
click at [195, 100] on select "2025 2024 2023 2022 2021 2020 2019 2018 2017 2016 2015 2014 2013 2012 2011 2010…" at bounding box center [205, 106] width 21 height 12
type input "09/25/1992"
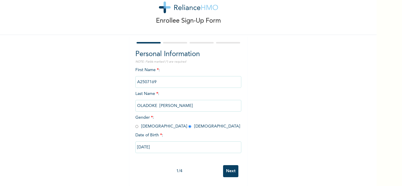
click at [224, 169] on input "Next" at bounding box center [230, 171] width 15 height 12
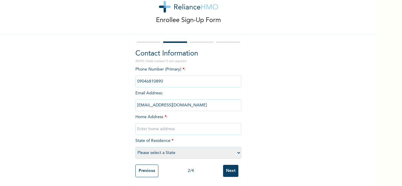
drag, startPoint x: 192, startPoint y: 124, endPoint x: 188, endPoint y: 120, distance: 5.4
click at [192, 124] on input "text" at bounding box center [188, 129] width 106 height 12
type input "Mainland"
click at [190, 150] on select "Please select a State [PERSON_NAME] (FCT) [PERSON_NAME] Ibom [GEOGRAPHIC_DATA] …" at bounding box center [188, 153] width 106 height 12
select select "25"
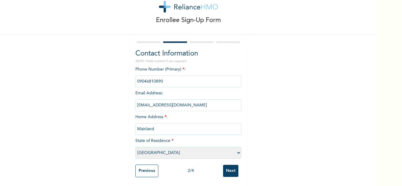
click at [135, 147] on select "Please select a State [PERSON_NAME] (FCT) [PERSON_NAME] Ibom [GEOGRAPHIC_DATA] …" at bounding box center [188, 153] width 106 height 12
click at [229, 166] on input "Next" at bounding box center [230, 171] width 15 height 12
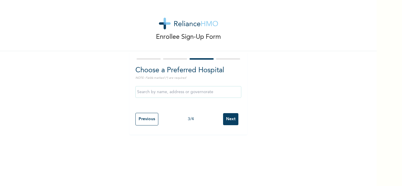
scroll to position [0, 0]
click at [227, 122] on input "Next" at bounding box center [230, 119] width 15 height 12
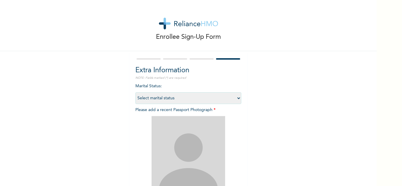
drag, startPoint x: 193, startPoint y: 104, endPoint x: 189, endPoint y: 104, distance: 3.5
click at [193, 104] on select "Select marital status Single Married Divorced Widow/Widower" at bounding box center [188, 98] width 106 height 12
select select "1"
click at [135, 92] on select "Select marital status Single Married Divorced Widow/Widower" at bounding box center [188, 98] width 106 height 12
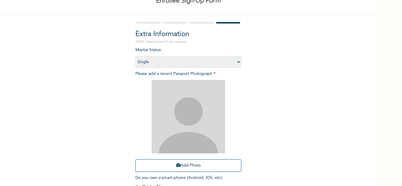
scroll to position [72, 0]
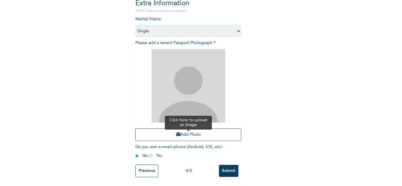
click at [184, 133] on button "Add Photo" at bounding box center [188, 135] width 106 height 13
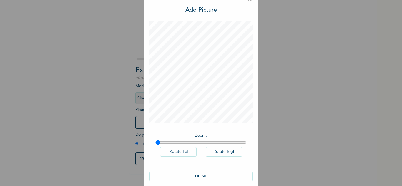
scroll to position [19, 0]
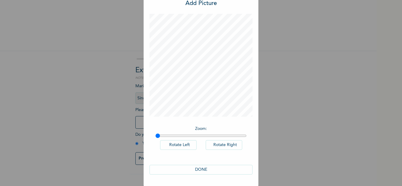
click at [217, 170] on button "DONE" at bounding box center [201, 170] width 103 height 10
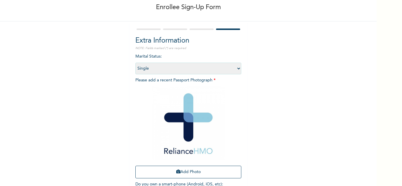
scroll to position [72, 0]
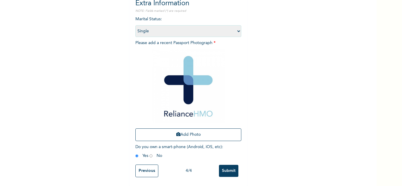
click at [224, 165] on input "Submit" at bounding box center [228, 171] width 19 height 12
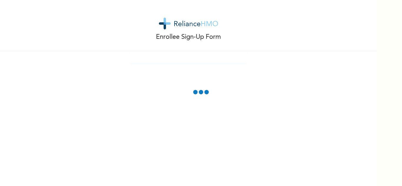
scroll to position [0, 0]
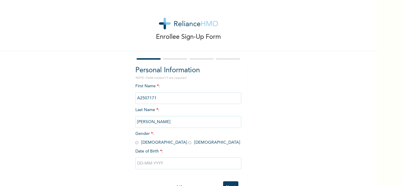
click at [135, 143] on input "radio" at bounding box center [136, 143] width 3 height 6
radio input "true"
click at [150, 163] on input "text" at bounding box center [188, 164] width 106 height 12
select select "8"
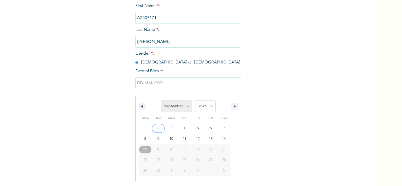
scroll to position [81, 0]
click at [210, 103] on select "2025 2024 2023 2022 2021 2020 2019 2018 2017 2016 2015 2014 2013 2012 2011 2010…" at bounding box center [205, 106] width 21 height 12
select select "1994"
click at [195, 100] on select "2025 2024 2023 2022 2021 2020 2019 2018 2017 2016 2015 2014 2013 2012 2011 2010…" at bounding box center [205, 106] width 21 height 12
type input "[DATE]"
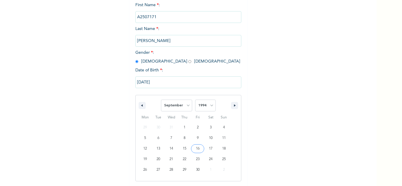
scroll to position [21, 0]
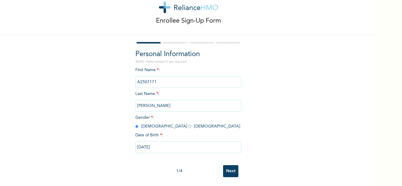
click at [230, 166] on input "Next" at bounding box center [230, 171] width 15 height 12
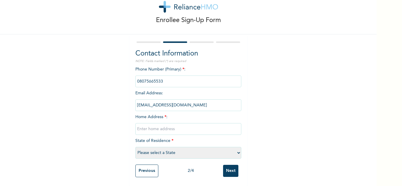
click at [187, 128] on input "text" at bounding box center [188, 129] width 106 height 12
type input "Mainland"
click at [184, 147] on select "Please select a State [PERSON_NAME] (FCT) [PERSON_NAME] Ibom [GEOGRAPHIC_DATA] …" at bounding box center [188, 153] width 106 height 12
select select "25"
click at [135, 147] on select "Please select a State [PERSON_NAME] (FCT) [PERSON_NAME] Ibom [GEOGRAPHIC_DATA] …" at bounding box center [188, 153] width 106 height 12
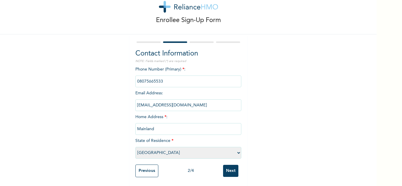
click at [232, 165] on input "Next" at bounding box center [230, 171] width 15 height 12
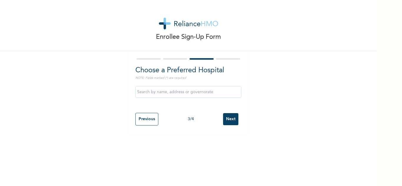
scroll to position [0, 0]
click at [217, 92] on input "text" at bounding box center [188, 92] width 106 height 12
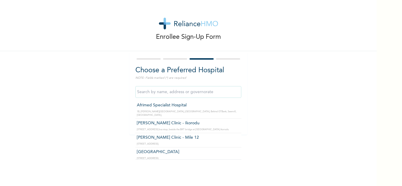
type input "Afrimed Specialist Hospital"
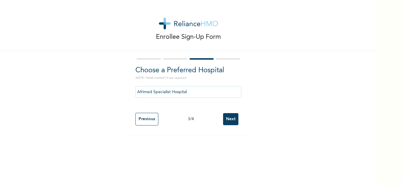
click at [227, 119] on input "Next" at bounding box center [230, 119] width 15 height 12
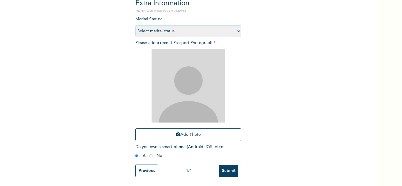
scroll to position [72, 0]
click at [178, 129] on button "Add Photo" at bounding box center [188, 135] width 106 height 13
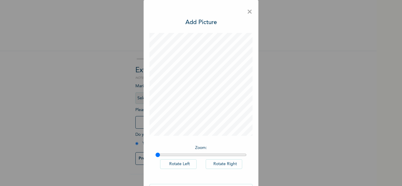
scroll to position [19, 0]
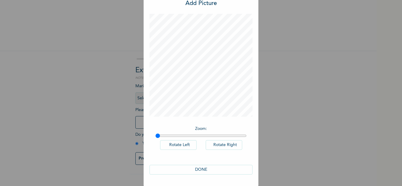
click at [204, 170] on button "DONE" at bounding box center [201, 170] width 103 height 10
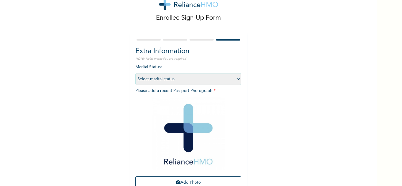
scroll to position [72, 0]
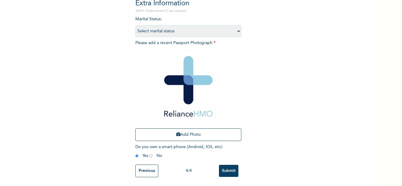
click at [220, 167] on input "Submit" at bounding box center [228, 171] width 19 height 12
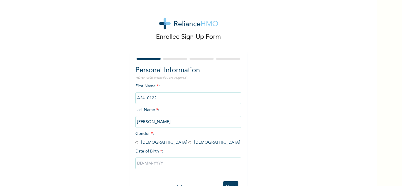
click at [135, 143] on input "radio" at bounding box center [136, 143] width 3 height 6
radio input "true"
click at [153, 161] on input "text" at bounding box center [188, 164] width 106 height 12
select select "8"
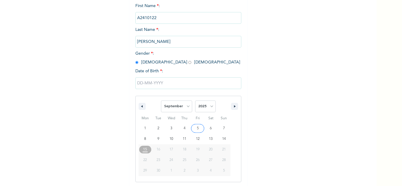
scroll to position [81, 0]
drag, startPoint x: 203, startPoint y: 107, endPoint x: 206, endPoint y: 103, distance: 5.2
click at [203, 107] on select "2025 2024 2023 2022 2021 2020 2019 2018 2017 2016 2015 2014 2013 2012 2011 2010…" at bounding box center [205, 106] width 21 height 12
click at [214, 85] on input "text" at bounding box center [188, 83] width 106 height 12
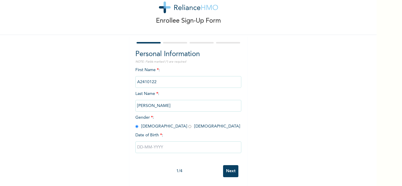
click at [194, 147] on input "text" at bounding box center [188, 148] width 106 height 12
select select "8"
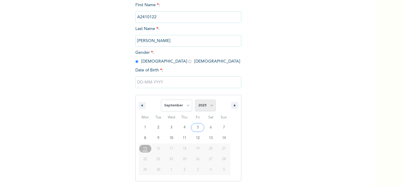
drag, startPoint x: 198, startPoint y: 105, endPoint x: 200, endPoint y: 102, distance: 3.6
click at [198, 105] on select "2025 2024 2023 2022 2021 2020 2019 2018 2017 2016 2015 2014 2013 2012 2011 2010…" at bounding box center [205, 106] width 21 height 12
select select "1993"
click at [195, 100] on select "2025 2024 2023 2022 2021 2020 2019 2018 2017 2016 2015 2014 2013 2012 2011 2010…" at bounding box center [205, 106] width 21 height 12
type input "09/17/1993"
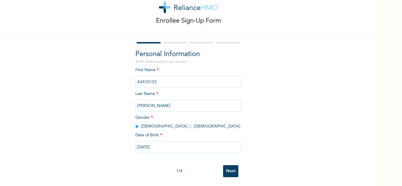
scroll to position [21, 0]
click at [231, 167] on input "Next" at bounding box center [230, 171] width 15 height 12
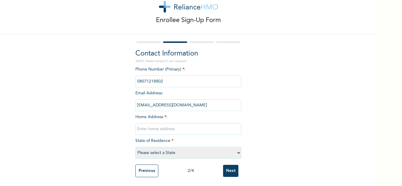
click at [175, 123] on input "text" at bounding box center [188, 129] width 106 height 12
type input "Mainland"
click at [189, 150] on select "Please select a State [PERSON_NAME] (FCT) [PERSON_NAME] Ibom [GEOGRAPHIC_DATA] …" at bounding box center [188, 153] width 106 height 12
select select "25"
click at [135, 147] on select "Please select a State [PERSON_NAME] (FCT) [PERSON_NAME] Ibom [GEOGRAPHIC_DATA] …" at bounding box center [188, 153] width 106 height 12
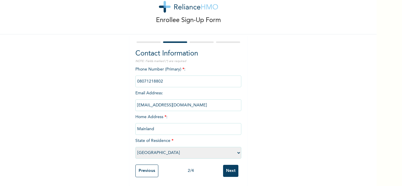
click at [220, 170] on div "Previous 2 / 4 Next" at bounding box center [188, 171] width 106 height 19
click at [227, 170] on input "Next" at bounding box center [230, 171] width 15 height 12
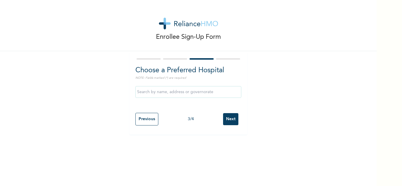
click at [202, 91] on input "text" at bounding box center [188, 92] width 106 height 12
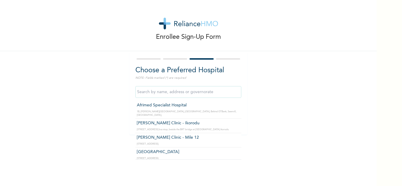
type input "Afrimed Specialist Hospital"
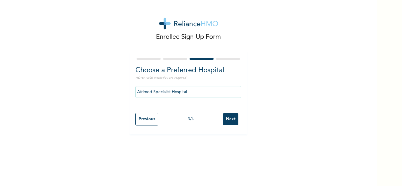
click at [228, 124] on input "Next" at bounding box center [230, 119] width 15 height 12
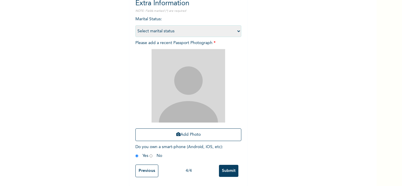
scroll to position [72, 0]
click at [182, 131] on button "Add Photo" at bounding box center [188, 135] width 106 height 13
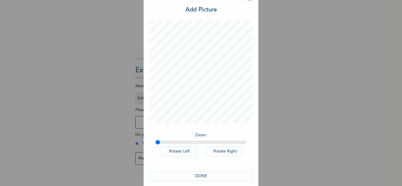
scroll to position [19, 0]
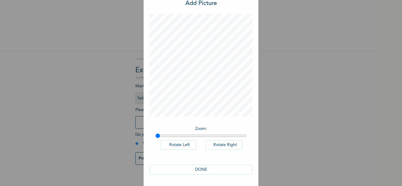
click at [174, 168] on button "DONE" at bounding box center [201, 170] width 103 height 10
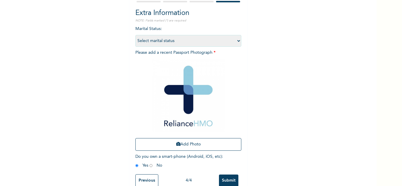
scroll to position [72, 0]
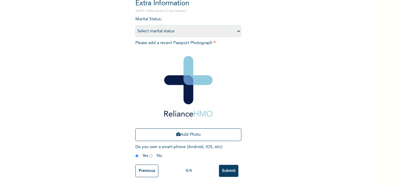
click at [233, 166] on input "Submit" at bounding box center [228, 171] width 19 height 12
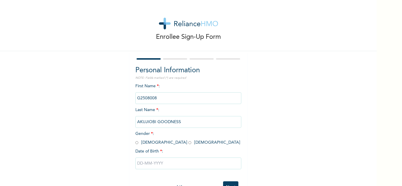
click at [135, 143] on input "radio" at bounding box center [136, 143] width 3 height 6
radio input "true"
click at [155, 162] on input "text" at bounding box center [188, 164] width 106 height 12
select select "8"
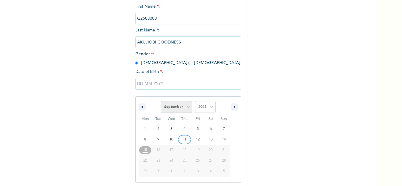
scroll to position [81, 0]
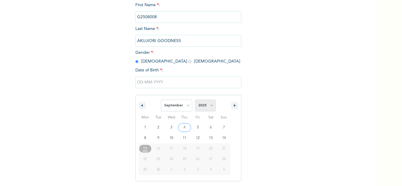
click at [201, 106] on select "2025 2024 2023 2022 2021 2020 2019 2018 2017 2016 2015 2014 2013 2012 2011 2010…" at bounding box center [205, 106] width 21 height 12
select select "1994"
click at [195, 100] on select "2025 2024 2023 2022 2021 2020 2019 2018 2017 2016 2015 2014 2013 2012 2011 2010…" at bounding box center [205, 106] width 21 height 12
type input "[DATE]"
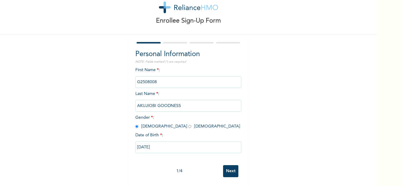
click at [227, 165] on input "Next" at bounding box center [230, 171] width 15 height 12
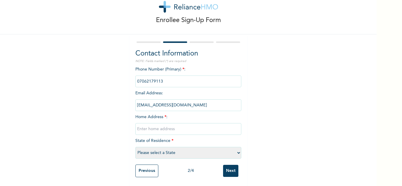
drag, startPoint x: 188, startPoint y: 126, endPoint x: 186, endPoint y: 123, distance: 3.4
click at [188, 126] on input "text" at bounding box center [188, 129] width 106 height 12
type input "Mainland"
click at [187, 151] on select "Please select a State [PERSON_NAME] (FCT) [PERSON_NAME] Ibom [GEOGRAPHIC_DATA] …" at bounding box center [188, 153] width 106 height 12
select select "25"
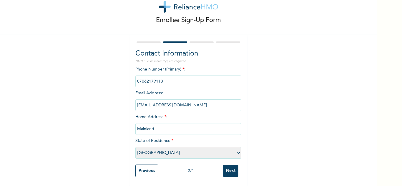
click at [135, 147] on select "Please select a State [PERSON_NAME] (FCT) [PERSON_NAME] Ibom [GEOGRAPHIC_DATA] …" at bounding box center [188, 153] width 106 height 12
click at [228, 167] on input "Next" at bounding box center [230, 171] width 15 height 12
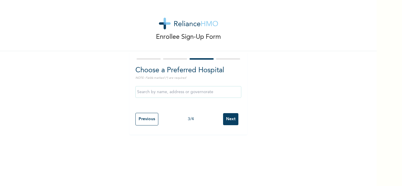
click at [188, 95] on input "text" at bounding box center [188, 92] width 106 height 12
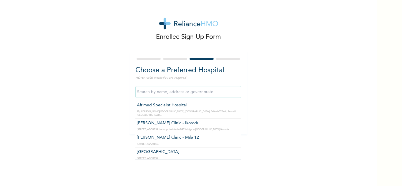
click at [266, 110] on div "Enrollee Sign-Up Form Choose a Preferred Hospital NOTE: Fields marked (*) are r…" at bounding box center [188, 67] width 377 height 135
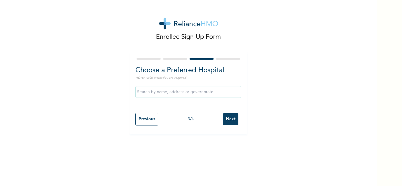
click at [227, 118] on input "Next" at bounding box center [230, 119] width 15 height 12
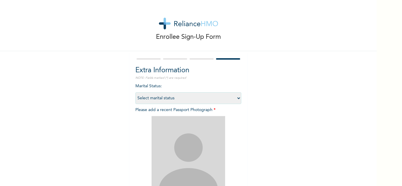
click at [186, 98] on select "Select marital status [DEMOGRAPHIC_DATA] Married [DEMOGRAPHIC_DATA] Widow/[DEMO…" at bounding box center [188, 98] width 106 height 12
drag, startPoint x: 97, startPoint y: 119, endPoint x: 112, endPoint y: 125, distance: 16.4
click at [97, 119] on div "Enrollee Sign-Up Form Extra Information NOTE: Fields marked (*) are required Ma…" at bounding box center [188, 126] width 377 height 253
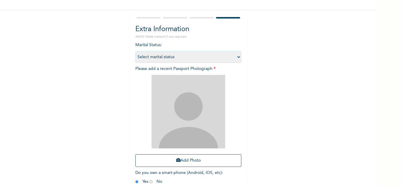
scroll to position [72, 0]
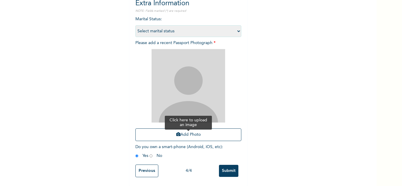
click at [176, 132] on icon "button" at bounding box center [178, 134] width 4 height 4
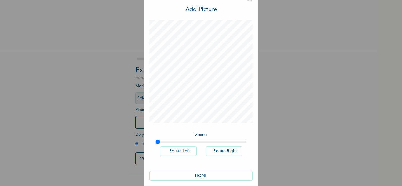
scroll to position [19, 0]
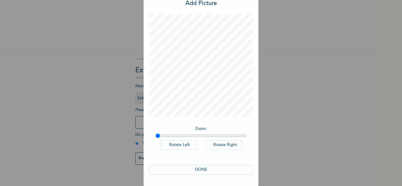
click at [186, 168] on button "DONE" at bounding box center [201, 170] width 103 height 10
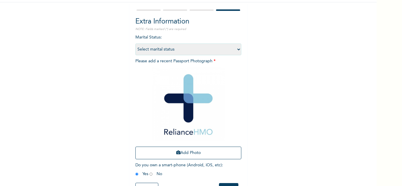
scroll to position [72, 0]
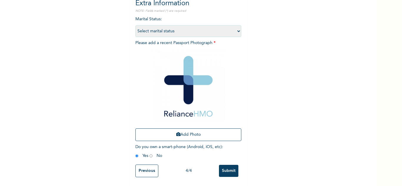
click at [223, 165] on input "Submit" at bounding box center [228, 171] width 19 height 12
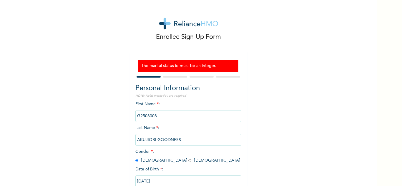
scroll to position [39, 0]
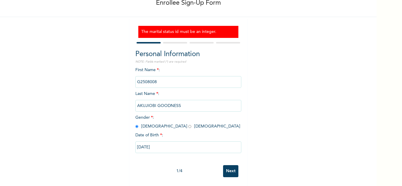
click at [230, 165] on input "Next" at bounding box center [230, 171] width 15 height 12
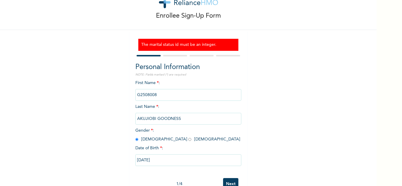
select select "25"
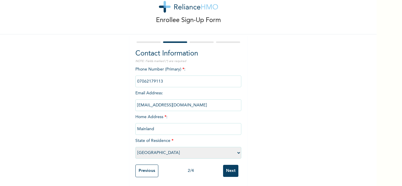
click at [229, 165] on input "Next" at bounding box center [230, 171] width 15 height 12
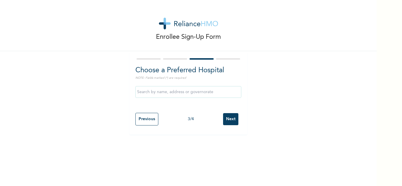
scroll to position [0, 0]
click at [227, 122] on input "Next" at bounding box center [230, 119] width 15 height 12
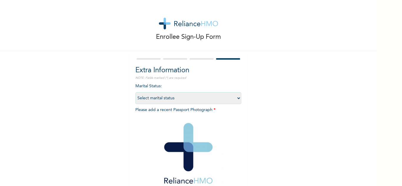
click at [197, 100] on select "Select marital status [DEMOGRAPHIC_DATA] Married [DEMOGRAPHIC_DATA] Widow/[DEMO…" at bounding box center [188, 98] width 106 height 12
select select "2"
click at [135, 92] on select "Select marital status [DEMOGRAPHIC_DATA] Married [DEMOGRAPHIC_DATA] Widow/[DEMO…" at bounding box center [188, 98] width 106 height 12
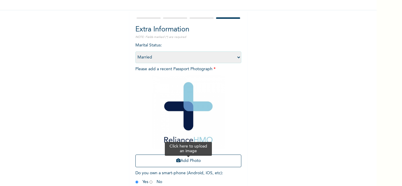
scroll to position [72, 0]
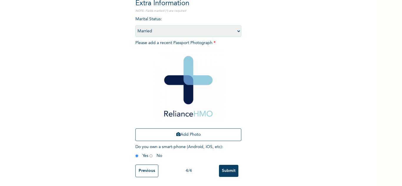
click at [230, 167] on input "Submit" at bounding box center [228, 171] width 19 height 12
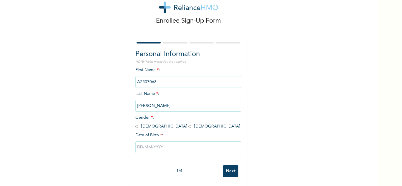
scroll to position [21, 0]
click at [135, 124] on input "radio" at bounding box center [136, 127] width 3 height 6
radio input "true"
click at [151, 148] on input "text" at bounding box center [188, 148] width 106 height 12
select select "8"
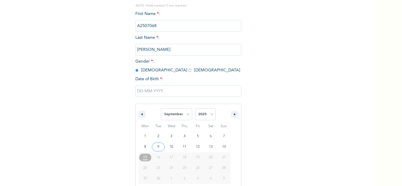
type input "09/09/2025"
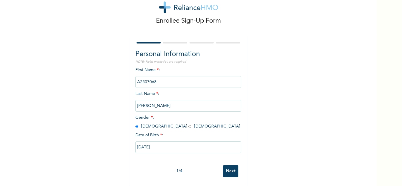
click at [172, 145] on input "09/09/2025" at bounding box center [188, 148] width 106 height 12
select select "8"
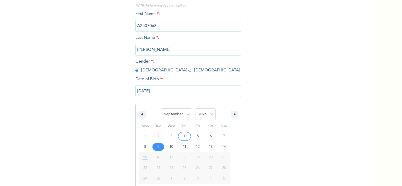
scroll to position [81, 0]
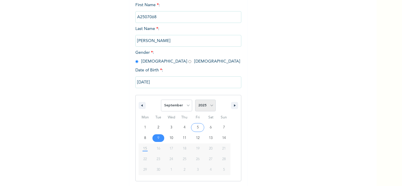
drag, startPoint x: 198, startPoint y: 106, endPoint x: 203, endPoint y: 100, distance: 7.6
click at [198, 106] on select "2025 2024 2023 2022 2021 2020 2019 2018 2017 2016 2015 2014 2013 2012 2011 2010…" at bounding box center [205, 106] width 21 height 12
select select "1993"
click at [195, 100] on select "2025 2024 2023 2022 2021 2020 2019 2018 2017 2016 2015 2014 2013 2012 2011 2010…" at bounding box center [205, 106] width 21 height 12
type input "09/26/1993"
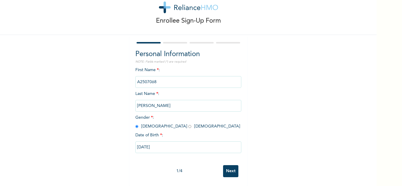
scroll to position [21, 0]
click at [225, 165] on input "Next" at bounding box center [230, 171] width 15 height 12
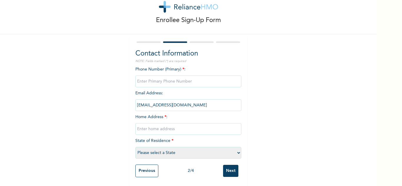
click at [184, 124] on input "text" at bounding box center [188, 129] width 106 height 12
type input "Mainland"
click at [197, 150] on select "Please select a State [PERSON_NAME] (FCT) [PERSON_NAME] Ibom [GEOGRAPHIC_DATA] …" at bounding box center [188, 153] width 106 height 12
select select "25"
click at [135, 147] on select "Please select a State [PERSON_NAME] (FCT) [PERSON_NAME] Ibom [GEOGRAPHIC_DATA] …" at bounding box center [188, 153] width 106 height 12
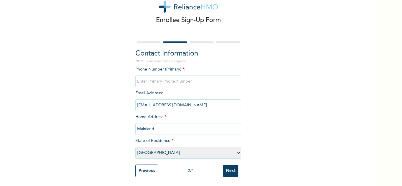
click at [227, 168] on input "Next" at bounding box center [230, 171] width 15 height 12
click at [182, 79] on input "phone" at bounding box center [188, 82] width 106 height 12
type input "0"
click at [225, 167] on input "Next" at bounding box center [230, 171] width 15 height 12
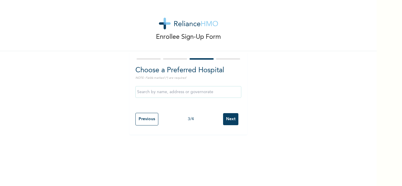
scroll to position [0, 0]
click at [230, 122] on input "Next" at bounding box center [230, 119] width 15 height 12
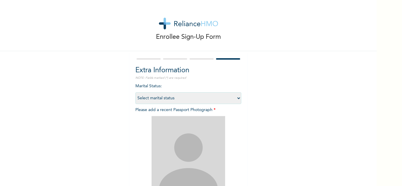
drag, startPoint x: 175, startPoint y: 98, endPoint x: 173, endPoint y: 102, distance: 4.4
click at [175, 98] on select "Select marital status Single Married Divorced Widow/Widower" at bounding box center [188, 98] width 106 height 12
select select "1"
click at [135, 92] on select "Select marital status Single Married Divorced Widow/Widower" at bounding box center [188, 98] width 106 height 12
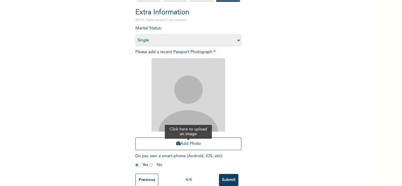
scroll to position [59, 0]
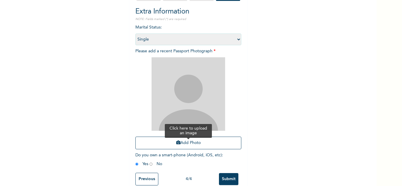
click at [169, 140] on button "Add Photo" at bounding box center [188, 143] width 106 height 13
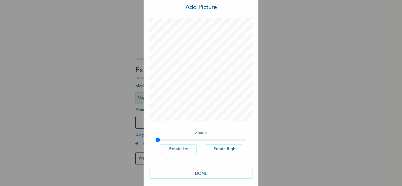
scroll to position [19, 0]
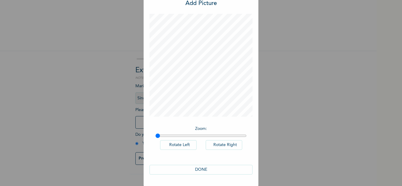
click at [179, 168] on button "DONE" at bounding box center [201, 170] width 103 height 10
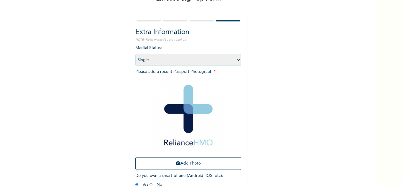
scroll to position [72, 0]
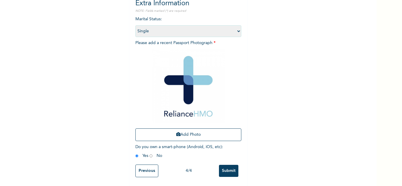
click at [224, 165] on input "Submit" at bounding box center [228, 171] width 19 height 12
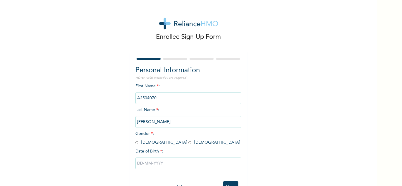
scroll to position [21, 0]
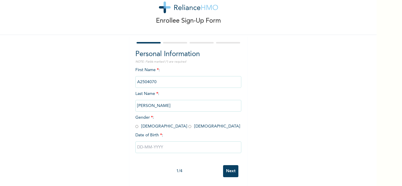
click at [135, 124] on input "radio" at bounding box center [136, 127] width 3 height 6
radio input "true"
click at [152, 146] on input "text" at bounding box center [188, 148] width 106 height 12
select select "8"
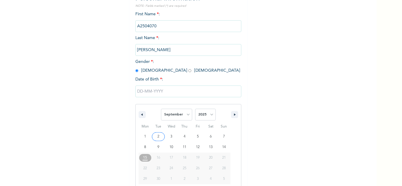
scroll to position [81, 0]
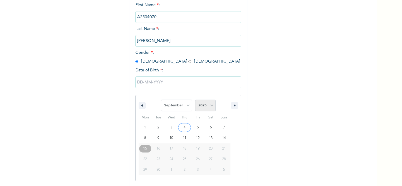
drag, startPoint x: 200, startPoint y: 107, endPoint x: 206, endPoint y: 100, distance: 9.6
click at [200, 107] on select "2025 2024 2023 2022 2021 2020 2019 2018 2017 2016 2015 2014 2013 2012 2011 2010…" at bounding box center [205, 106] width 21 height 12
select select "1993"
click at [195, 100] on select "2025 2024 2023 2022 2021 2020 2019 2018 2017 2016 2015 2014 2013 2012 2011 2010…" at bounding box center [205, 106] width 21 height 12
type input "09/18/1993"
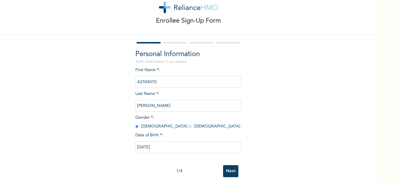
scroll to position [21, 0]
click at [230, 170] on input "Next" at bounding box center [230, 171] width 15 height 12
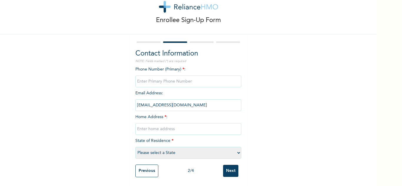
click at [200, 129] on input "text" at bounding box center [188, 129] width 106 height 12
type input "Mainland"
click at [177, 77] on input "phone" at bounding box center [188, 82] width 106 height 12
type input "0"
click at [167, 152] on select "Please select a State [PERSON_NAME] (FCT) [PERSON_NAME] Ibom [GEOGRAPHIC_DATA] …" at bounding box center [188, 153] width 106 height 12
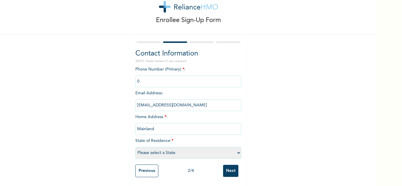
select select "25"
click at [135, 147] on select "Please select a State [PERSON_NAME] (FCT) [PERSON_NAME] Ibom [GEOGRAPHIC_DATA] …" at bounding box center [188, 153] width 106 height 12
click at [233, 173] on input "Next" at bounding box center [230, 171] width 15 height 12
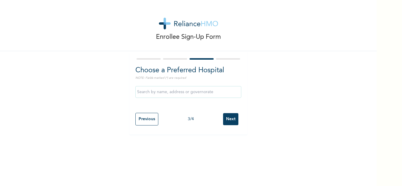
scroll to position [0, 0]
click at [227, 118] on input "Next" at bounding box center [230, 119] width 15 height 12
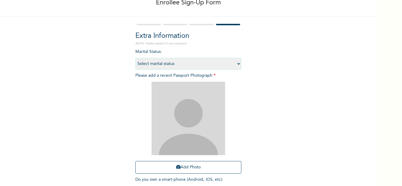
scroll to position [72, 0]
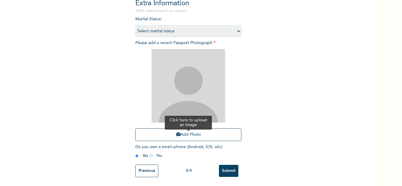
click at [180, 133] on button "Add Photo" at bounding box center [188, 135] width 106 height 13
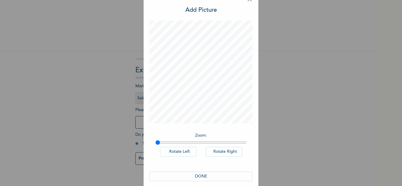
scroll to position [19, 0]
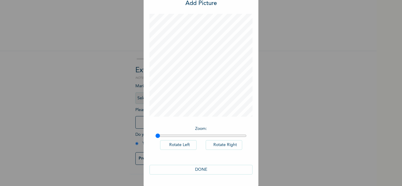
click at [183, 167] on button "DONE" at bounding box center [201, 170] width 103 height 10
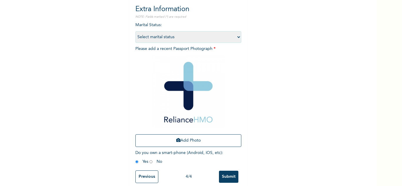
scroll to position [72, 0]
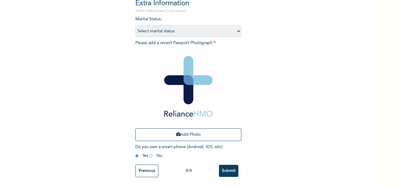
click at [233, 165] on input "Submit" at bounding box center [228, 171] width 19 height 12
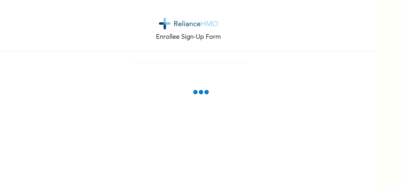
scroll to position [0, 0]
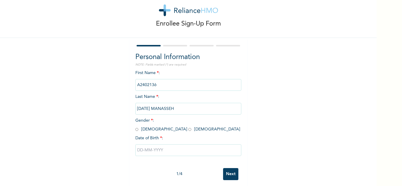
scroll to position [21, 0]
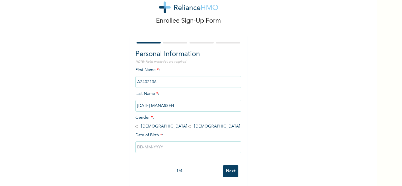
drag, startPoint x: 134, startPoint y: 122, endPoint x: 149, endPoint y: 141, distance: 24.1
click at [135, 124] on input "radio" at bounding box center [136, 127] width 3 height 6
radio input "true"
click at [150, 144] on input "text" at bounding box center [188, 148] width 106 height 12
select select "8"
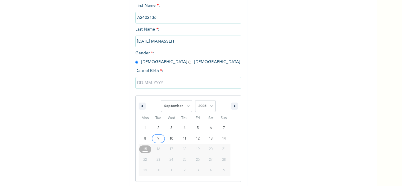
scroll to position [81, 0]
click at [205, 102] on select "2025 2024 2023 2022 2021 2020 2019 2018 2017 2016 2015 2014 2013 2012 2011 2010…" at bounding box center [205, 106] width 21 height 12
select select "1994"
click at [195, 100] on select "2025 2024 2023 2022 2021 2020 2019 2018 2017 2016 2015 2014 2013 2012 2011 2010…" at bounding box center [205, 106] width 21 height 12
type input "09/16/1994"
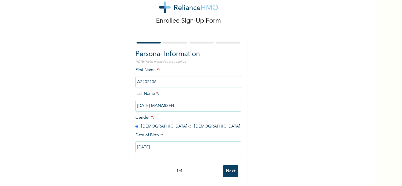
scroll to position [21, 0]
click at [231, 167] on input "Next" at bounding box center [230, 171] width 15 height 12
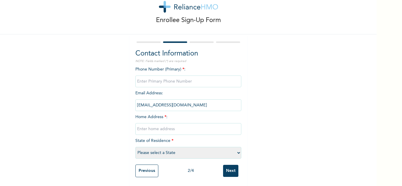
drag, startPoint x: 183, startPoint y: 127, endPoint x: 182, endPoint y: 122, distance: 4.5
click at [183, 127] on input "text" at bounding box center [188, 129] width 106 height 12
type input "Mainland"
click at [179, 147] on select "Please select a State [PERSON_NAME] (FCT) [PERSON_NAME] Ibom [GEOGRAPHIC_DATA] …" at bounding box center [188, 153] width 106 height 12
select select "25"
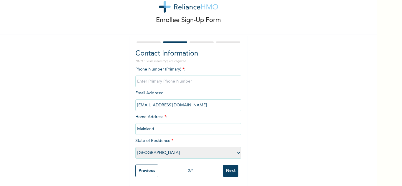
click at [135, 147] on select "Please select a State [PERSON_NAME] (FCT) [PERSON_NAME] Ibom [GEOGRAPHIC_DATA] …" at bounding box center [188, 153] width 106 height 12
click at [223, 167] on input "Next" at bounding box center [230, 171] width 15 height 12
type input "0"
click at [219, 168] on div "2 / 4" at bounding box center [190, 171] width 65 height 6
click at [227, 170] on input "Next" at bounding box center [230, 171] width 15 height 12
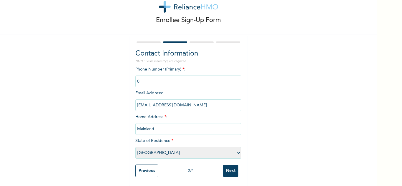
scroll to position [0, 0]
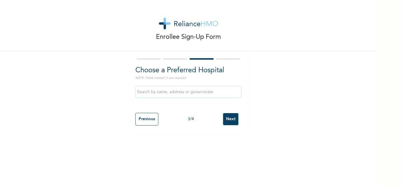
click at [233, 117] on input "Next" at bounding box center [230, 119] width 15 height 12
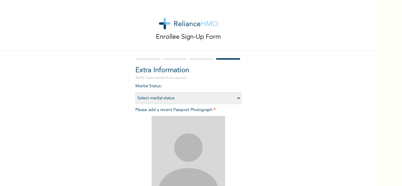
click at [178, 102] on select "Select marital status Single Married Divorced Widow/Widower" at bounding box center [188, 98] width 106 height 12
click at [99, 118] on div "Enrollee Sign-Up Form Extra Information NOTE: Fields marked (*) are required Ma…" at bounding box center [188, 126] width 377 height 253
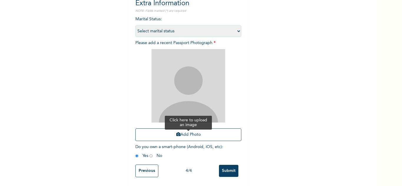
click at [157, 134] on button "Add Photo" at bounding box center [188, 135] width 106 height 13
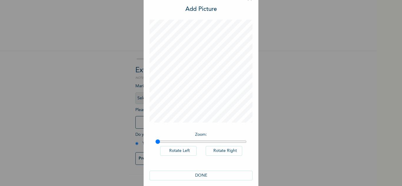
scroll to position [19, 0]
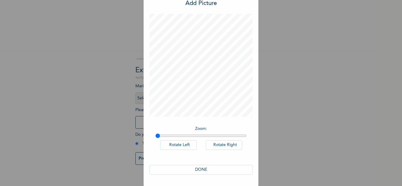
click at [171, 169] on button "DONE" at bounding box center [201, 170] width 103 height 10
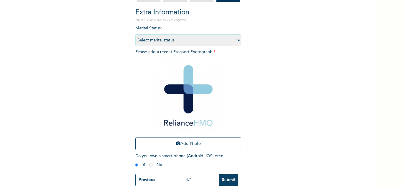
scroll to position [72, 0]
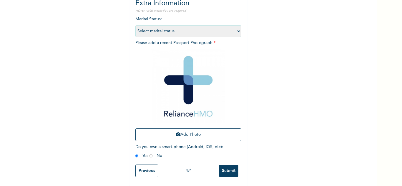
click at [227, 165] on input "Submit" at bounding box center [228, 171] width 19 height 12
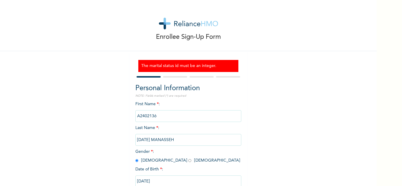
scroll to position [39, 0]
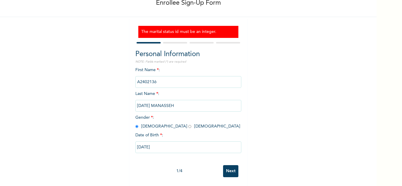
click at [226, 170] on input "Next" at bounding box center [230, 171] width 15 height 12
select select "25"
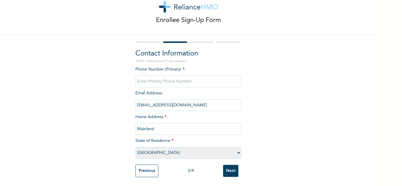
scroll to position [21, 0]
click at [226, 170] on input "Next" at bounding box center [230, 171] width 15 height 12
click at [213, 76] on input "phone" at bounding box center [188, 82] width 106 height 12
type input "0"
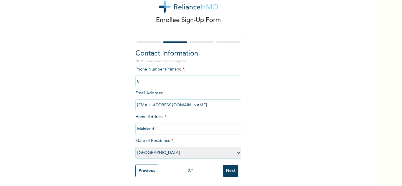
click at [233, 169] on input "Next" at bounding box center [230, 171] width 15 height 12
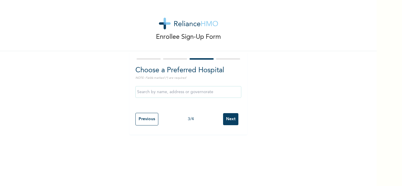
click at [228, 120] on input "Next" at bounding box center [230, 119] width 15 height 12
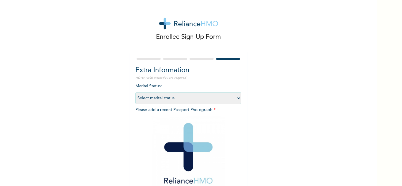
drag, startPoint x: 212, startPoint y: 102, endPoint x: 206, endPoint y: 100, distance: 6.0
click at [211, 101] on select "Select marital status Single Married Divorced Widow/Widower" at bounding box center [188, 98] width 106 height 12
select select "1"
click at [135, 92] on select "Select marital status Single Married Divorced Widow/Widower" at bounding box center [188, 98] width 106 height 12
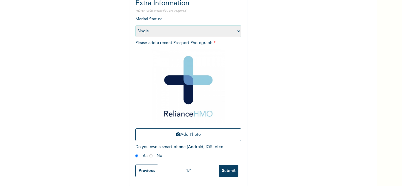
click at [220, 166] on input "Submit" at bounding box center [228, 171] width 19 height 12
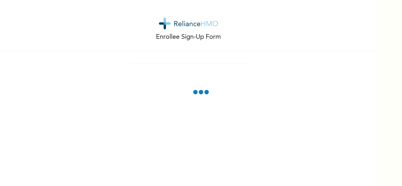
scroll to position [0, 0]
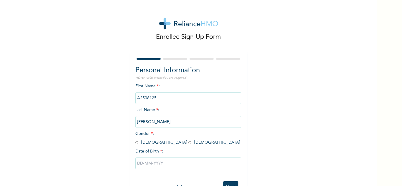
scroll to position [21, 0]
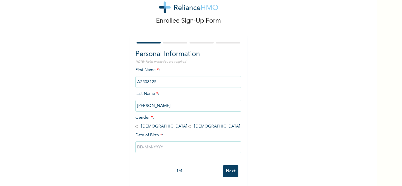
click at [135, 124] on input "radio" at bounding box center [136, 127] width 3 height 6
radio input "true"
click at [154, 146] on input "text" at bounding box center [188, 148] width 106 height 12
select select "8"
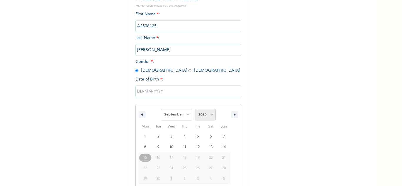
scroll to position [81, 0]
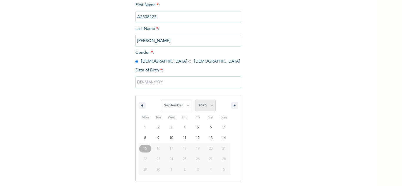
drag, startPoint x: 205, startPoint y: 108, endPoint x: 206, endPoint y: 100, distance: 8.3
click at [205, 108] on select "2025 2024 2023 2022 2021 2020 2019 2018 2017 2016 2015 2014 2013 2012 2011 2010…" at bounding box center [205, 106] width 21 height 12
select select "1993"
click at [195, 100] on select "2025 2024 2023 2022 2021 2020 2019 2018 2017 2016 2015 2014 2013 2012 2011 2010…" at bounding box center [205, 106] width 21 height 12
type input "[DATE]"
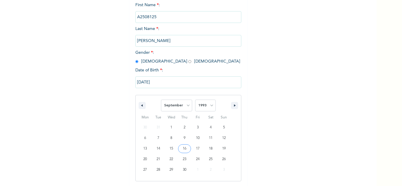
scroll to position [21, 0]
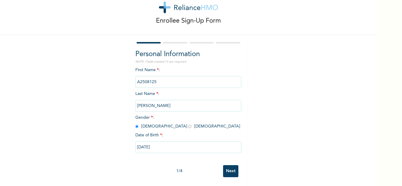
click at [231, 171] on input "Next" at bounding box center [230, 171] width 15 height 12
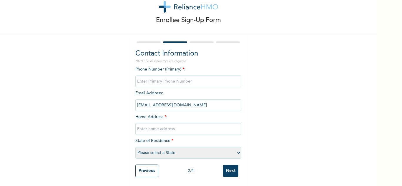
drag, startPoint x: 202, startPoint y: 128, endPoint x: 199, endPoint y: 119, distance: 9.2
click at [202, 128] on input "text" at bounding box center [188, 129] width 106 height 12
type input "[GEOGRAPHIC_DATA]"
click at [173, 129] on input "[GEOGRAPHIC_DATA]" at bounding box center [188, 129] width 106 height 12
click at [145, 154] on select "Please select a State [PERSON_NAME] (FCT) [PERSON_NAME] Ibom [GEOGRAPHIC_DATA] …" at bounding box center [188, 153] width 106 height 12
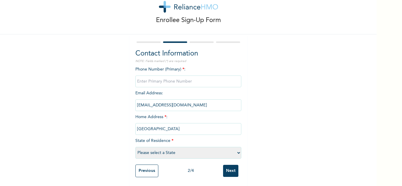
select select "25"
click at [135, 147] on select "Please select a State [PERSON_NAME] (FCT) [PERSON_NAME] Ibom [GEOGRAPHIC_DATA] …" at bounding box center [188, 153] width 106 height 12
click at [229, 166] on input "Next" at bounding box center [230, 171] width 15 height 12
type input "0"
click at [228, 168] on input "Next" at bounding box center [230, 171] width 15 height 12
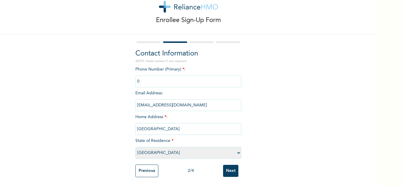
scroll to position [0, 0]
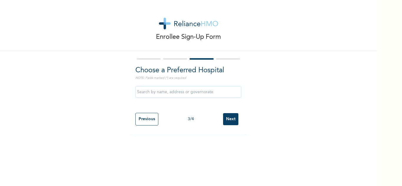
click at [227, 115] on input "Next" at bounding box center [230, 119] width 15 height 12
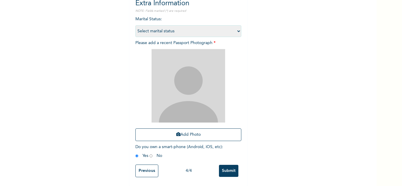
scroll to position [72, 0]
click at [172, 134] on button "Add Photo" at bounding box center [188, 135] width 106 height 13
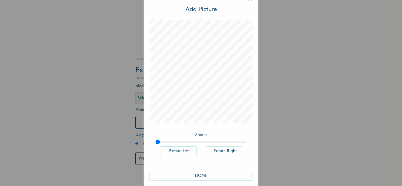
scroll to position [19, 0]
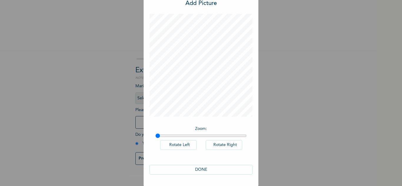
click at [172, 167] on button "DONE" at bounding box center [201, 170] width 103 height 10
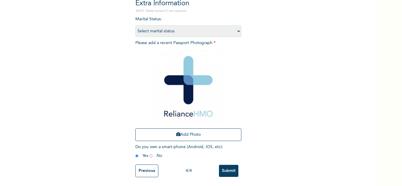
scroll to position [72, 0]
click at [228, 165] on input "Submit" at bounding box center [228, 171] width 19 height 12
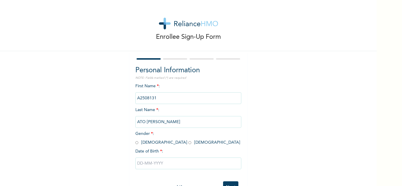
click at [136, 143] on input "radio" at bounding box center [136, 143] width 3 height 6
radio input "true"
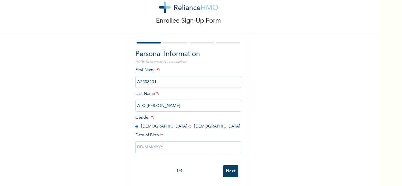
click at [164, 146] on input "text" at bounding box center [188, 148] width 106 height 12
select select "8"
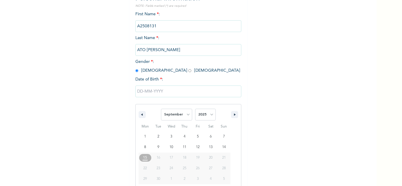
scroll to position [81, 0]
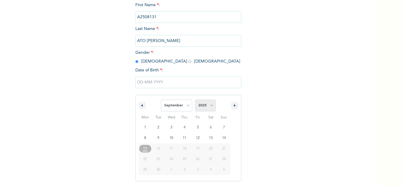
click at [209, 102] on select "2025 2024 2023 2022 2021 2020 2019 2018 2017 2016 2015 2014 2013 2012 2011 2010…" at bounding box center [205, 106] width 21 height 12
select select "1994"
click at [195, 100] on select "2025 2024 2023 2022 2021 2020 2019 2018 2017 2016 2015 2014 2013 2012 2011 2010…" at bounding box center [205, 106] width 21 height 12
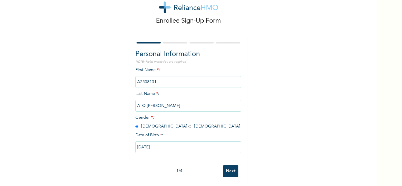
type input "09/16/1994"
click at [225, 166] on input "Next" at bounding box center [230, 171] width 15 height 12
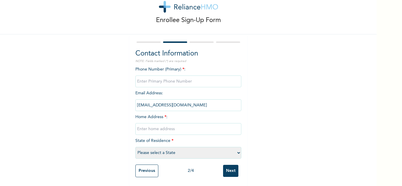
click at [179, 131] on input "text" at bounding box center [188, 129] width 106 height 12
type input "Mainland"
click at [177, 152] on select "Please select a State [PERSON_NAME] (FCT) [PERSON_NAME] Ibom [GEOGRAPHIC_DATA] …" at bounding box center [188, 153] width 106 height 12
select select "25"
click at [135, 147] on select "Please select a State [PERSON_NAME] (FCT) [PERSON_NAME] Ibom [GEOGRAPHIC_DATA] …" at bounding box center [188, 153] width 106 height 12
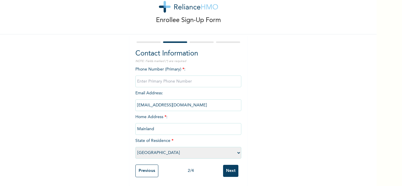
click at [175, 78] on input "phone" at bounding box center [188, 82] width 106 height 12
type input "0"
click at [228, 168] on input "Next" at bounding box center [230, 171] width 15 height 12
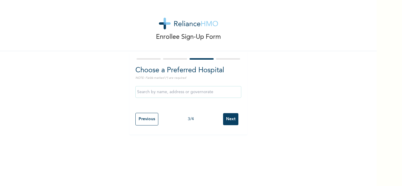
click at [231, 118] on input "Next" at bounding box center [230, 119] width 15 height 12
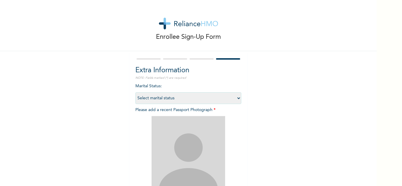
scroll to position [72, 0]
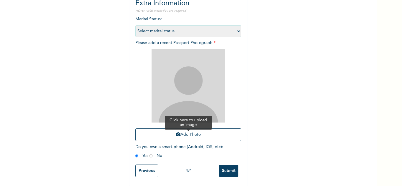
click at [176, 132] on icon "button" at bounding box center [178, 134] width 4 height 4
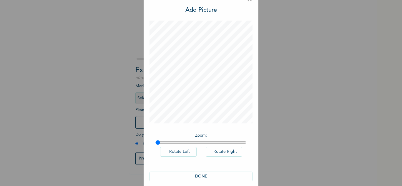
scroll to position [19, 0]
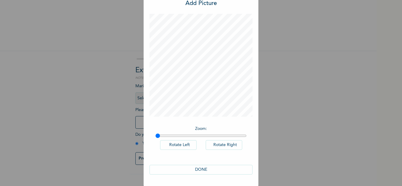
drag, startPoint x: 206, startPoint y: 170, endPoint x: 220, endPoint y: 148, distance: 25.5
click at [206, 170] on button "DONE" at bounding box center [201, 170] width 103 height 10
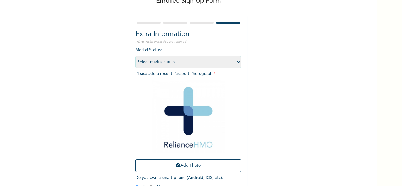
scroll to position [72, 0]
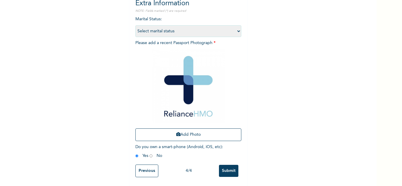
click at [228, 165] on input "Submit" at bounding box center [228, 171] width 19 height 12
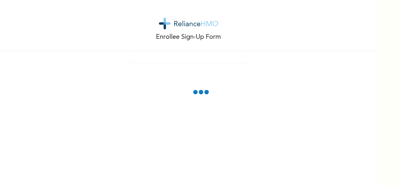
scroll to position [0, 0]
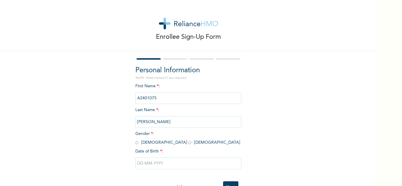
scroll to position [21, 0]
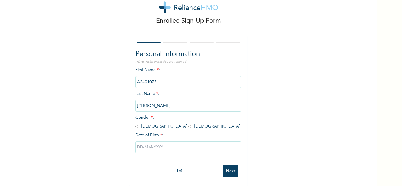
click at [135, 124] on input "radio" at bounding box center [136, 127] width 3 height 6
radio input "true"
click at [160, 146] on input "text" at bounding box center [188, 148] width 106 height 12
select select "8"
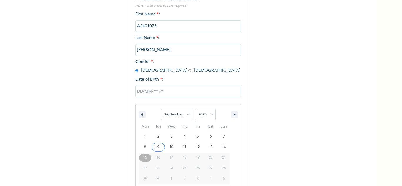
scroll to position [81, 0]
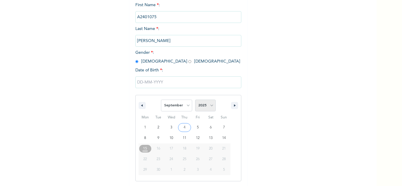
click at [207, 109] on select "2025 2024 2023 2022 2021 2020 2019 2018 2017 2016 2015 2014 2013 2012 2011 2010…" at bounding box center [205, 106] width 21 height 12
select select "1994"
click at [195, 100] on select "2025 2024 2023 2022 2021 2020 2019 2018 2017 2016 2015 2014 2013 2012 2011 2010…" at bounding box center [205, 106] width 21 height 12
type input "[DATE]"
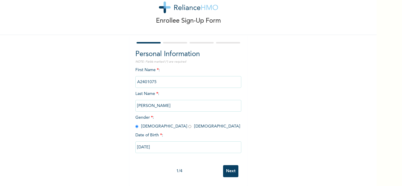
drag, startPoint x: 228, startPoint y: 165, endPoint x: 224, endPoint y: 159, distance: 6.9
click at [228, 165] on input "Next" at bounding box center [230, 171] width 15 height 12
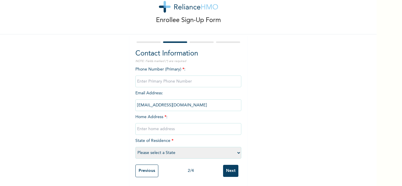
drag, startPoint x: 175, startPoint y: 70, endPoint x: 176, endPoint y: 74, distance: 4.9
click at [175, 70] on div "Phone Number (Primary) * : Email Address : [EMAIL_ADDRESS][DOMAIN_NAME] Home Ad…" at bounding box center [188, 114] width 106 height 95
click at [177, 77] on input "phone" at bounding box center [188, 82] width 106 height 12
type input "0"
click at [167, 123] on input "text" at bounding box center [188, 129] width 106 height 12
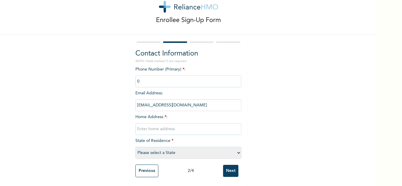
type input "Mainland"
click at [177, 147] on select "Please select a State [PERSON_NAME] (FCT) [PERSON_NAME] Ibom [GEOGRAPHIC_DATA] …" at bounding box center [188, 153] width 106 height 12
select select "25"
click at [135, 147] on select "Please select a State [PERSON_NAME] (FCT) [PERSON_NAME] Ibom [GEOGRAPHIC_DATA] …" at bounding box center [188, 153] width 106 height 12
click at [228, 167] on input "Next" at bounding box center [230, 171] width 15 height 12
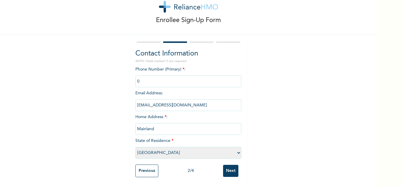
scroll to position [0, 0]
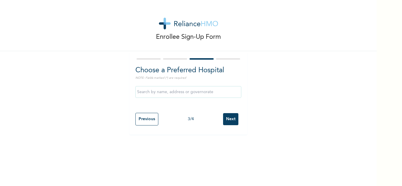
click at [231, 122] on input "Next" at bounding box center [230, 119] width 15 height 12
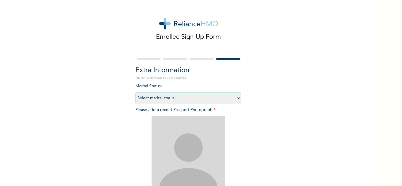
scroll to position [72, 0]
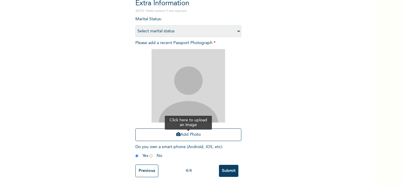
click at [155, 129] on button "Add Photo" at bounding box center [188, 135] width 106 height 13
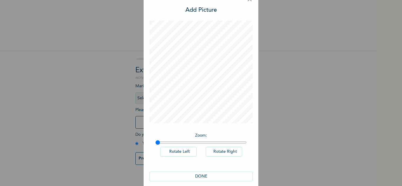
scroll to position [19, 0]
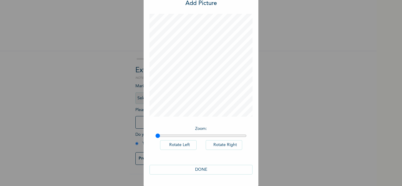
click at [192, 172] on button "DONE" at bounding box center [201, 170] width 103 height 10
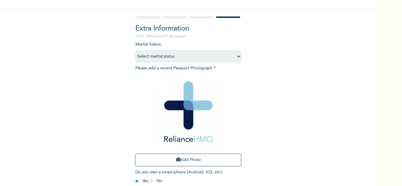
scroll to position [72, 0]
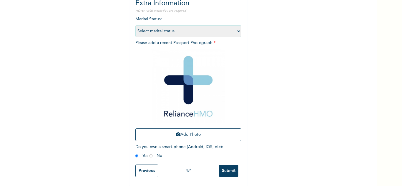
click at [225, 165] on input "Submit" at bounding box center [228, 171] width 19 height 12
